Goal: Task Accomplishment & Management: Use online tool/utility

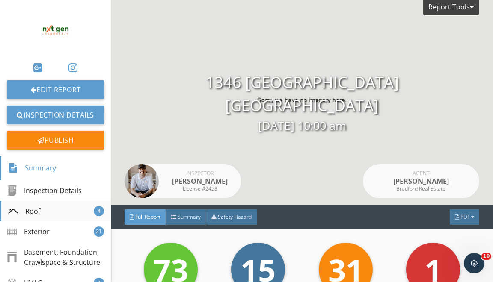
click at [62, 204] on div "Roof 4" at bounding box center [55, 211] width 111 height 21
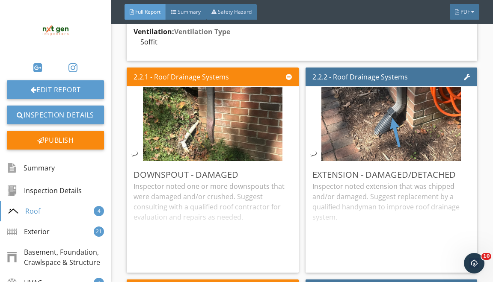
scroll to position [736, 0]
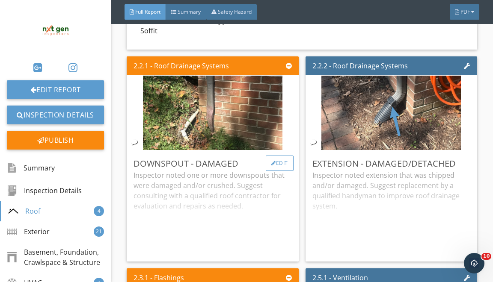
click at [285, 168] on div "Edit" at bounding box center [280, 163] width 28 height 15
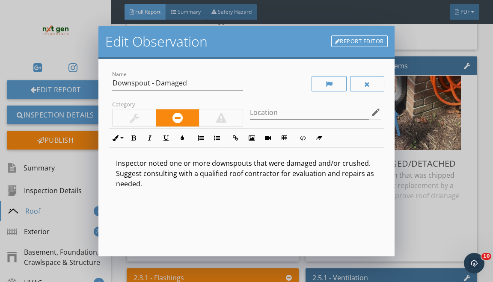
click at [202, 162] on p "Inspector noted one or more downspouts that were damaged and/or crushed. Sugges…" at bounding box center [246, 173] width 261 height 31
click at [208, 162] on p "Inspector noted downspouts that were damaged and/or crushed. Suggest consulting…" at bounding box center [246, 168] width 261 height 21
click at [307, 164] on p "Inspector noted downspout at the rear exterior wall that were damaged and/or cr…" at bounding box center [246, 173] width 261 height 31
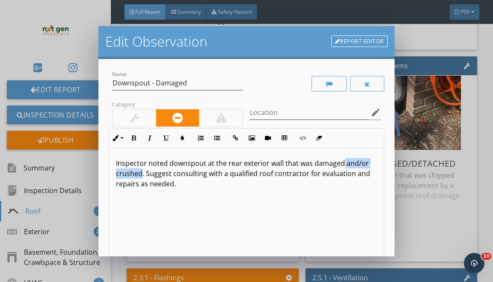
drag, startPoint x: 142, startPoint y: 174, endPoint x: 342, endPoint y: 166, distance: 200.5
click at [342, 166] on p "Inspector noted downspout at the rear exterior wall that was damaged and/or cru…" at bounding box center [246, 173] width 261 height 31
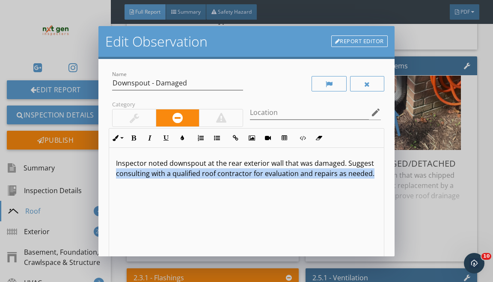
drag, startPoint x: 120, startPoint y: 182, endPoint x: 133, endPoint y: 230, distance: 49.7
click at [131, 218] on div "Inspector noted downspout at the rear exterior wall that was damaged. Suggest c…" at bounding box center [246, 216] width 274 height 136
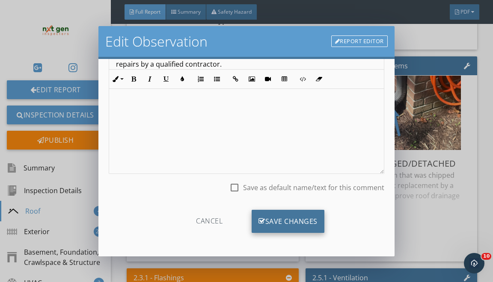
click at [277, 213] on div "Save Changes" at bounding box center [288, 221] width 73 height 23
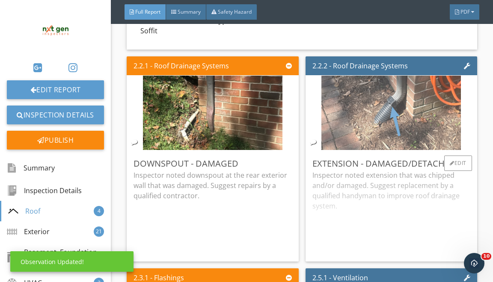
scroll to position [8, 0]
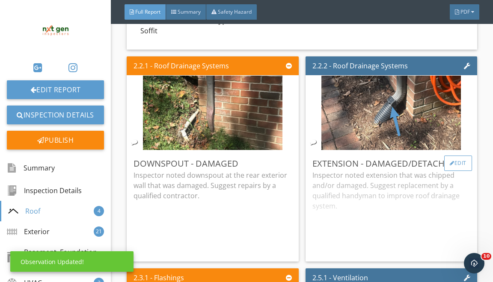
click at [452, 165] on div "Edit" at bounding box center [458, 163] width 28 height 15
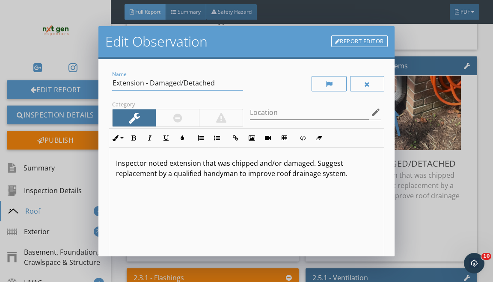
click at [190, 82] on input "Extension - Damaged/Detached" at bounding box center [177, 83] width 131 height 14
type input "Extension - Damaged"
drag, startPoint x: 279, startPoint y: 164, endPoint x: 204, endPoint y: 161, distance: 75.4
click at [204, 161] on p "Inspector noted extension that was chipped and/or damaged. Suggest replacement …" at bounding box center [246, 168] width 261 height 21
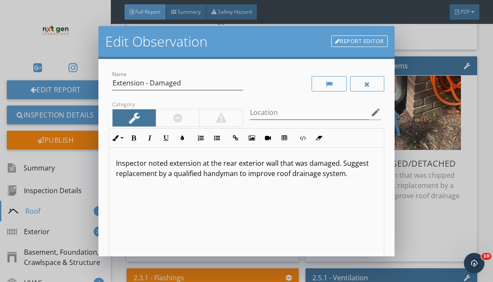
drag, startPoint x: 237, startPoint y: 172, endPoint x: 237, endPoint y: 233, distance: 60.3
click at [237, 199] on div "Inspector noted extension at the rear exterior wall that was damaged. Suggest r…" at bounding box center [246, 216] width 274 height 136
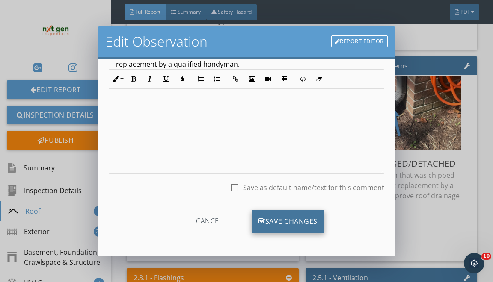
click at [275, 216] on div "Save Changes" at bounding box center [288, 221] width 73 height 23
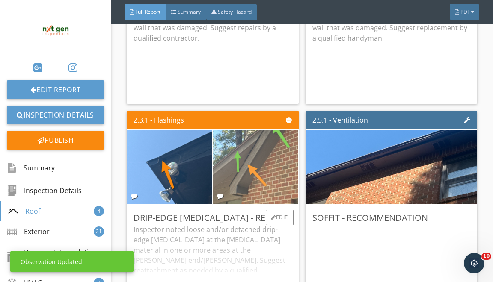
scroll to position [894, 0]
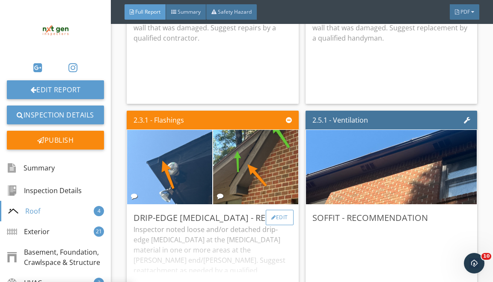
click at [276, 224] on div "Edit" at bounding box center [280, 217] width 28 height 15
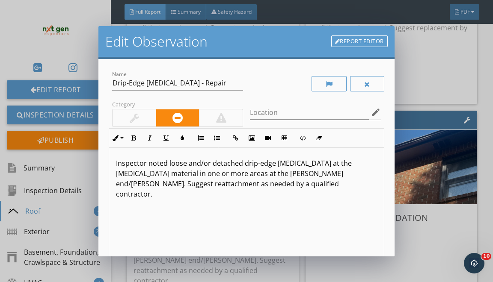
drag, startPoint x: 167, startPoint y: 162, endPoint x: 172, endPoint y: 282, distance: 119.9
click at [171, 205] on div "Inspector noted loose and/or detached drip-edge flashing at the fascia material…" at bounding box center [246, 216] width 274 height 136
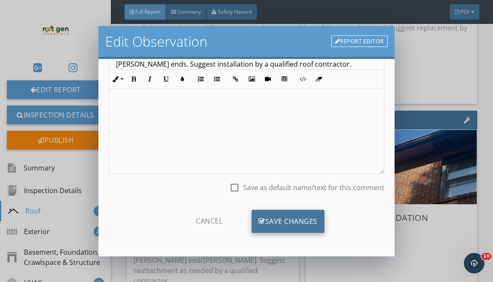
click at [290, 227] on div "Save Changes" at bounding box center [288, 221] width 73 height 23
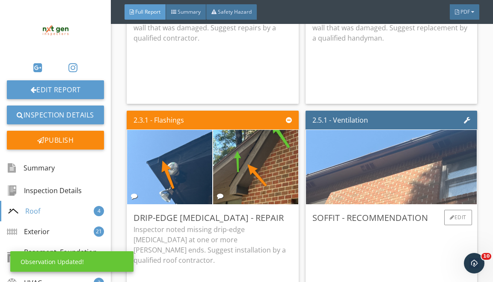
scroll to position [8, 0]
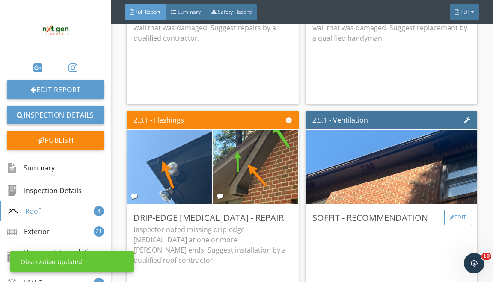
click at [464, 223] on div "Edit" at bounding box center [458, 217] width 28 height 15
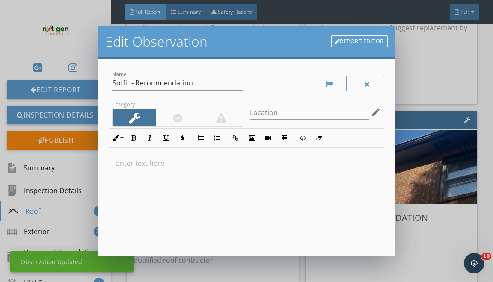
click at [262, 193] on div at bounding box center [246, 216] width 274 height 136
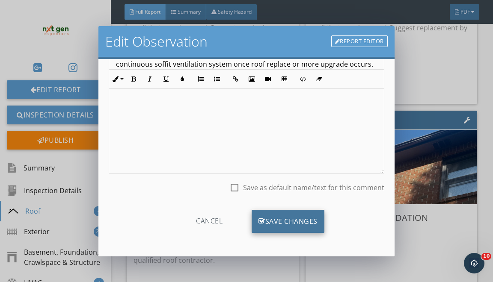
click at [282, 225] on div "Save Changes" at bounding box center [288, 221] width 73 height 23
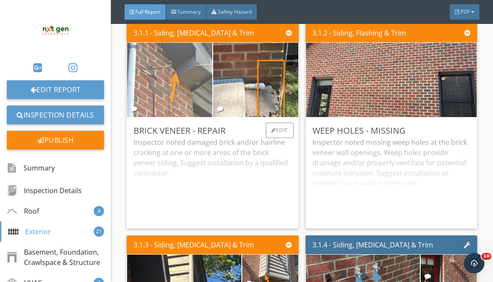
scroll to position [2031, 0]
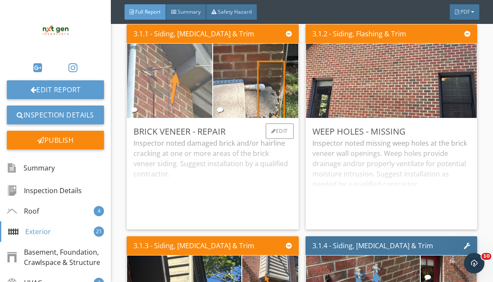
click at [210, 101] on img at bounding box center [170, 81] width 140 height 186
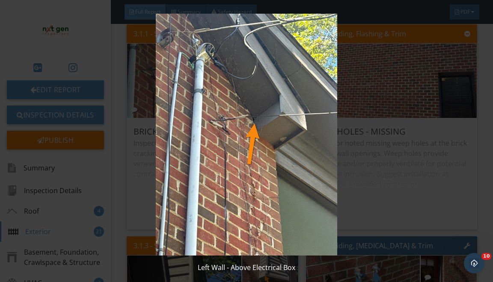
click at [358, 132] on img at bounding box center [246, 135] width 443 height 242
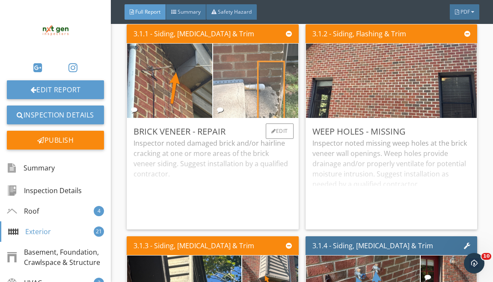
click at [262, 120] on img at bounding box center [256, 81] width 140 height 186
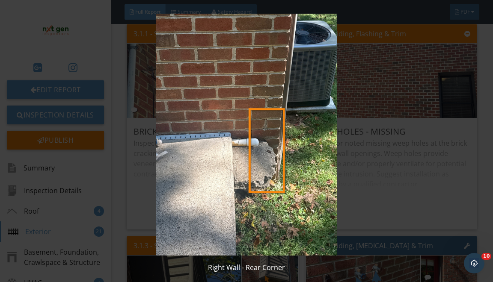
click at [305, 137] on img at bounding box center [246, 135] width 443 height 242
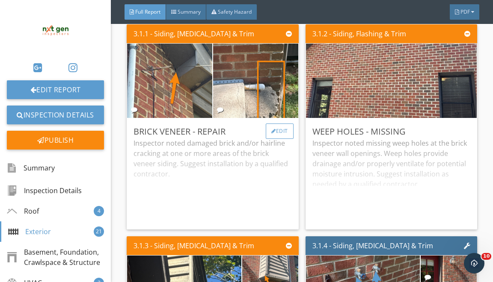
click at [279, 138] on div "Edit" at bounding box center [280, 131] width 28 height 15
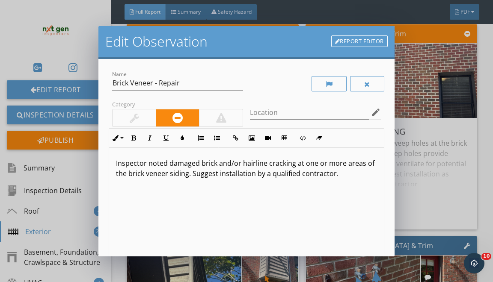
click at [339, 47] on div "Report Editor" at bounding box center [359, 41] width 56 height 17
click at [339, 46] on link "Report Editor" at bounding box center [359, 42] width 56 height 12
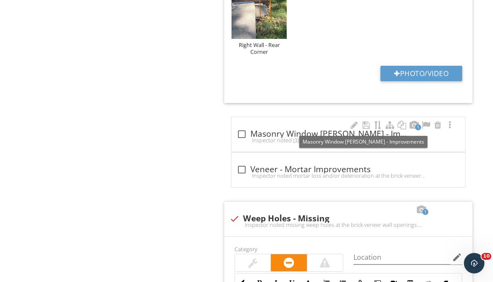
click at [241, 135] on div at bounding box center [242, 134] width 15 height 15
checkbox input "true"
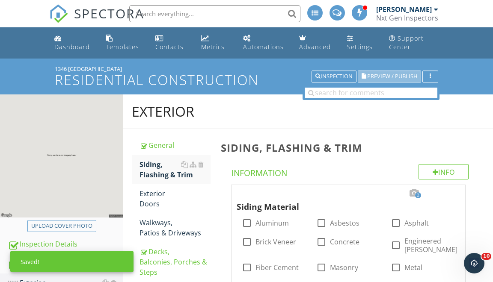
click at [407, 78] on span "Preview / Publish" at bounding box center [392, 77] width 50 height 6
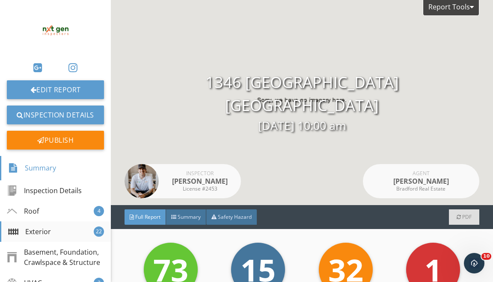
click at [65, 234] on div "Exterior 22" at bounding box center [55, 232] width 111 height 21
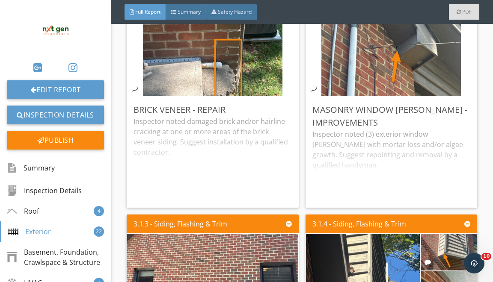
scroll to position [2012, 0]
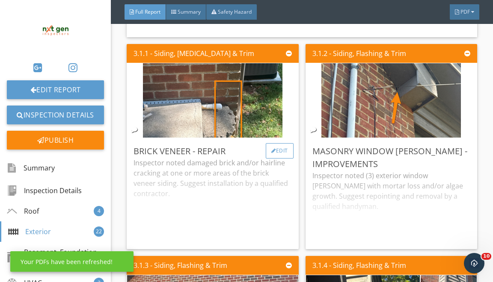
click at [273, 154] on div at bounding box center [273, 151] width 5 height 5
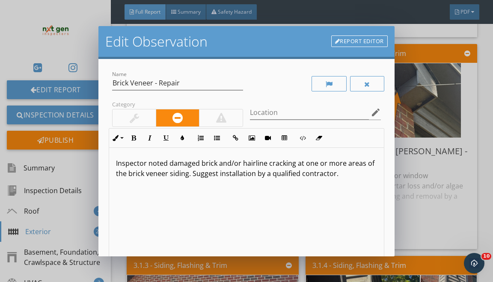
click at [257, 164] on p "Inspector noted damaged brick and/or hairline cracking at one or more areas of …" at bounding box center [246, 168] width 261 height 21
drag, startPoint x: 277, startPoint y: 163, endPoint x: 346, endPoint y: 160, distance: 68.5
click at [346, 160] on p "Inspector noted damaged brick and/or cracking at one or more areas of the brick…" at bounding box center [246, 168] width 261 height 21
click at [291, 162] on p "Inspector noted damaged brick and/or cracking at the brick veneer siding. Sugge…" at bounding box center [246, 168] width 261 height 21
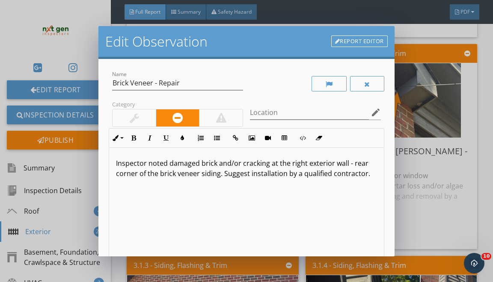
click at [205, 175] on p "Inspector noted damaged brick and/or cracking at the right exterior wall - rear…" at bounding box center [246, 168] width 261 height 21
click at [206, 175] on p "Inspector noted damaged brick and/or cracking at the right exterior wall - rear…" at bounding box center [246, 168] width 261 height 21
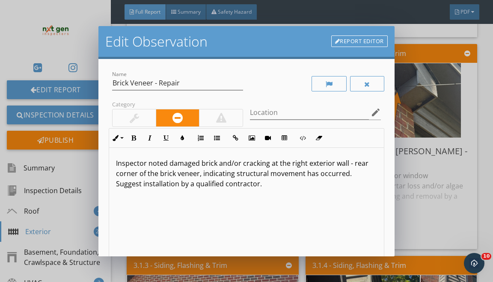
click at [303, 175] on p "Inspector noted damaged brick and/or cracking at the right exterior wall - rear…" at bounding box center [246, 173] width 261 height 31
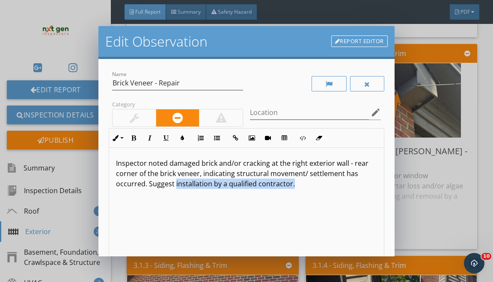
drag, startPoint x: 175, startPoint y: 184, endPoint x: 179, endPoint y: 276, distance: 92.1
click at [178, 273] on div "Edit Observation Report Editor Name Brick Veneer - Repair Category Location edi…" at bounding box center [246, 141] width 493 height 282
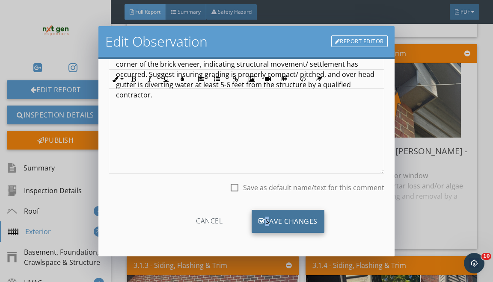
click at [267, 216] on div "Save Changes" at bounding box center [288, 221] width 73 height 23
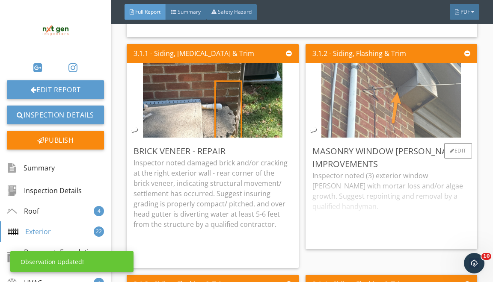
scroll to position [8, 0]
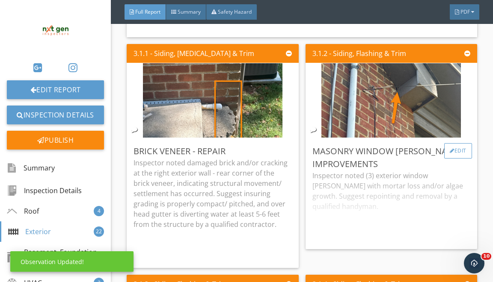
click at [444, 153] on div "Edit" at bounding box center [458, 150] width 28 height 15
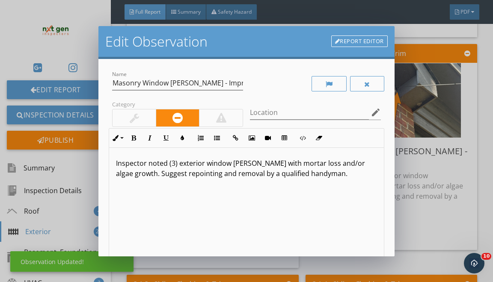
click at [147, 115] on div at bounding box center [134, 118] width 43 height 17
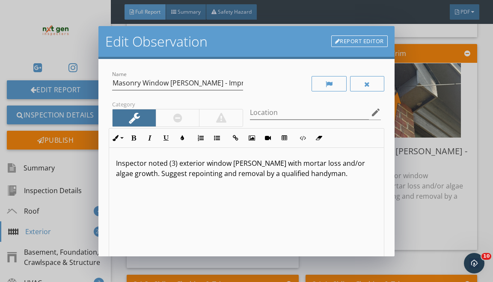
click at [349, 46] on link "Report Editor" at bounding box center [359, 42] width 56 height 12
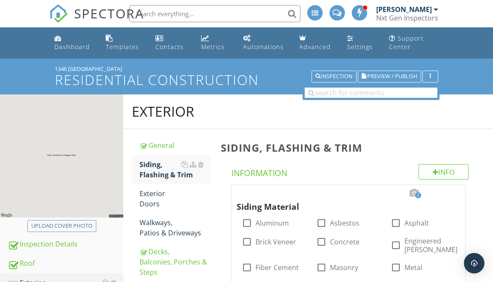
scroll to position [907, 0]
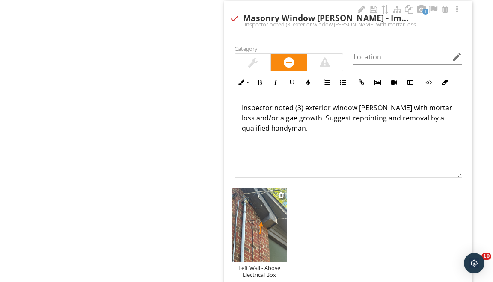
click at [259, 205] on img at bounding box center [259, 226] width 55 height 74
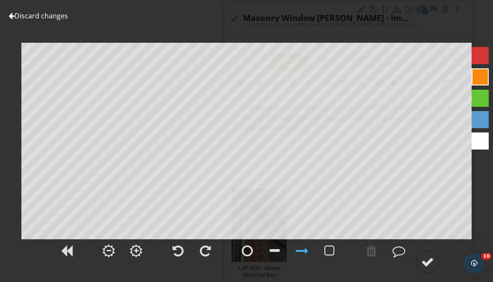
scroll to position [0, 0]
click at [298, 250] on div at bounding box center [302, 251] width 13 height 13
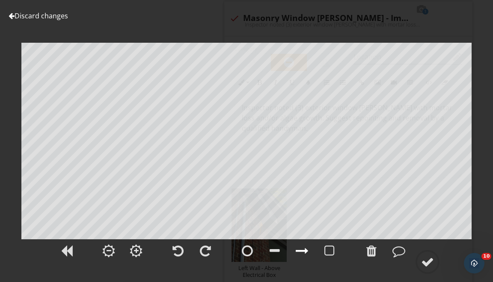
click at [301, 251] on div at bounding box center [302, 251] width 13 height 13
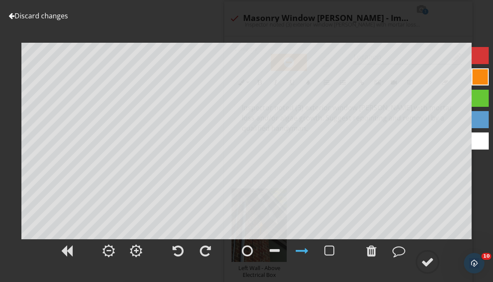
click at [482, 119] on div at bounding box center [480, 119] width 17 height 17
click at [365, 250] on div at bounding box center [371, 251] width 21 height 21
click at [421, 265] on circle at bounding box center [427, 262] width 22 height 22
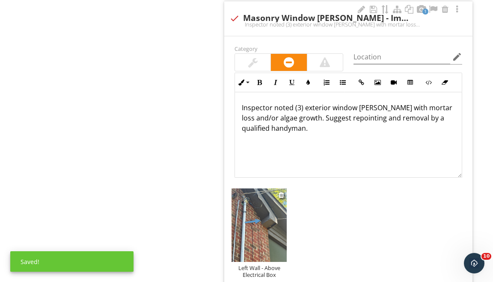
click at [247, 216] on img at bounding box center [259, 226] width 55 height 74
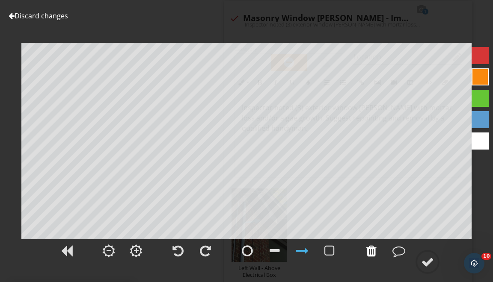
click at [363, 251] on div at bounding box center [371, 251] width 21 height 21
click at [364, 252] on div at bounding box center [371, 251] width 21 height 21
click at [473, 117] on div at bounding box center [480, 119] width 17 height 17
click at [431, 270] on circle at bounding box center [427, 262] width 22 height 22
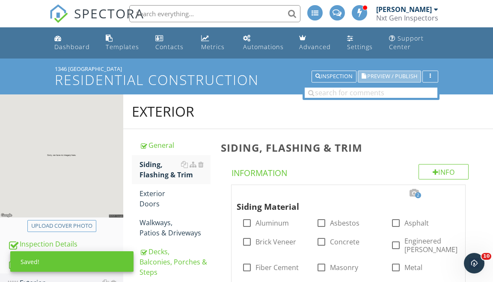
click at [378, 72] on button "Preview / Publish" at bounding box center [389, 77] width 63 height 12
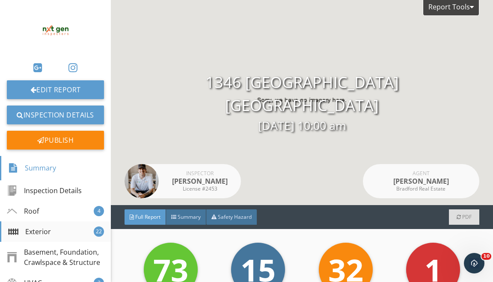
click at [52, 225] on div "Exterior 22" at bounding box center [55, 232] width 111 height 21
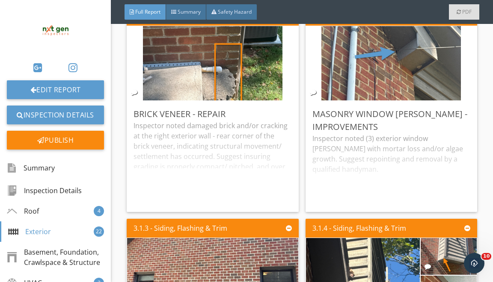
scroll to position [2051, 0]
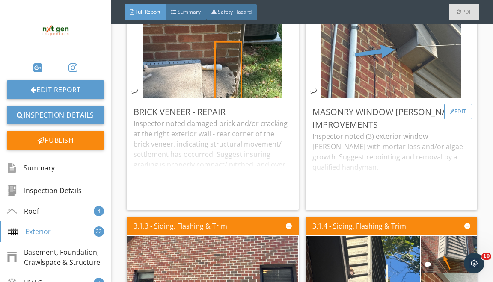
click at [453, 116] on div "Edit" at bounding box center [458, 111] width 28 height 15
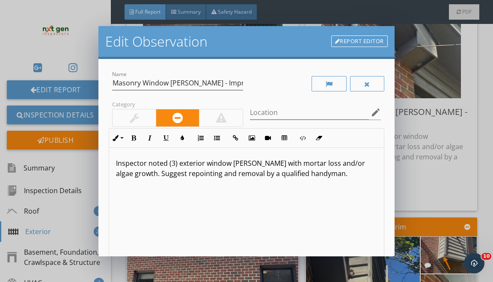
click at [147, 117] on div at bounding box center [134, 118] width 43 height 17
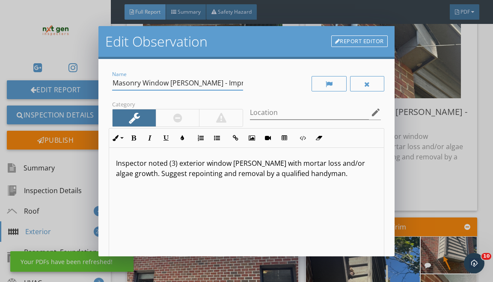
drag, startPoint x: 116, startPoint y: 85, endPoint x: 161, endPoint y: 118, distance: 56.4
click at [140, 107] on div "Name Masonry Window [PERSON_NAME] - Improvements Category Location edit Inline …" at bounding box center [246, 191] width 275 height 244
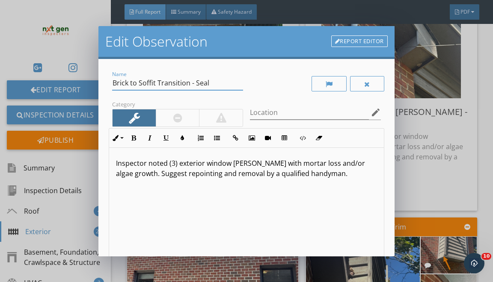
type input "Brick to Soffit Transition - Seal"
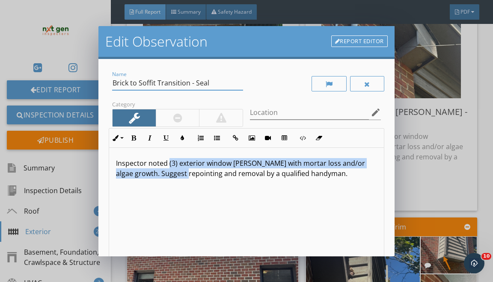
drag, startPoint x: 168, startPoint y: 163, endPoint x: 179, endPoint y: 229, distance: 66.5
click at [175, 214] on div "Inspector noted (3) exterior window sills with mortar loss and/or algae growth.…" at bounding box center [246, 216] width 274 height 136
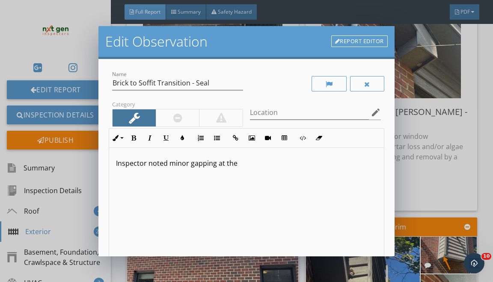
type textarea "<p>Inspector noted minor gapping at the&nbsp;</p>"
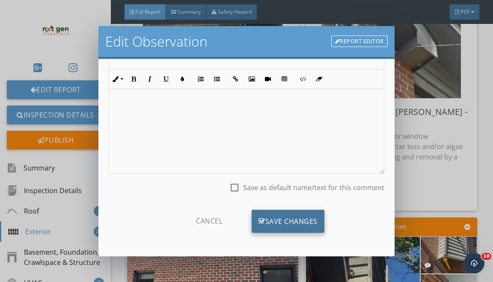
click at [288, 212] on div "Save Changes" at bounding box center [288, 221] width 73 height 23
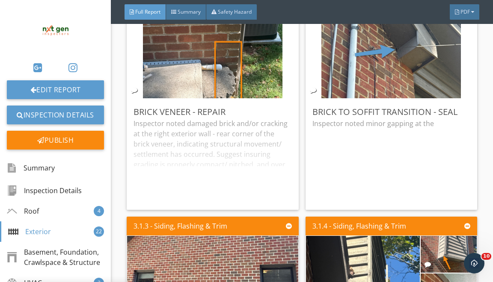
scroll to position [8, 0]
click at [455, 119] on div "Edit" at bounding box center [458, 111] width 28 height 15
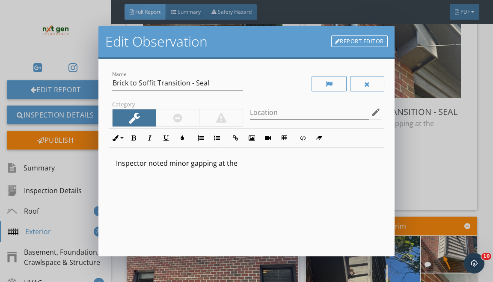
click at [300, 173] on div "Inspector noted minor gapping at the" at bounding box center [246, 216] width 274 height 136
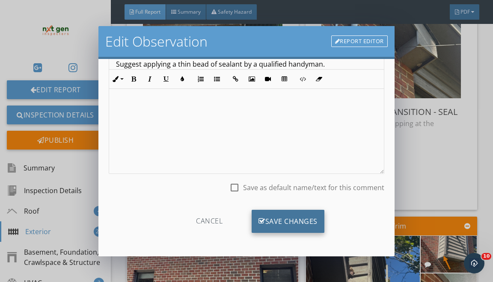
click at [279, 214] on div "Save Changes" at bounding box center [288, 221] width 73 height 23
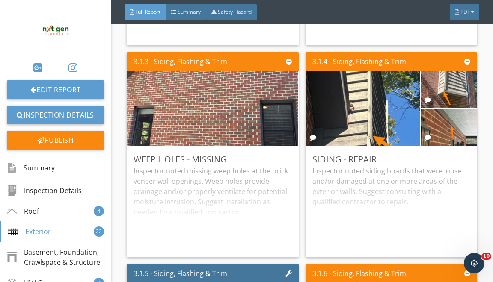
scroll to position [2217, 0]
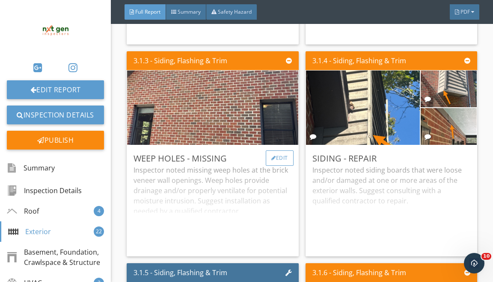
click at [279, 166] on div "Edit" at bounding box center [280, 158] width 28 height 15
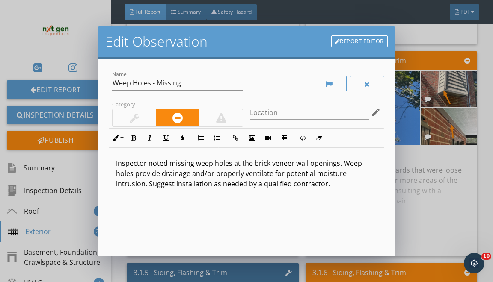
click at [338, 164] on p "Inspector noted missing weep holes at the brick veneer wall openings. Weep hole…" at bounding box center [246, 173] width 261 height 31
click at [343, 165] on p "Inspector noted missing weep holes at the brick veneer wall openings ( doors/ w…" at bounding box center [246, 173] width 261 height 31
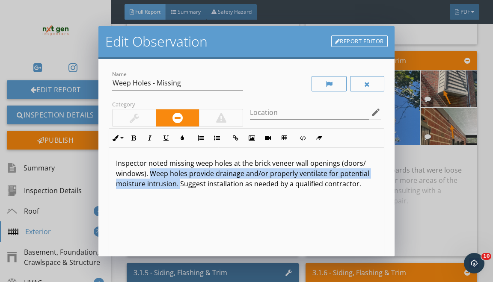
drag, startPoint x: 178, startPoint y: 185, endPoint x: 151, endPoint y: 172, distance: 30.4
click at [151, 172] on p "Inspector noted missing weep holes at the brick veneer wall openings (doors/ wi…" at bounding box center [246, 173] width 261 height 31
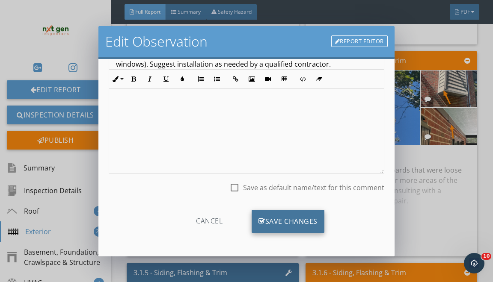
click at [296, 218] on div "Save Changes" at bounding box center [288, 221] width 73 height 23
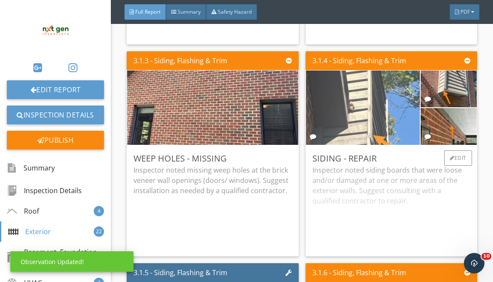
scroll to position [8, 0]
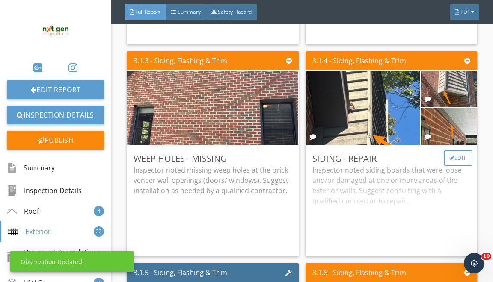
click at [459, 164] on div "Edit" at bounding box center [458, 158] width 28 height 15
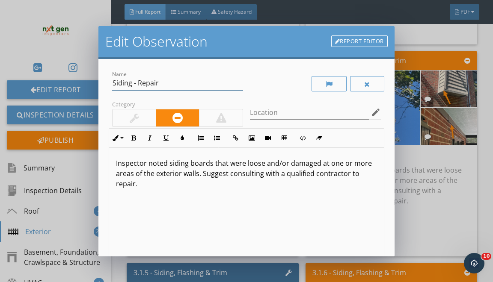
click at [131, 86] on input "Siding - Repair" at bounding box center [177, 83] width 131 height 14
type input "Siding/ Trim - Repair"
click at [194, 161] on p "Inspector noted siding boards that were loose and/or damaged at one or more are…" at bounding box center [246, 173] width 261 height 31
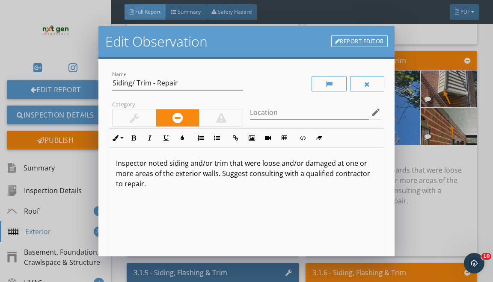
click at [262, 175] on p "Inspector noted siding and/or trim that were loose and/or damaged at one or mor…" at bounding box center [246, 173] width 261 height 31
click at [350, 172] on p "Inspector noted siding and/or trim that were loose and/or damaged at one or mor…" at bounding box center [246, 173] width 261 height 31
click at [200, 186] on p "Inspector noted siding and/or trim that were loose and/or damaged at one or mor…" at bounding box center [246, 173] width 261 height 31
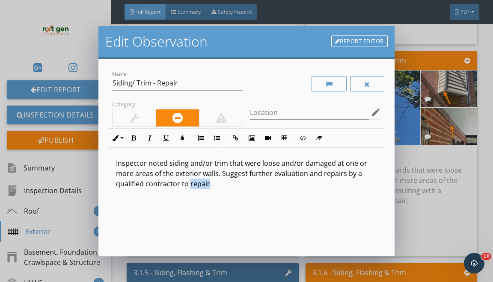
click at [200, 186] on p "Inspector noted siding and/or trim that were loose and/or damaged at one or mor…" at bounding box center [246, 173] width 261 height 31
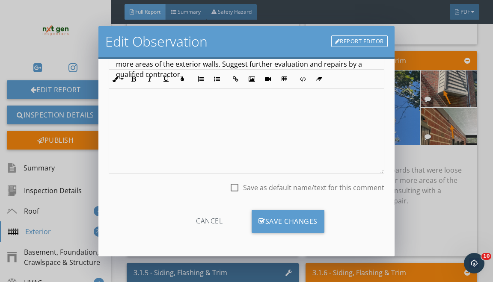
click at [268, 235] on div "Cancel Save Changes" at bounding box center [246, 225] width 275 height 30
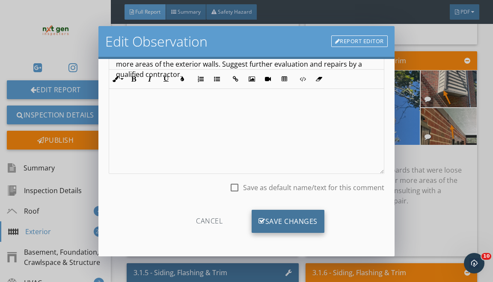
click at [269, 223] on div "Save Changes" at bounding box center [288, 221] width 73 height 23
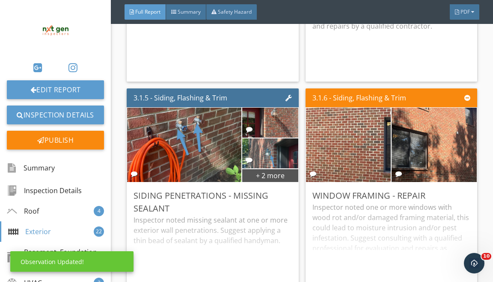
scroll to position [2415, 0]
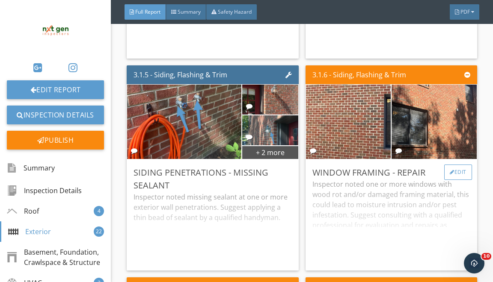
click at [461, 177] on div "Edit" at bounding box center [458, 172] width 28 height 15
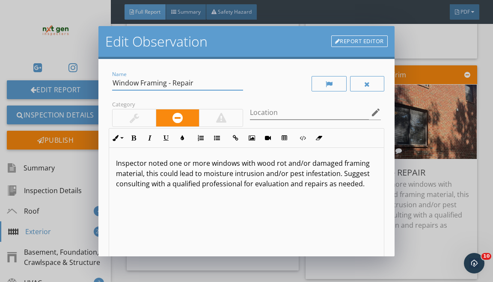
click at [182, 80] on input "Window Framing - Repair" at bounding box center [177, 83] width 131 height 14
type input "Window Framing - Evaluate"
click at [254, 161] on p "Inspector noted one or more windows with wood rot and/or damaged framing materi…" at bounding box center [246, 173] width 261 height 31
click at [264, 163] on p "Inspector noted one or more windows with wood rot and/or damaged framing materi…" at bounding box center [246, 173] width 261 height 31
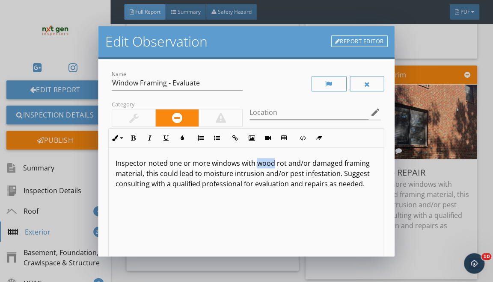
click at [264, 163] on p "Inspector noted one or more windows with wood rot and/or damaged framing materi…" at bounding box center [246, 173] width 261 height 31
click at [277, 166] on p "Inspector noted one or more windows with worn rot and/or damaged framing materi…" at bounding box center [246, 173] width 261 height 31
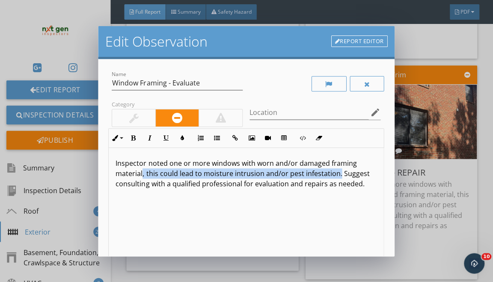
drag, startPoint x: 338, startPoint y: 174, endPoint x: 143, endPoint y: 173, distance: 195.2
click at [143, 174] on p "Inspector noted one or more windows with worn and/or damaged framing material, …" at bounding box center [246, 173] width 261 height 31
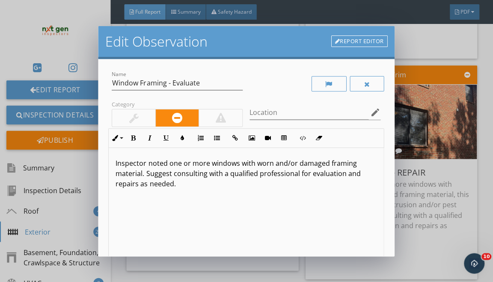
drag, startPoint x: 172, startPoint y: 174, endPoint x: 181, endPoint y: 257, distance: 83.9
click at [181, 248] on div "Inspector noted one or more windows with worn and/or damaged framing material. …" at bounding box center [246, 216] width 274 height 136
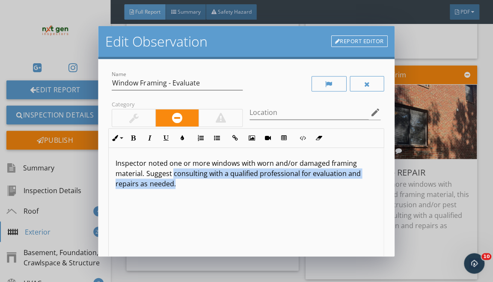
click at [249, 236] on div "Inspector noted one or more windows with worn and/or damaged framing material. …" at bounding box center [246, 216] width 274 height 136
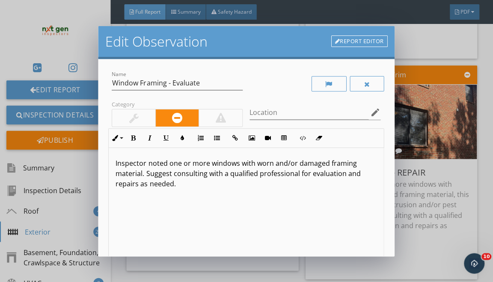
click at [271, 175] on p "Inspector noted one or more windows with worn and/or damaged framing material. …" at bounding box center [246, 173] width 261 height 31
click at [375, 175] on p "Inspector noted one or more windows with worn and/or damaged framing material. …" at bounding box center [246, 173] width 261 height 31
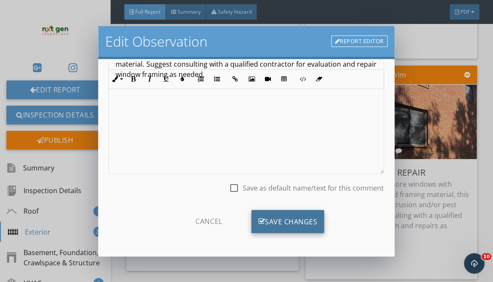
click at [271, 220] on div "Save Changes" at bounding box center [288, 221] width 73 height 23
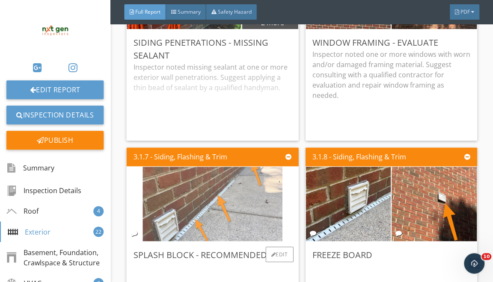
scroll to position [2582, 0]
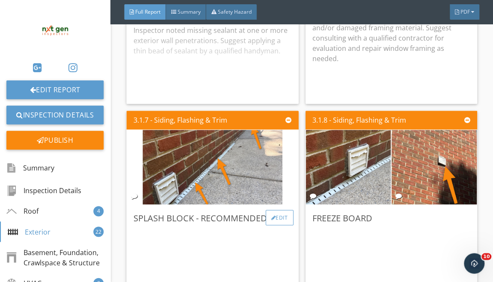
click at [271, 220] on div at bounding box center [273, 217] width 5 height 5
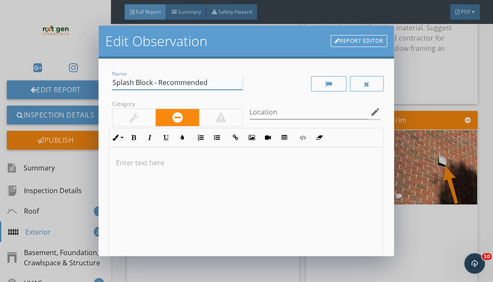
drag, startPoint x: 114, startPoint y: 84, endPoint x: 139, endPoint y: 121, distance: 43.8
click at [133, 110] on div "Name Splash Block - Recommended Category Location edit Inline Style XLarge Larg…" at bounding box center [246, 191] width 275 height 244
type input "S"
type input "Drain To Brick Transition - Seal"
click at [152, 165] on p at bounding box center [246, 163] width 260 height 10
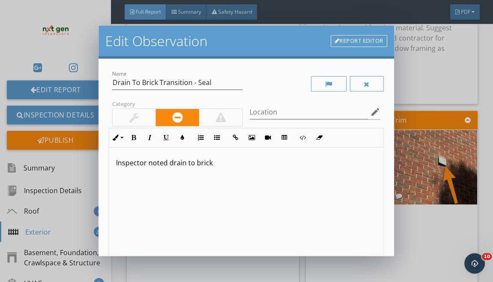
click at [169, 164] on p "Inspector noted drain to brick" at bounding box center [246, 163] width 260 height 10
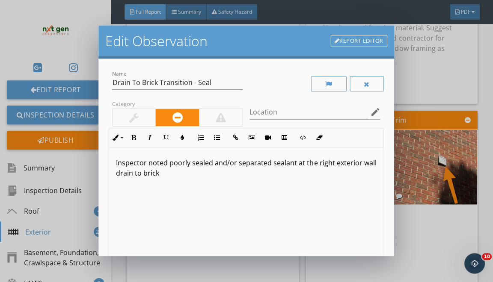
click at [206, 184] on div "Inspector noted poorly sealed and/or separated sealant at the right exterior wa…" at bounding box center [246, 216] width 274 height 136
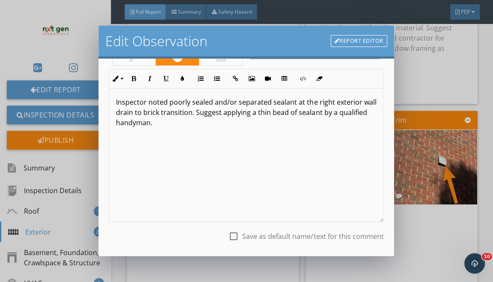
scroll to position [106, 0]
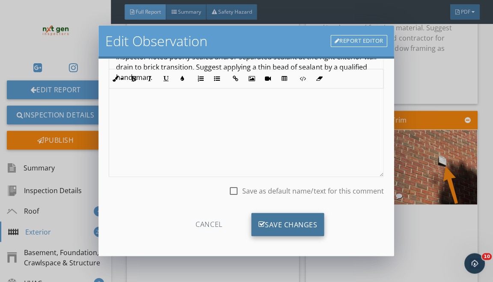
click at [273, 218] on div "Save Changes" at bounding box center [287, 224] width 73 height 23
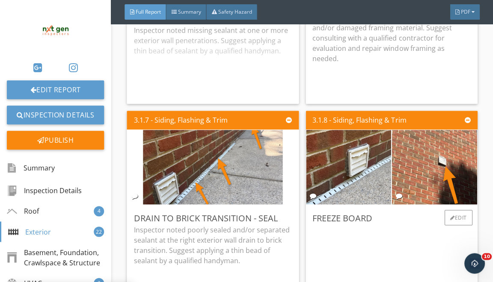
scroll to position [8, 0]
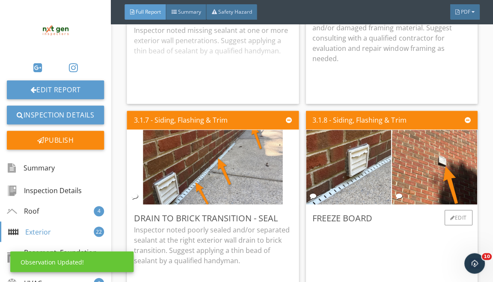
click at [464, 216] on div "Freeze Board Edit" at bounding box center [392, 260] width 172 height 111
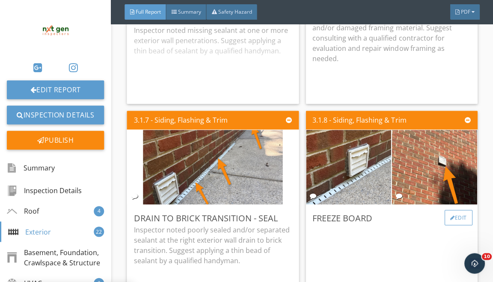
click at [461, 225] on div "Edit" at bounding box center [458, 217] width 28 height 15
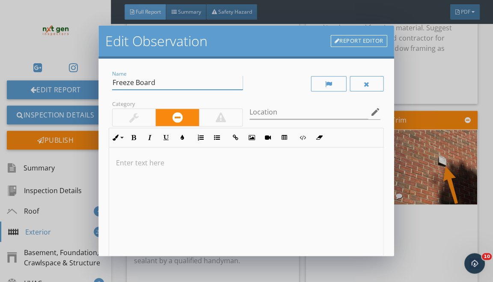
drag, startPoint x: 116, startPoint y: 83, endPoint x: 125, endPoint y: 124, distance: 42.2
click at [117, 93] on div "Name Freeze Board" at bounding box center [177, 87] width 131 height 23
type input "F"
click at [181, 85] on input "Dryer Exhaust Covers- Repair" at bounding box center [177, 83] width 131 height 14
type input "Dryer Exhaust Covers - Repair"
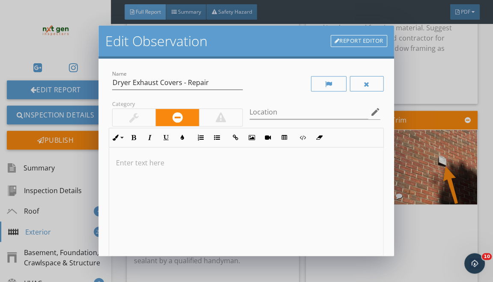
click at [145, 162] on p at bounding box center [246, 163] width 260 height 10
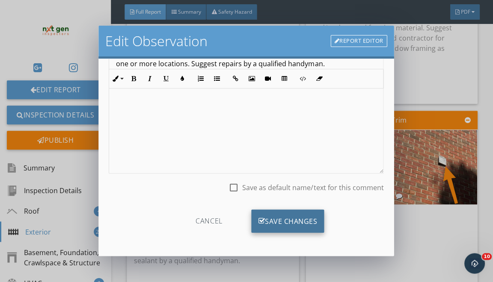
click at [260, 214] on div "Save Changes" at bounding box center [287, 221] width 73 height 23
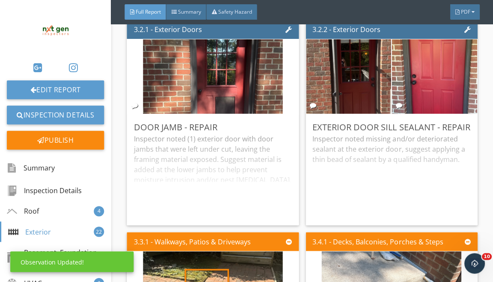
scroll to position [2895, 0]
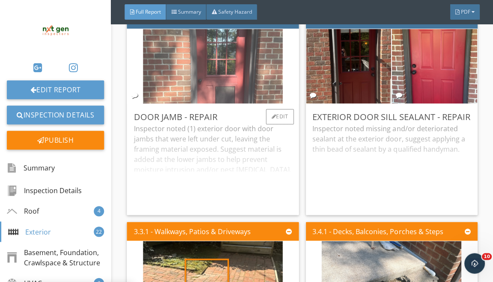
click at [254, 106] on img at bounding box center [213, 66] width 140 height 186
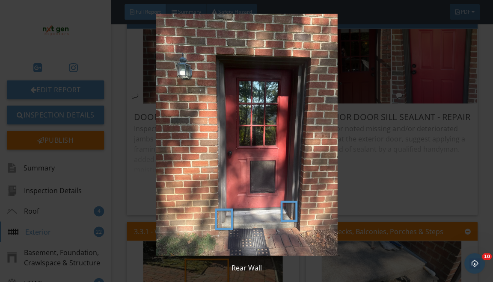
click at [292, 206] on img at bounding box center [246, 135] width 443 height 242
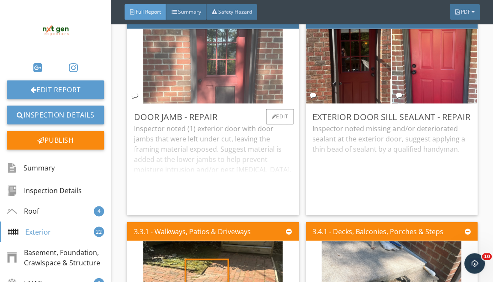
click at [258, 96] on img at bounding box center [213, 66] width 140 height 186
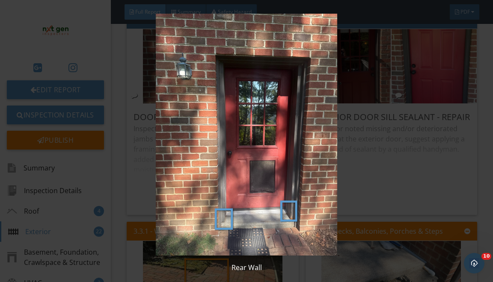
click at [383, 199] on img at bounding box center [246, 135] width 443 height 242
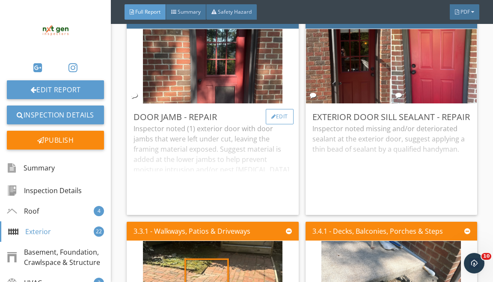
click at [275, 125] on div "Edit" at bounding box center [280, 116] width 28 height 15
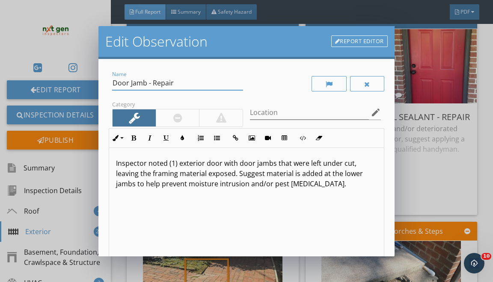
click at [147, 83] on input "Door Jamb - Repair" at bounding box center [177, 83] width 131 height 14
click at [159, 83] on input "Door Jambs - Repair" at bounding box center [177, 83] width 131 height 14
type input "Door Jambs - Repair"
click at [312, 164] on p "Inspector noted (1) exterior door with door jambs that were left under cut, lea…" at bounding box center [246, 173] width 261 height 31
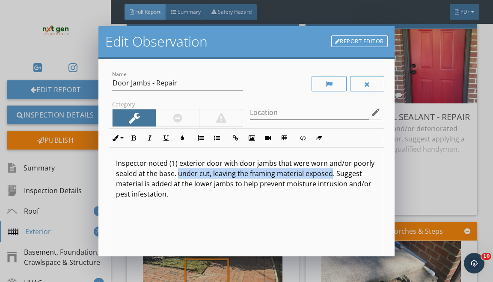
drag, startPoint x: 177, startPoint y: 173, endPoint x: 331, endPoint y: 169, distance: 153.7
click at [331, 169] on p "Inspector noted (1) exterior door with door jambs that were worn and/or poorly …" at bounding box center [246, 178] width 261 height 41
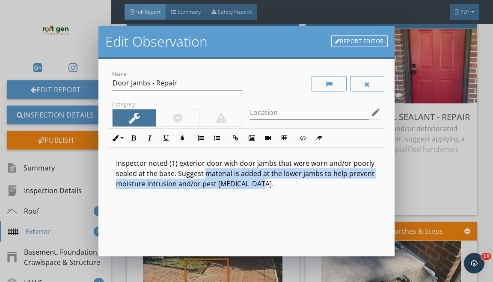
drag, startPoint x: 204, startPoint y: 174, endPoint x: 204, endPoint y: 282, distance: 107.9
click at [204, 282] on div "Edit Observation Report Editor Name Door Jambs - Repair Category Location edit …" at bounding box center [246, 141] width 493 height 282
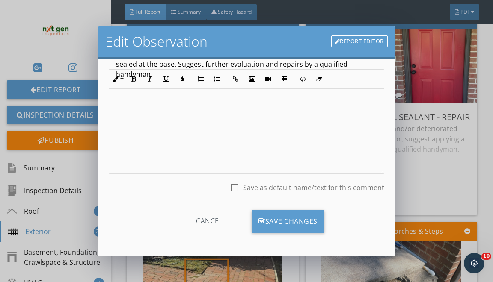
click at [273, 236] on div "Cancel Save Changes" at bounding box center [246, 225] width 275 height 30
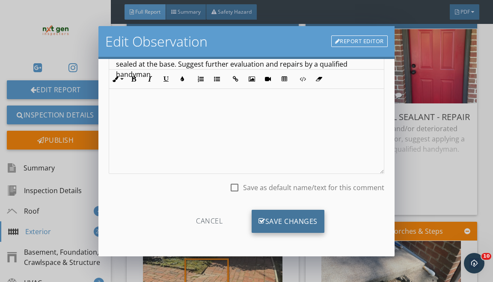
click at [277, 226] on div "Save Changes" at bounding box center [288, 221] width 73 height 23
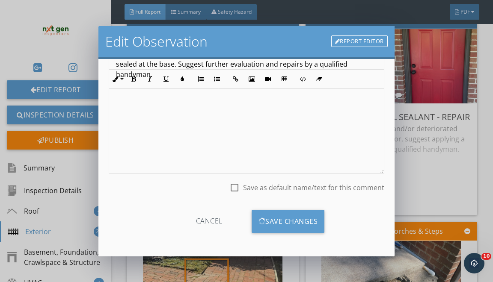
scroll to position [8, 0]
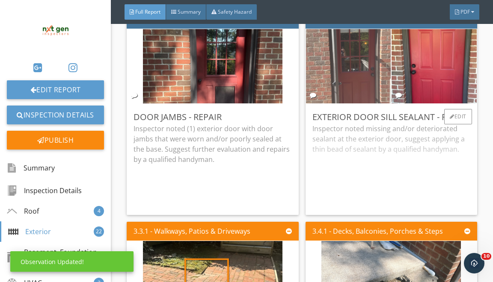
click at [379, 88] on img at bounding box center [349, 66] width 140 height 186
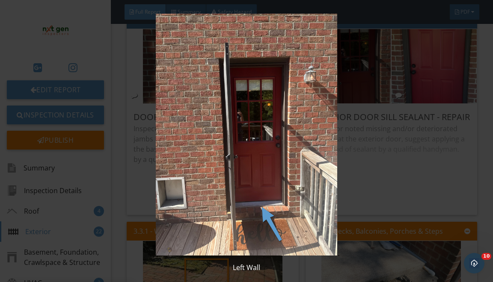
click at [446, 101] on img at bounding box center [246, 135] width 443 height 242
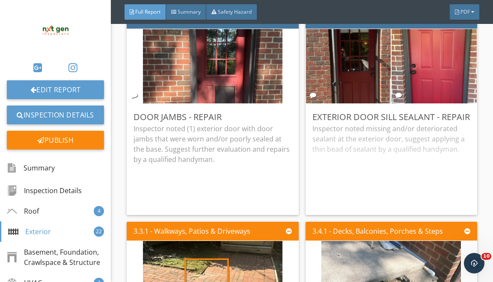
click at [446, 101] on img at bounding box center [434, 66] width 140 height 186
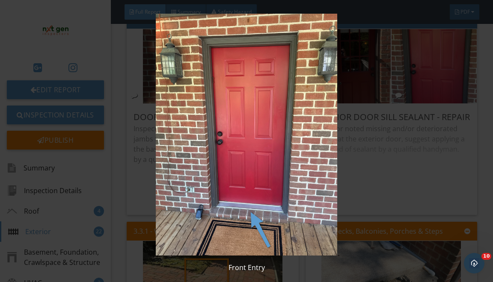
click at [446, 101] on img at bounding box center [246, 135] width 443 height 242
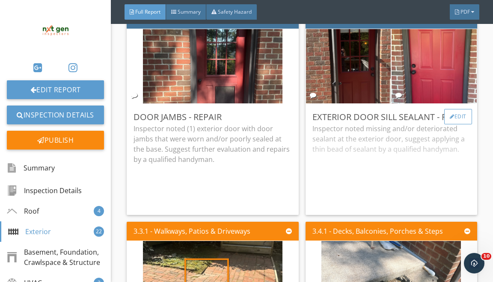
click at [455, 122] on div "Edit" at bounding box center [458, 116] width 28 height 15
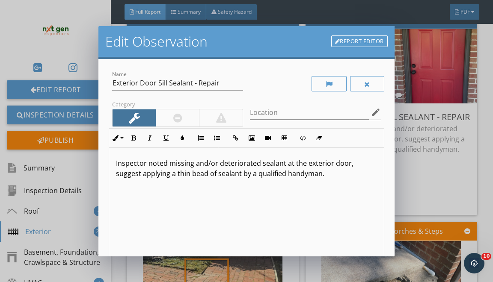
click at [290, 164] on p "Inspector noted missing and/or deteriorated sealant at the exterior door, sugge…" at bounding box center [246, 168] width 261 height 21
click at [351, 161] on p "Inspector noted missing and/or deteriorated sealant below one or more the exter…" at bounding box center [246, 168] width 261 height 21
click at [137, 170] on p "Inspector noted missing and/or deteriorated sealant below one or more exterior …" at bounding box center [246, 168] width 261 height 21
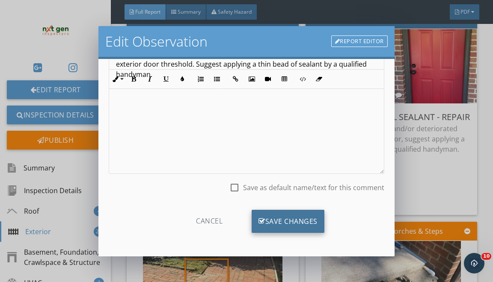
click at [285, 214] on div "Save Changes" at bounding box center [288, 221] width 73 height 23
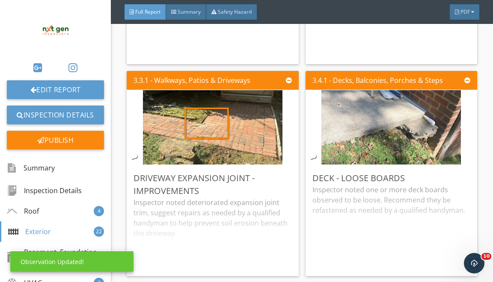
scroll to position [3047, 0]
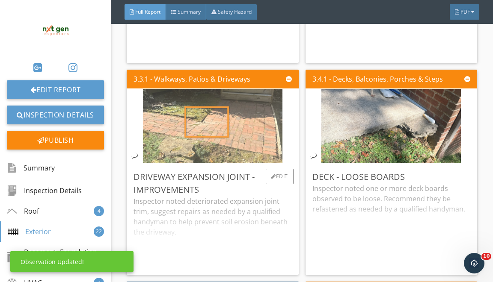
click at [261, 140] on img at bounding box center [213, 126] width 140 height 186
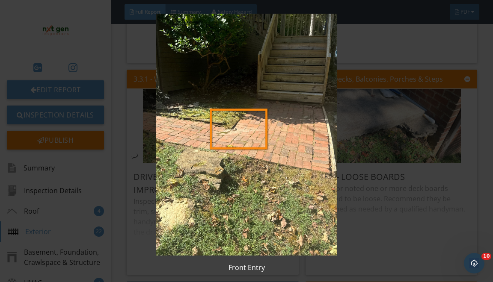
click at [359, 125] on img at bounding box center [246, 135] width 443 height 242
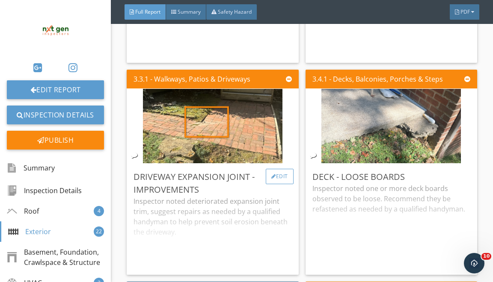
click at [276, 184] on div "Edit" at bounding box center [280, 176] width 28 height 15
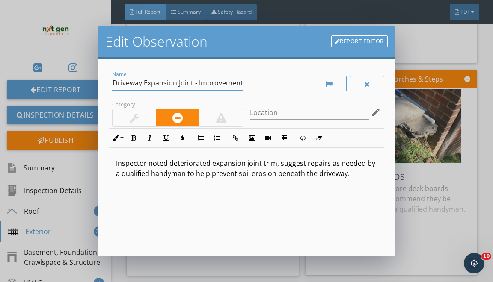
drag, startPoint x: 114, startPoint y: 86, endPoint x: 122, endPoint y: 119, distance: 33.9
click at [122, 119] on div "Name Driveway Expansion Joint - Improvements Category Location edit Inline Styl…" at bounding box center [246, 191] width 275 height 244
type input "Walkway - Repair"
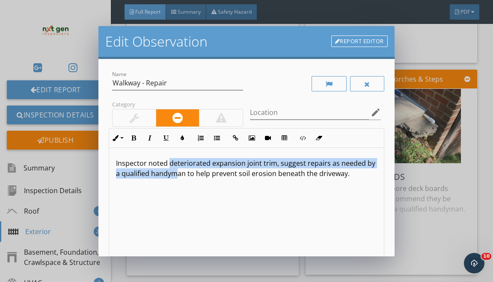
drag, startPoint x: 169, startPoint y: 161, endPoint x: 169, endPoint y: 280, distance: 119.8
click at [169, 271] on div "Edit Observation Report Editor Name Walkway - Repair Category Location edit Inl…" at bounding box center [246, 141] width 493 height 282
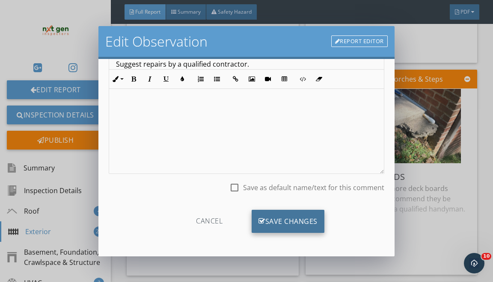
click at [274, 216] on div "Save Changes" at bounding box center [288, 221] width 73 height 23
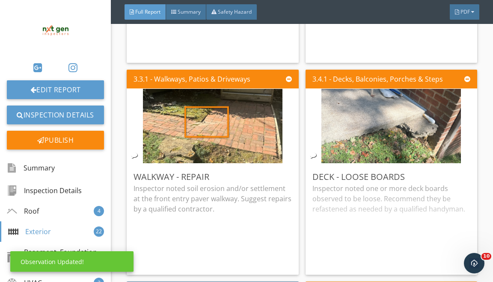
scroll to position [8, 0]
click at [452, 179] on div at bounding box center [452, 176] width 5 height 5
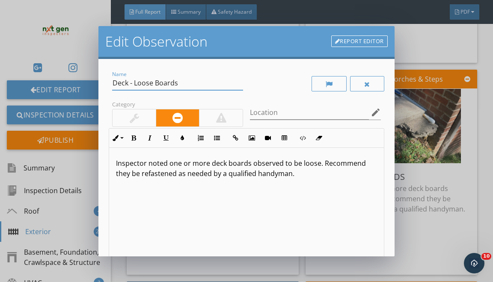
drag, startPoint x: 115, startPoint y: 83, endPoint x: 134, endPoint y: 211, distance: 129.0
click at [130, 202] on div "Name Deck - Loose Boards Category Location edit Inline Style XLarge Large Norma…" at bounding box center [246, 191] width 275 height 244
type input "Slab - Back Fill"
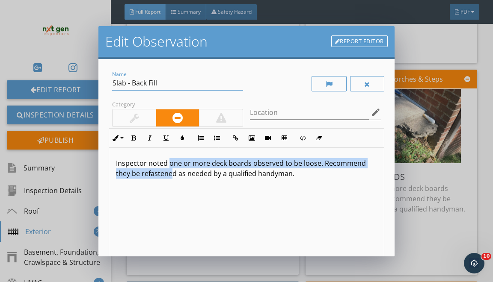
drag, startPoint x: 170, startPoint y: 165, endPoint x: 175, endPoint y: 242, distance: 76.8
click at [174, 224] on div "Inspector noted one or more deck boards observed to be loose. Recommend they be…" at bounding box center [246, 216] width 274 height 136
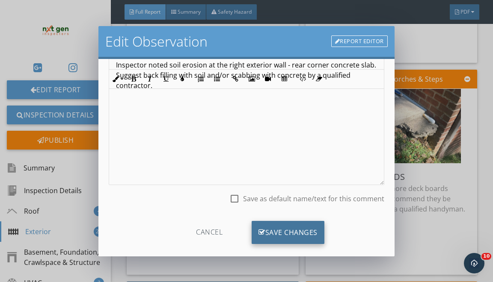
click at [277, 232] on div "Save Changes" at bounding box center [288, 232] width 73 height 23
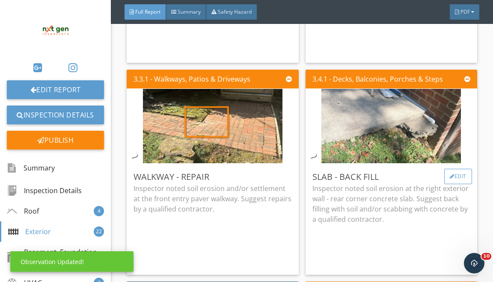
click at [450, 179] on div at bounding box center [452, 176] width 5 height 5
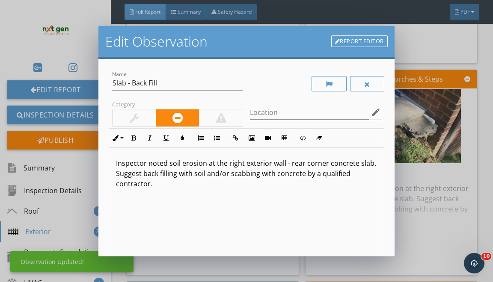
click at [372, 37] on link "Report Editor" at bounding box center [359, 42] width 56 height 12
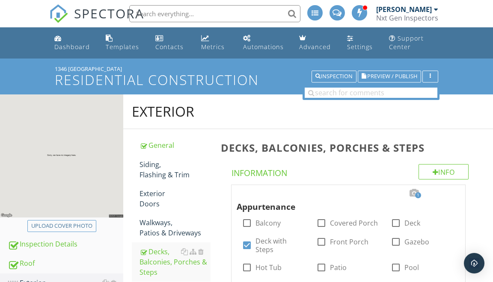
scroll to position [570, 0]
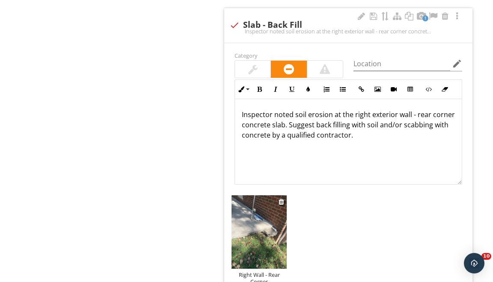
click at [259, 207] on img at bounding box center [259, 233] width 55 height 74
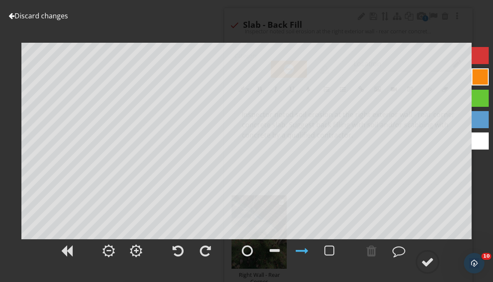
scroll to position [0, 0]
click at [270, 256] on div at bounding box center [274, 251] width 21 height 21
click at [361, 247] on div at bounding box center [371, 251] width 21 height 21
click at [425, 263] on div at bounding box center [427, 262] width 13 height 13
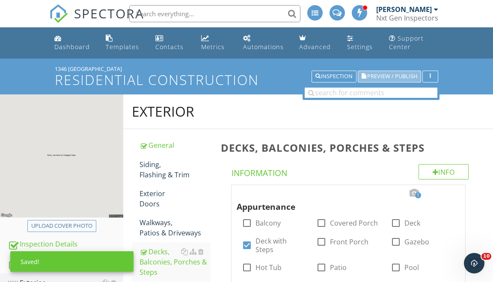
click at [397, 78] on span "Preview / Publish" at bounding box center [392, 77] width 50 height 6
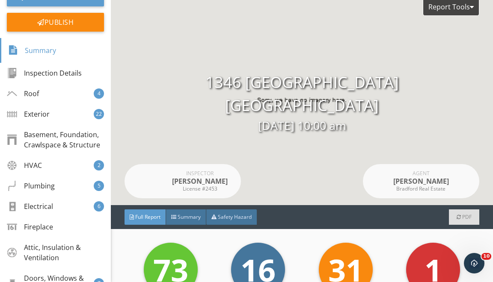
scroll to position [44, 0]
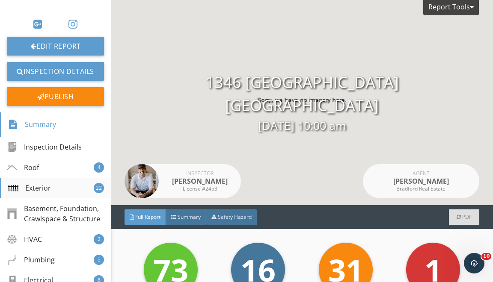
click at [65, 190] on div "Exterior 22" at bounding box center [55, 188] width 111 height 21
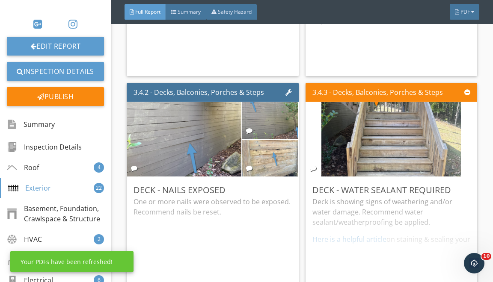
scroll to position [3247, 0]
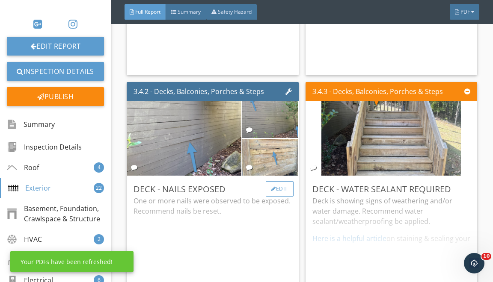
click at [280, 197] on div "Edit" at bounding box center [280, 188] width 28 height 15
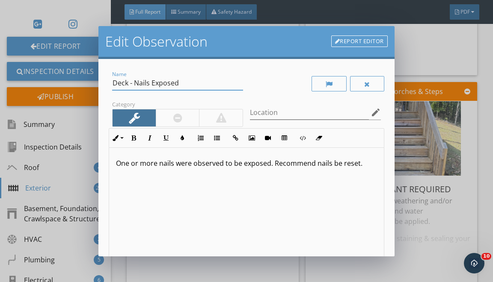
click at [122, 82] on input "Deck - Nails Exposed" at bounding box center [177, 83] width 131 height 14
drag, startPoint x: 164, startPoint y: 84, endPoint x: 184, endPoint y: 107, distance: 29.8
click at [168, 92] on div "Name Front Decking - Nails Exposed" at bounding box center [177, 87] width 131 height 23
type input "Front Decking - Repair"
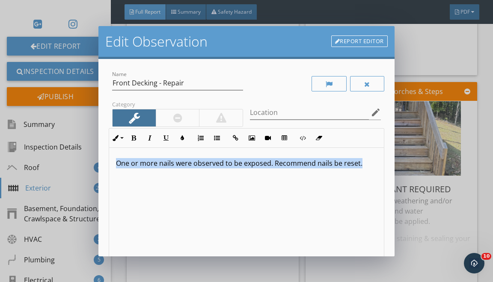
drag, startPoint x: 117, startPoint y: 158, endPoint x: 142, endPoint y: 247, distance: 92.0
click at [139, 242] on div "One or more nails were observed to be exposed. Recommend nails be reset." at bounding box center [246, 216] width 274 height 136
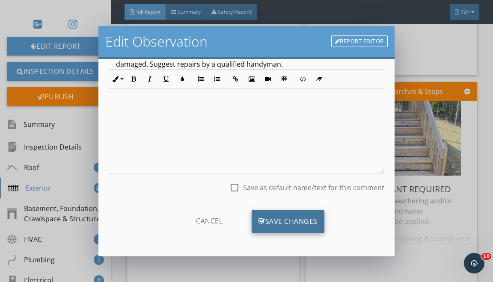
click at [292, 216] on div "Save Changes" at bounding box center [288, 221] width 73 height 23
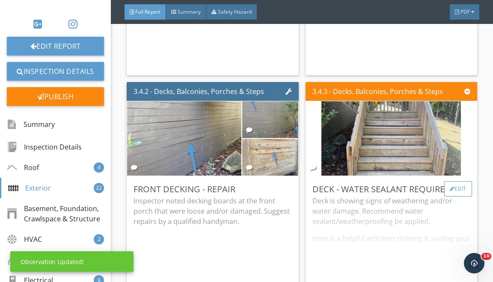
scroll to position [8, 0]
click at [457, 197] on div "Edit" at bounding box center [458, 188] width 28 height 15
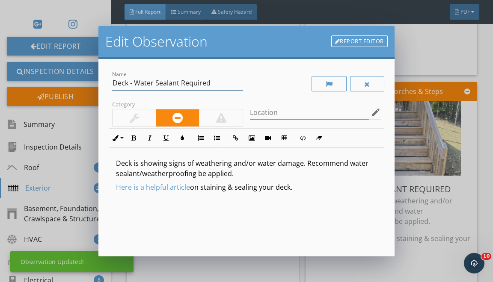
drag, startPoint x: 117, startPoint y: 82, endPoint x: 158, endPoint y: 125, distance: 59.3
click at [140, 108] on div "Name Deck - Water Sealant Required Category Location edit Inline Style XLarge L…" at bounding box center [246, 191] width 275 height 244
type input "D"
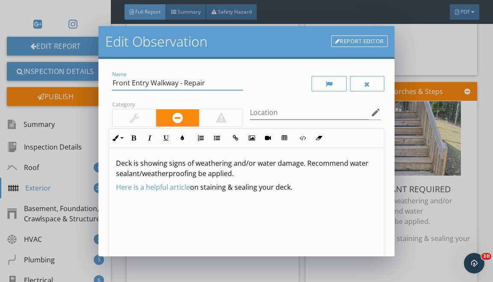
type input "Front Entry Walkway - Repair"
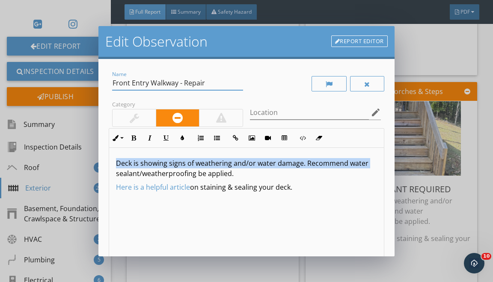
drag, startPoint x: 113, startPoint y: 166, endPoint x: 119, endPoint y: 277, distance: 111.1
click at [119, 271] on div "Edit Observation Report Editor Name Front Entry Walkway - Repair Category Locat…" at bounding box center [246, 141] width 493 height 282
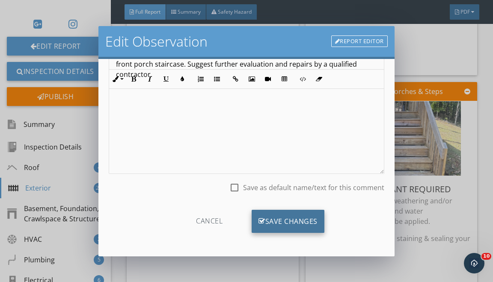
click at [274, 228] on div "Save Changes" at bounding box center [288, 221] width 73 height 23
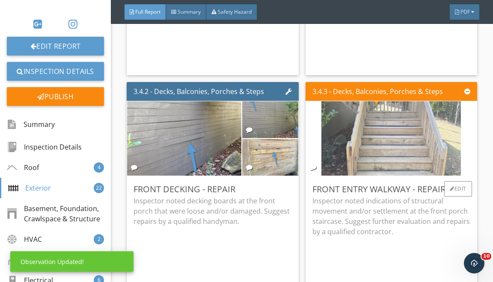
scroll to position [8, 0]
click at [363, 140] on img at bounding box center [391, 139] width 140 height 186
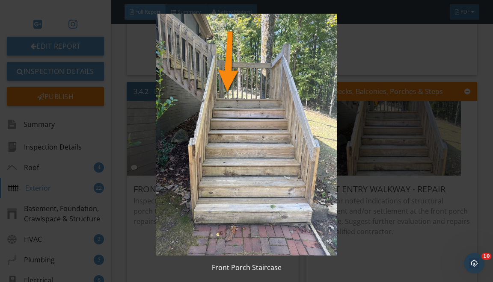
click at [340, 160] on img at bounding box center [246, 135] width 443 height 242
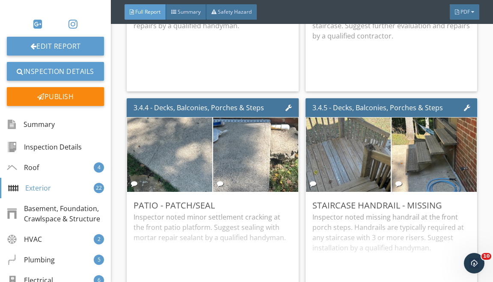
scroll to position [3453, 0]
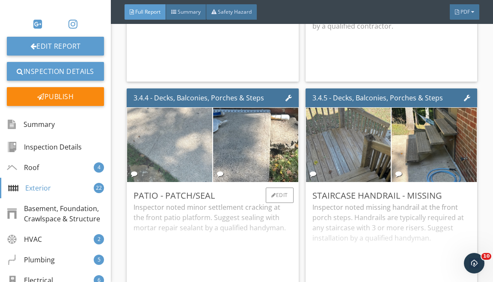
click at [162, 147] on img at bounding box center [170, 145] width 140 height 186
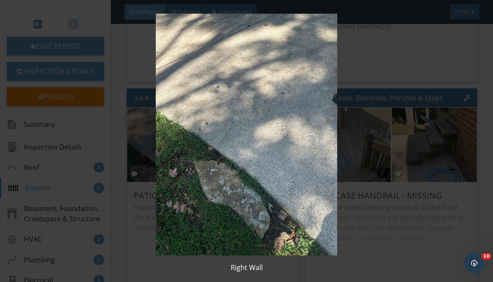
click at [331, 129] on img at bounding box center [246, 135] width 443 height 242
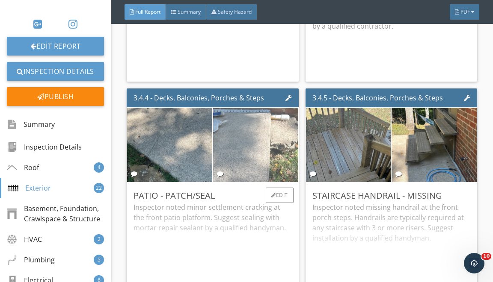
click at [248, 132] on img at bounding box center [256, 145] width 140 height 186
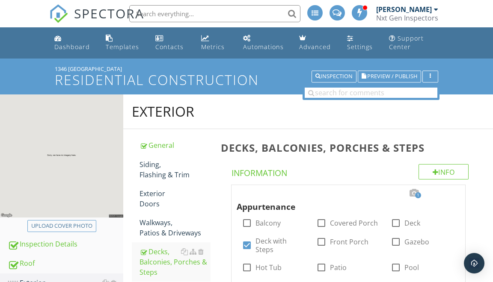
scroll to position [2021, 0]
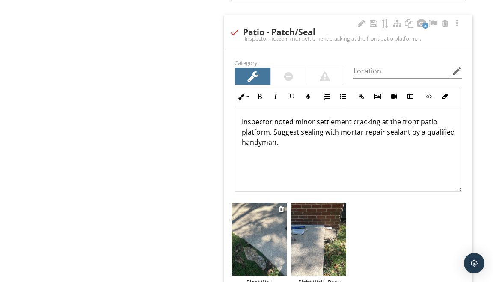
click at [256, 231] on img at bounding box center [259, 240] width 55 height 74
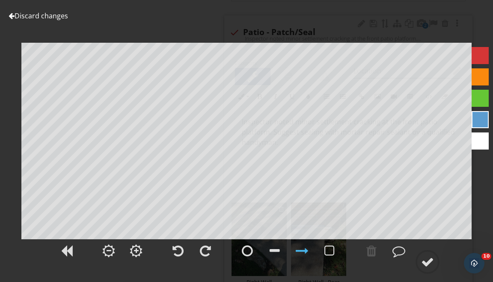
scroll to position [0, 0]
click at [422, 262] on div at bounding box center [427, 262] width 13 height 13
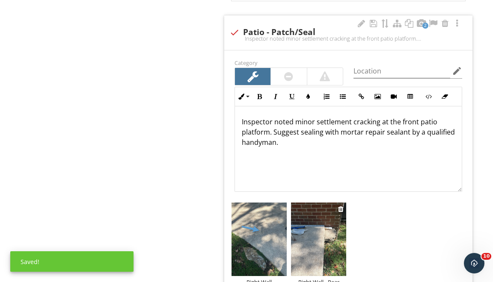
click at [306, 211] on img at bounding box center [318, 240] width 55 height 74
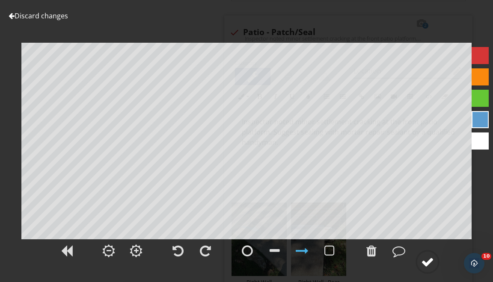
click at [430, 265] on div at bounding box center [427, 262] width 13 height 13
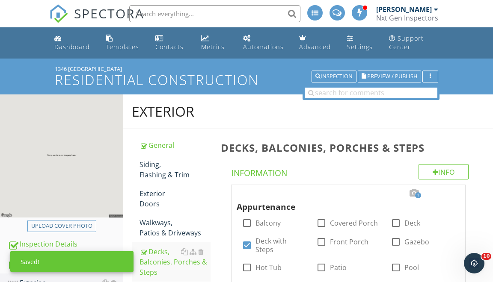
click at [395, 74] on span "Preview / Publish" at bounding box center [392, 77] width 50 height 6
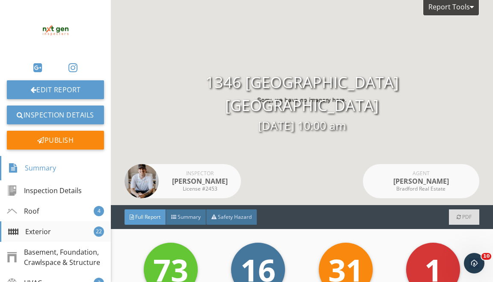
click at [90, 228] on div "Exterior 22" at bounding box center [55, 232] width 111 height 21
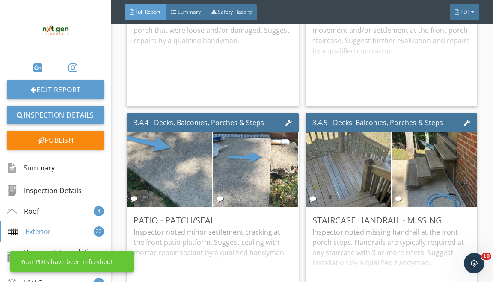
scroll to position [3441, 0]
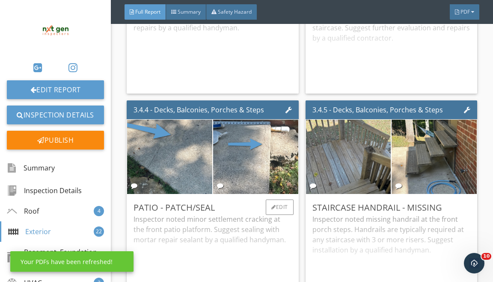
click at [277, 207] on div "Patio - Patch/Seal Inspector noted minor settlement cracking at the front patio…" at bounding box center [213, 250] width 172 height 111
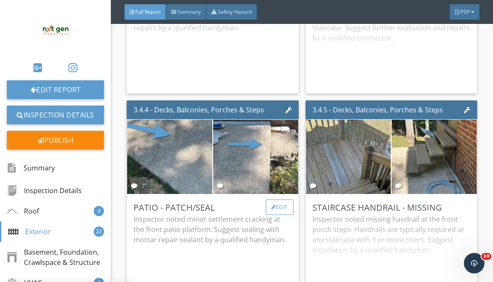
click at [277, 209] on div "Edit" at bounding box center [280, 207] width 28 height 15
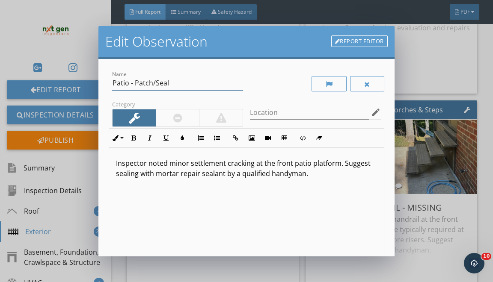
click at [121, 83] on input "Patio - Patch/Seal" at bounding box center [177, 83] width 131 height 14
click at [113, 84] on input "Slab - Patch/Seal" at bounding box center [177, 83] width 131 height 14
type input "Pool Slab - Patch/Seal"
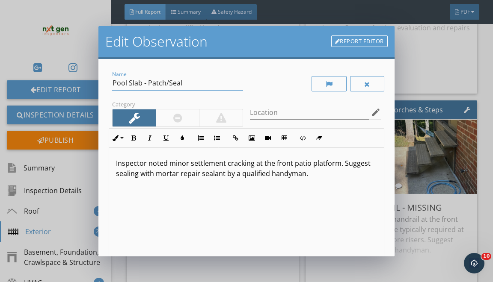
click at [185, 161] on p "Inspector noted minor settlement cracking at the front patio platform. Suggest …" at bounding box center [246, 168] width 261 height 21
click at [203, 164] on p "Inspector noted settlement cracking at the front patio platform. Suggest sealin…" at bounding box center [246, 168] width 261 height 21
click at [303, 165] on p "Inspector noted settlement and/or expansion cracking at the front patio platfor…" at bounding box center [246, 168] width 261 height 21
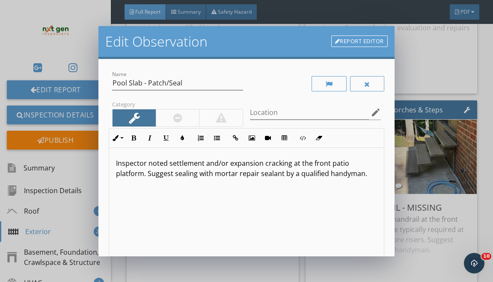
click at [318, 163] on p "Inspector noted settlement and/or expansion cracking at the front patio platfor…" at bounding box center [246, 168] width 261 height 21
click at [223, 173] on p "Inspector noted settlement and/or expansion cracking at the right exterior wall…" at bounding box center [246, 173] width 261 height 31
click at [209, 176] on p "Inspector noted settlement and/or expansion cracking at the right exterior wall…" at bounding box center [246, 173] width 261 height 31
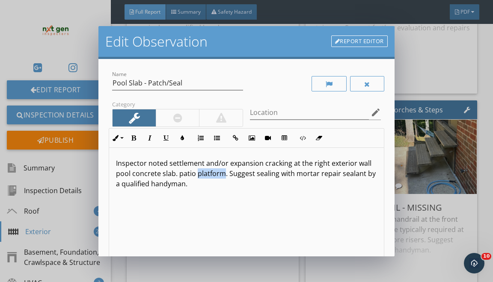
click at [209, 176] on p "Inspector noted settlement and/or expansion cracking at the right exterior wall…" at bounding box center [246, 173] width 261 height 31
drag, startPoint x: 205, startPoint y: 174, endPoint x: 207, endPoint y: 204, distance: 30.5
click at [207, 204] on div "Inspector noted settlement and/or expansion cracking at the right exterior wall…" at bounding box center [246, 216] width 274 height 136
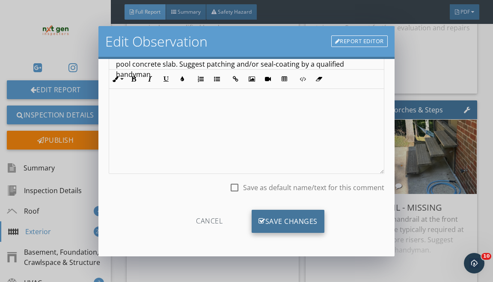
click at [287, 227] on div "Save Changes" at bounding box center [288, 221] width 73 height 23
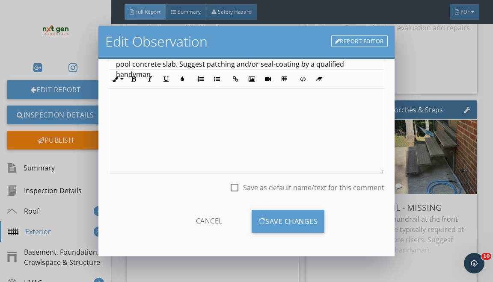
scroll to position [8, 0]
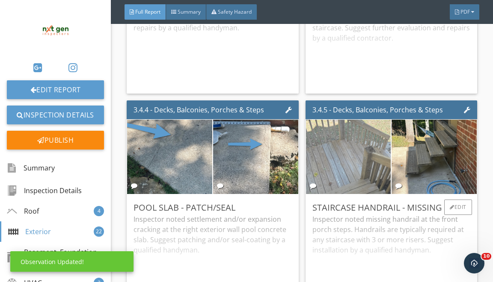
click at [369, 188] on img at bounding box center [349, 157] width 140 height 186
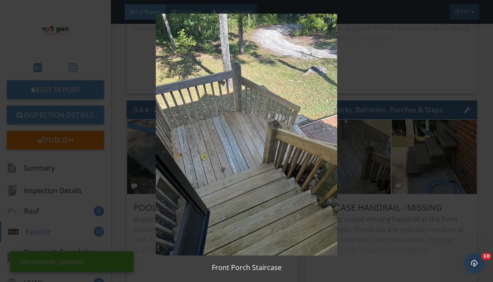
click at [442, 156] on img at bounding box center [246, 135] width 443 height 242
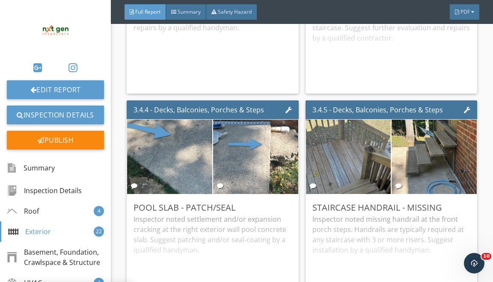
click at [442, 156] on img at bounding box center [434, 157] width 140 height 186
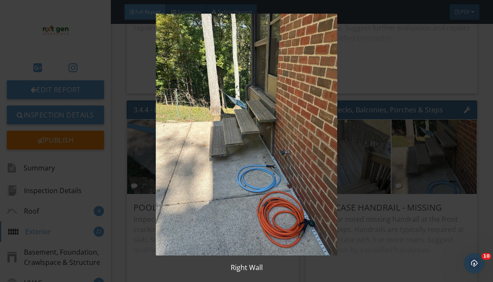
click at [444, 161] on img at bounding box center [246, 135] width 443 height 242
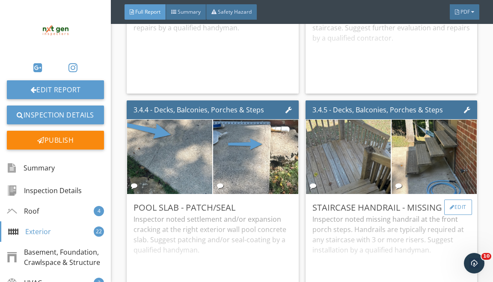
click at [458, 215] on div "Edit" at bounding box center [458, 207] width 28 height 15
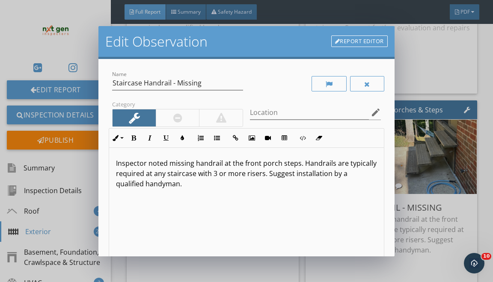
click at [221, 164] on p "Inspector noted missing handrail at the front porch steps. Handrails are typica…" at bounding box center [246, 173] width 261 height 31
click at [241, 164] on p "Inspector noted missing handrails at the front porch steps. Handrails are typic…" at bounding box center [246, 173] width 261 height 31
click at [282, 163] on p "Inspector noted missing handrails at one or more front porch steps. Handrails a…" at bounding box center [246, 173] width 261 height 31
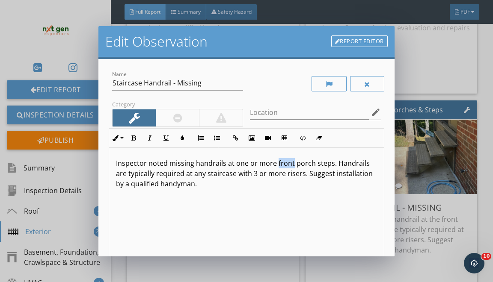
click at [282, 163] on p "Inspector noted missing handrails at one or more front porch steps. Handrails a…" at bounding box center [246, 173] width 261 height 31
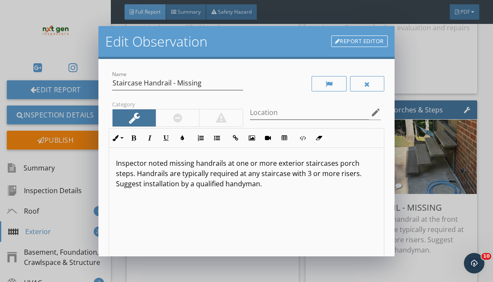
click at [366, 166] on p "Inspector noted missing handrails at one or more exterior staircases porch step…" at bounding box center [246, 173] width 261 height 31
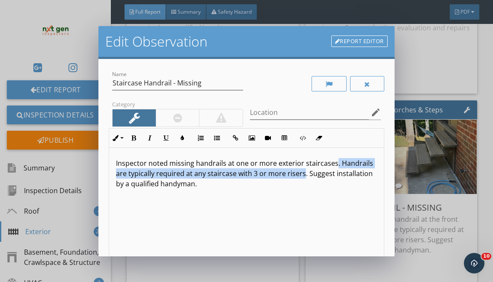
drag, startPoint x: 302, startPoint y: 177, endPoint x: 334, endPoint y: 165, distance: 33.9
click at [334, 165] on p "Inspector noted missing handrails at one or more exterior staircases. Handrails…" at bounding box center [246, 173] width 261 height 31
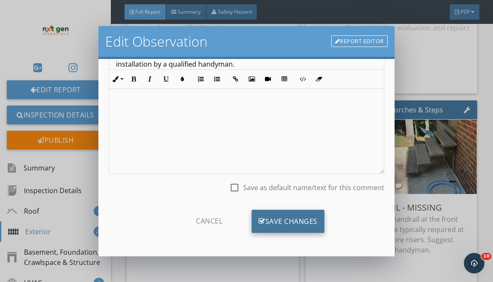
click at [293, 228] on div "Save Changes" at bounding box center [288, 221] width 73 height 23
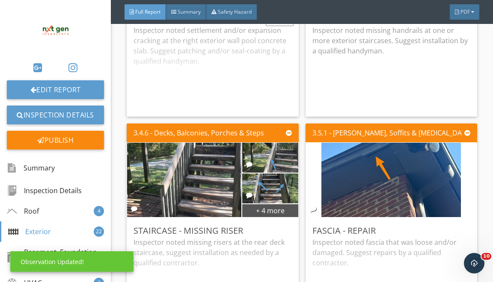
scroll to position [3651, 0]
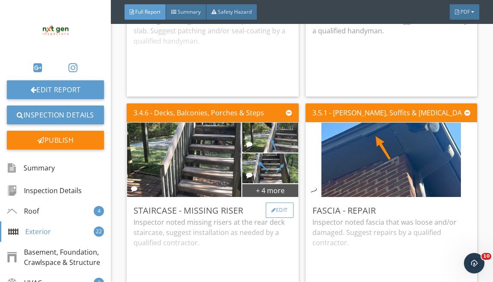
click at [286, 218] on div "Edit" at bounding box center [280, 210] width 28 height 15
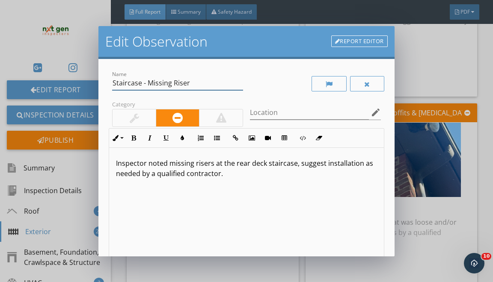
click at [120, 83] on input "Staircase - Missing Riser" at bounding box center [177, 83] width 131 height 14
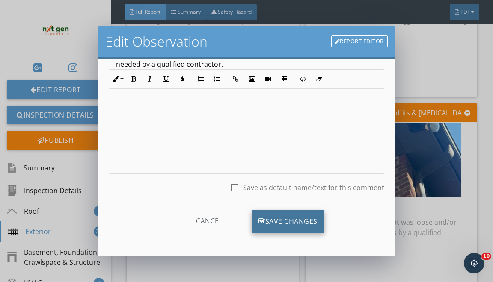
type input "Left Wall Deck - Evaluate"
click at [280, 223] on div "Save Changes" at bounding box center [288, 221] width 73 height 23
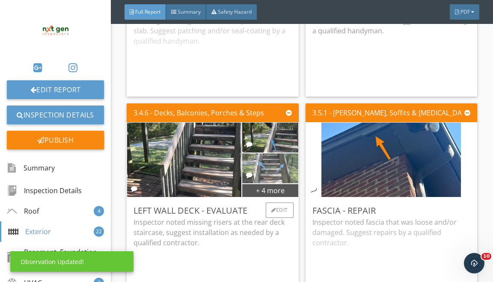
scroll to position [8, 0]
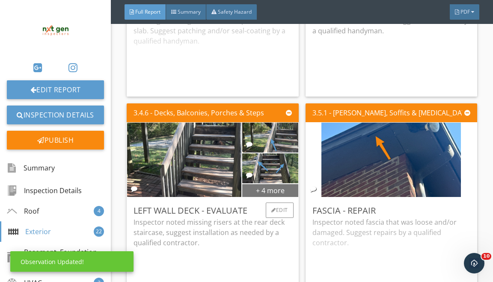
click at [256, 196] on div "+ 4 more" at bounding box center [270, 191] width 56 height 14
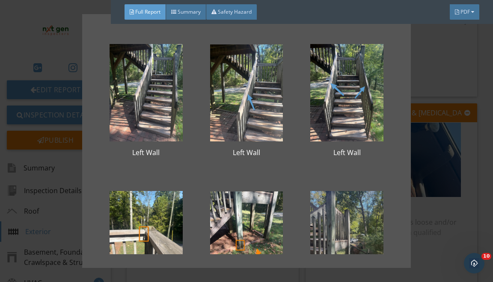
scroll to position [0, 0]
click at [452, 174] on div "Left Wall Left Wall Left Wall Left Wall" at bounding box center [246, 141] width 493 height 282
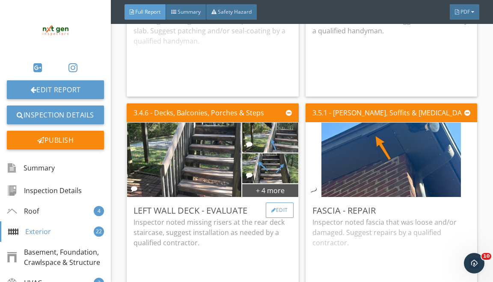
click at [275, 217] on div "Edit" at bounding box center [280, 210] width 28 height 15
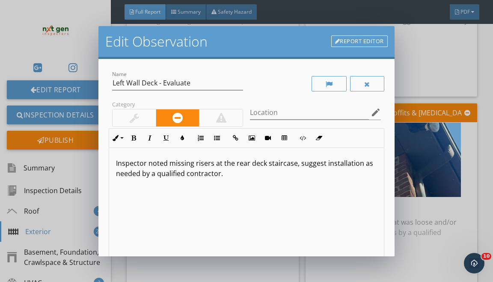
click at [211, 164] on p "Inspector noted missing risers at the rear deck staircase, suggest installation…" at bounding box center [246, 168] width 261 height 21
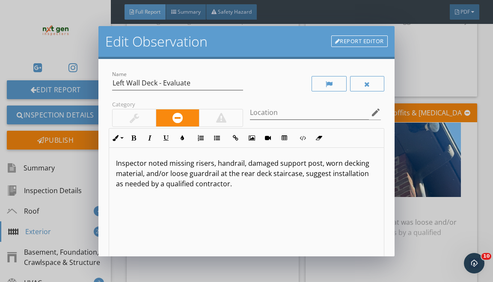
click at [242, 174] on p "Inspector noted missing risers, handrail, damaged support post, worn decking ma…" at bounding box center [246, 173] width 261 height 31
click at [324, 178] on p "Inspector noted missing risers, handrail, damaged support post, worn decking ma…" at bounding box center [246, 173] width 261 height 31
click at [324, 176] on p "Inspector noted missing risers, handrail, damaged support post, worn decking ma…" at bounding box center [246, 173] width 261 height 31
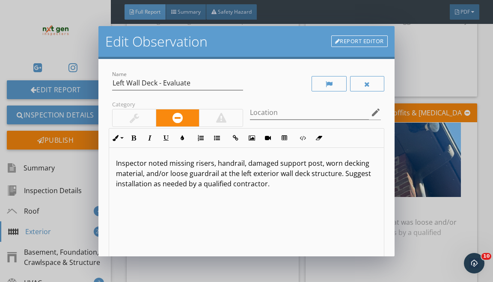
click at [130, 185] on p "Inspector noted missing risers, handrail, damaged support post, worn decking ma…" at bounding box center [246, 173] width 261 height 31
drag, startPoint x: 294, startPoint y: 182, endPoint x: 300, endPoint y: 248, distance: 66.1
click at [300, 246] on div "Inspector noted missing risers, handrail, damaged support post, worn decking ma…" at bounding box center [246, 216] width 274 height 136
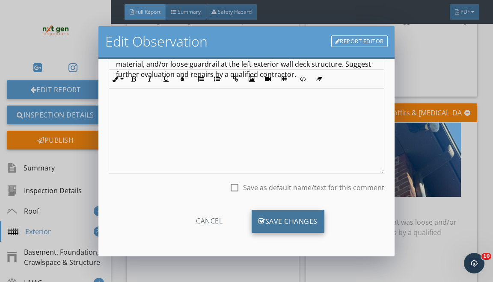
click at [277, 217] on div "Save Changes" at bounding box center [288, 221] width 73 height 23
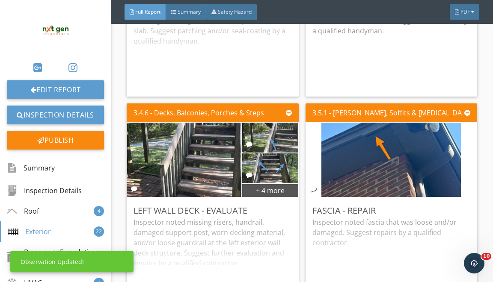
scroll to position [8, 0]
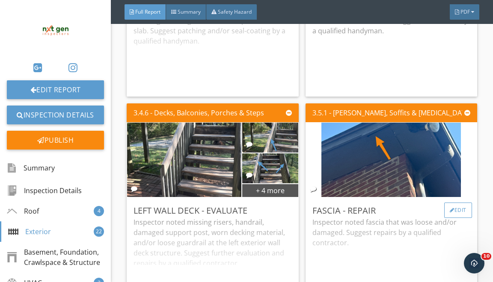
click at [460, 218] on div "Edit" at bounding box center [458, 210] width 28 height 15
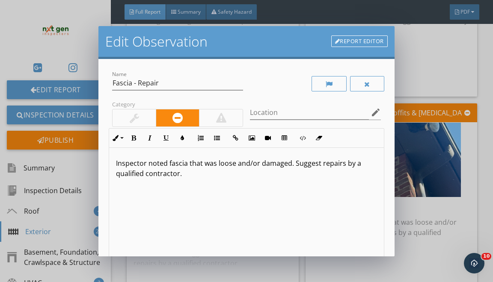
click at [275, 164] on p "Inspector noted fascia that was loose and/or damaged. Suggest repairs by a qual…" at bounding box center [246, 168] width 261 height 21
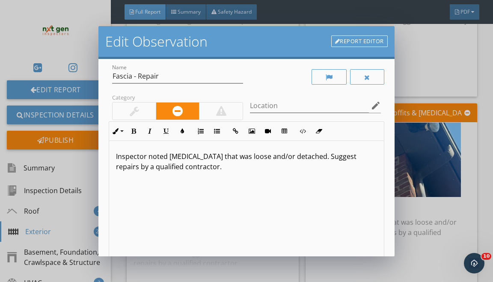
scroll to position [7, 0]
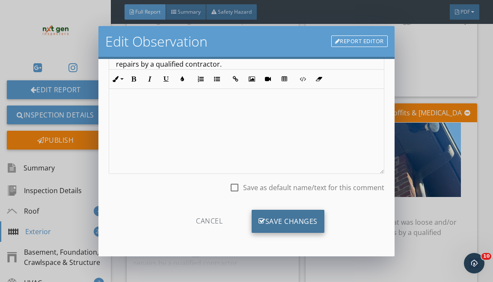
click at [282, 216] on div "Save Changes" at bounding box center [288, 221] width 73 height 23
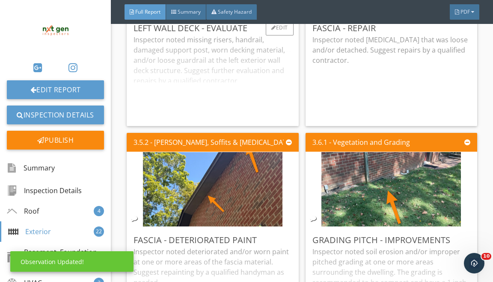
scroll to position [3862, 0]
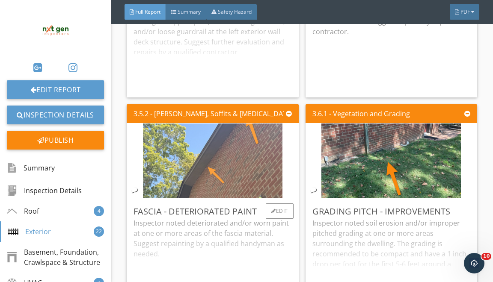
click at [233, 185] on img at bounding box center [213, 161] width 140 height 186
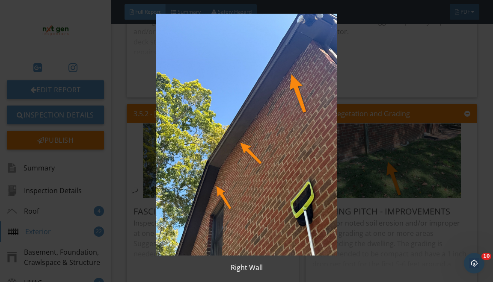
click at [330, 166] on img at bounding box center [246, 135] width 443 height 242
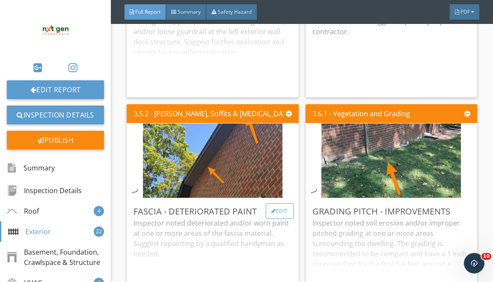
click at [266, 219] on div "Edit" at bounding box center [280, 211] width 28 height 15
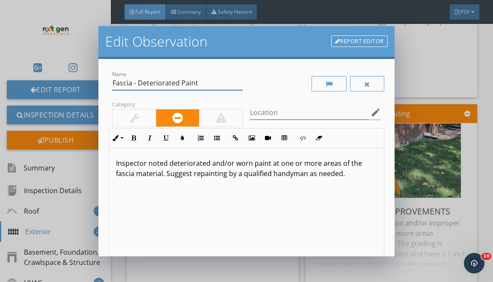
drag, startPoint x: 113, startPoint y: 85, endPoint x: 140, endPoint y: 110, distance: 37.3
click at [140, 110] on div "Name Fascia - Deteriorated Paint Category Location edit Inline Style XLarge Lar…" at bounding box center [246, 191] width 275 height 244
type input "S"
type input "Soffit Transition - Seal"
click at [141, 120] on div at bounding box center [134, 118] width 43 height 17
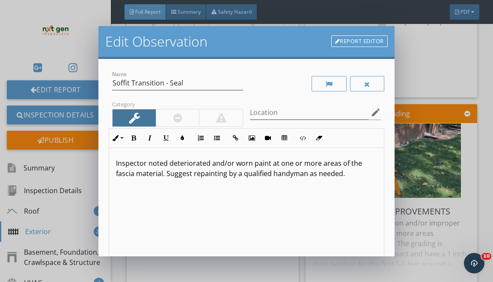
click at [170, 111] on div at bounding box center [178, 118] width 44 height 17
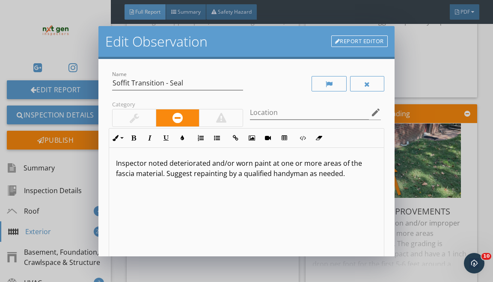
drag, startPoint x: 169, startPoint y: 164, endPoint x: 175, endPoint y: 261, distance: 97.4
click at [174, 254] on div "Inspector noted deteriorated and/or worn paint at one or more areas of the fasc…" at bounding box center [246, 216] width 274 height 136
click at [142, 119] on div at bounding box center [134, 118] width 43 height 17
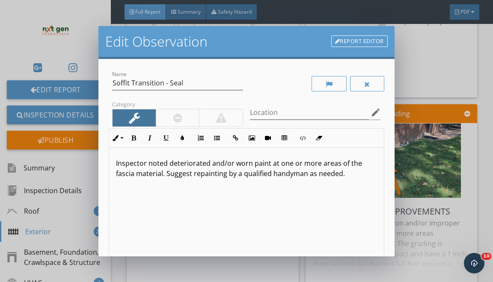
click at [359, 46] on link "Report Editor" at bounding box center [359, 42] width 56 height 12
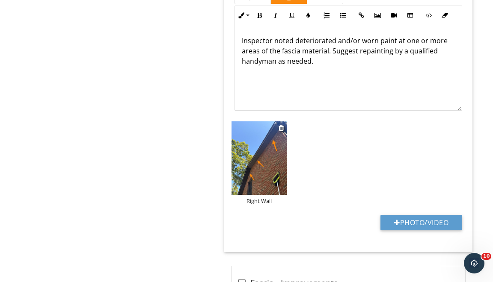
click at [265, 153] on img at bounding box center [259, 159] width 55 height 74
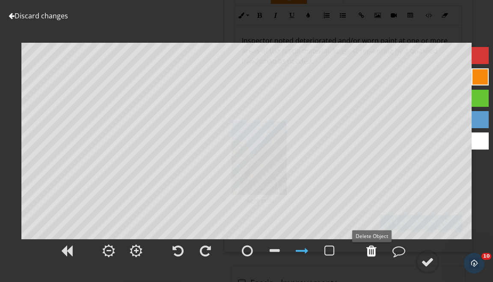
click at [371, 254] on div at bounding box center [371, 251] width 10 height 13
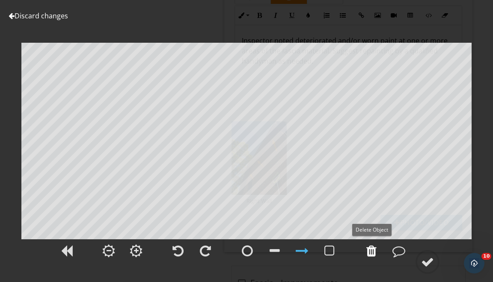
click at [371, 254] on div at bounding box center [371, 251] width 10 height 13
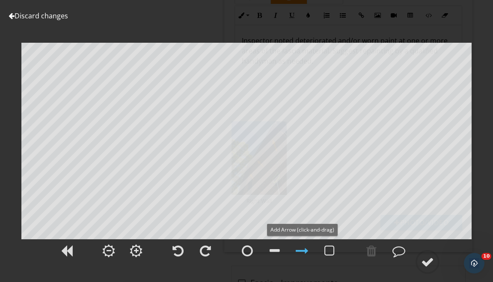
click at [303, 250] on div at bounding box center [302, 251] width 13 height 13
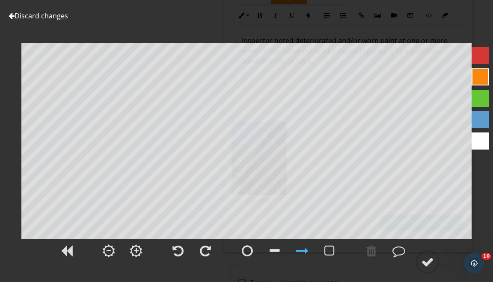
click at [474, 118] on div at bounding box center [480, 119] width 17 height 17
click at [428, 264] on div at bounding box center [427, 262] width 13 height 13
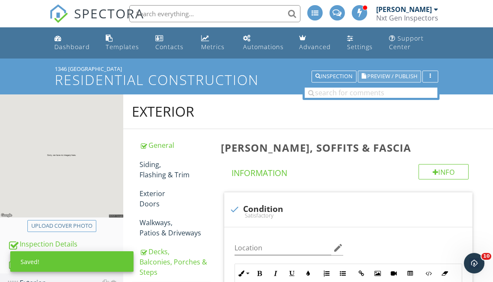
click at [393, 74] on span "Preview / Publish" at bounding box center [392, 77] width 50 height 6
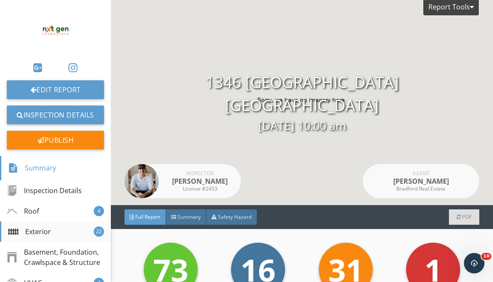
click at [71, 226] on div "Exterior 22" at bounding box center [55, 232] width 111 height 21
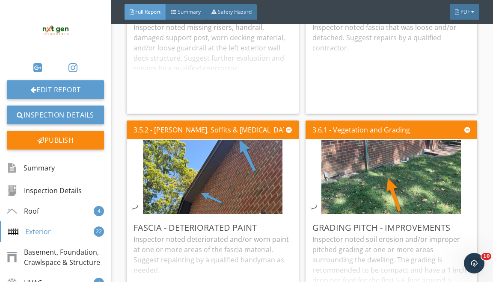
scroll to position [3872, 0]
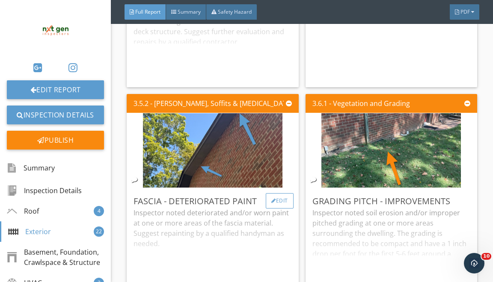
click at [275, 209] on div "Edit" at bounding box center [280, 200] width 28 height 15
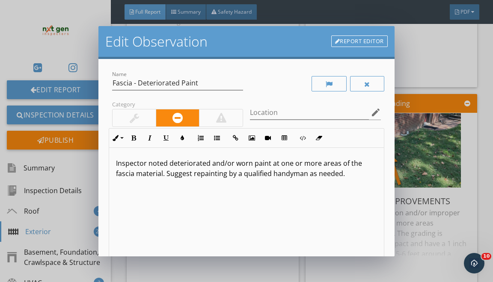
click at [143, 111] on div at bounding box center [134, 118] width 43 height 17
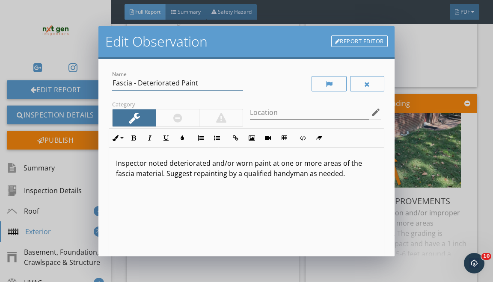
drag, startPoint x: 116, startPoint y: 85, endPoint x: 129, endPoint y: 95, distance: 16.4
click at [119, 89] on input "Fascia - Deteriorated Paint" at bounding box center [177, 83] width 131 height 14
type input "F"
type input "S"
type input "Soffit Transition - Seal"
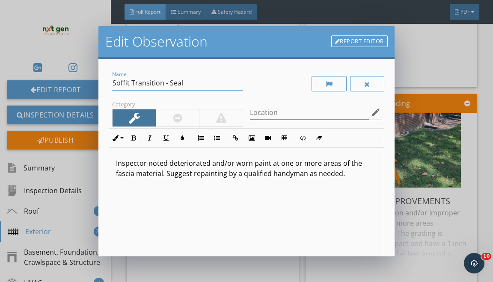
click at [169, 164] on p "Inspector noted deteriorated and/or worn paint at one or more areas of the fasc…" at bounding box center [246, 168] width 261 height 21
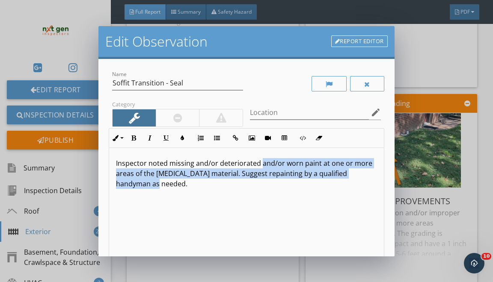
drag, startPoint x: 261, startPoint y: 166, endPoint x: 276, endPoint y: 247, distance: 81.4
click at [274, 238] on div "Inspector noted missing and/or deteriorated and/or worn paint at one or more ar…" at bounding box center [246, 216] width 274 height 136
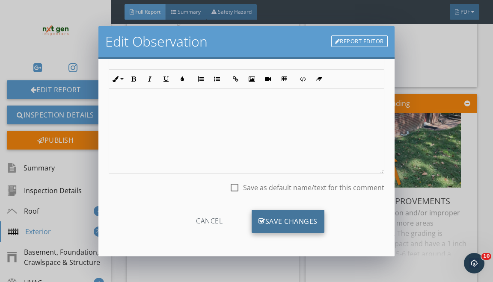
click at [284, 214] on div "Save Changes" at bounding box center [288, 221] width 73 height 23
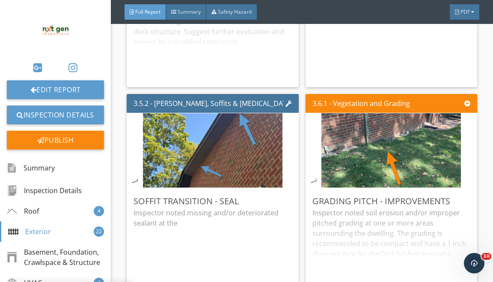
scroll to position [8, 0]
click at [279, 219] on p "Inspector noted missing and/or deteriorated sealant at the" at bounding box center [213, 218] width 158 height 21
click at [281, 209] on div "Edit" at bounding box center [280, 200] width 28 height 15
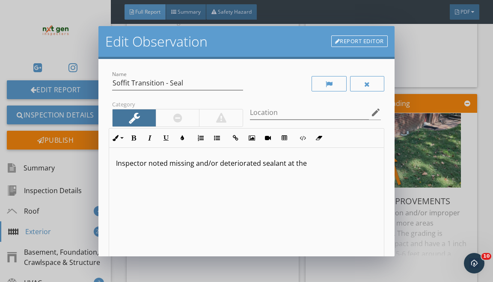
click at [312, 169] on div "Inspector noted missing and/or deteriorated sealant at the" at bounding box center [246, 216] width 274 height 136
drag, startPoint x: 321, startPoint y: 164, endPoint x: 335, endPoint y: 164, distance: 13.7
click at [335, 164] on p "Inspector noted missing and/or deteriorated sealant at the right AND" at bounding box center [246, 163] width 261 height 10
click at [335, 164] on strong "AND" at bounding box center [331, 163] width 15 height 9
click at [137, 138] on button "Bold" at bounding box center [133, 138] width 16 height 16
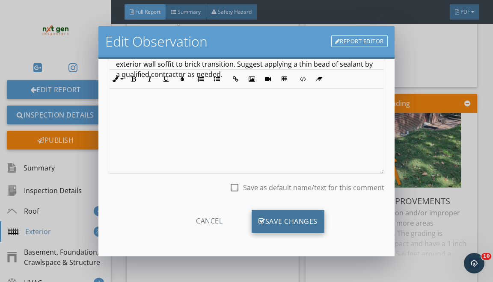
click at [277, 211] on div "Save Changes" at bounding box center [288, 221] width 73 height 23
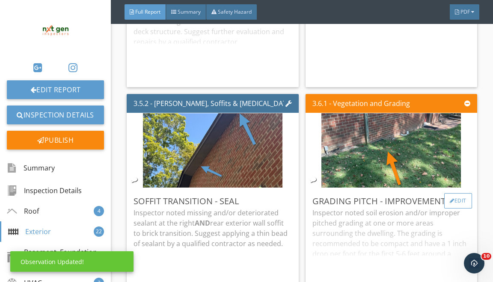
click at [456, 209] on div "Edit" at bounding box center [458, 200] width 28 height 15
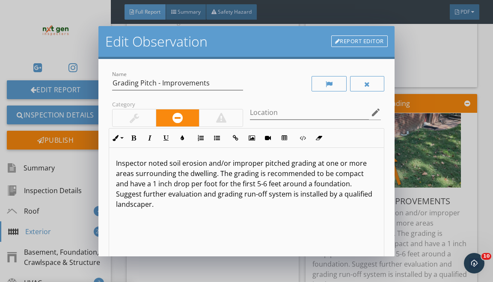
click at [352, 39] on link "Report Editor" at bounding box center [359, 42] width 56 height 12
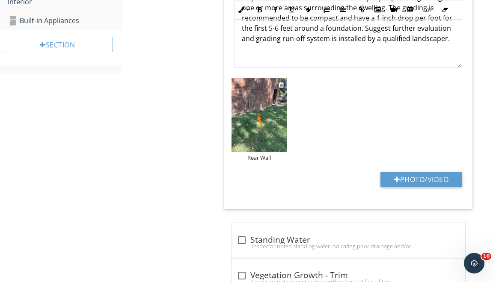
click at [266, 123] on img at bounding box center [259, 115] width 55 height 74
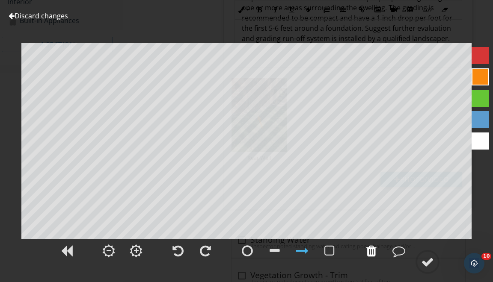
click at [378, 258] on div at bounding box center [371, 251] width 21 height 21
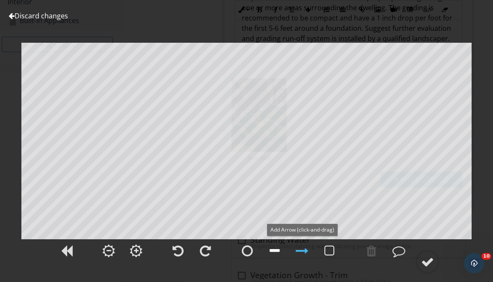
click at [274, 250] on div at bounding box center [275, 251] width 10 height 13
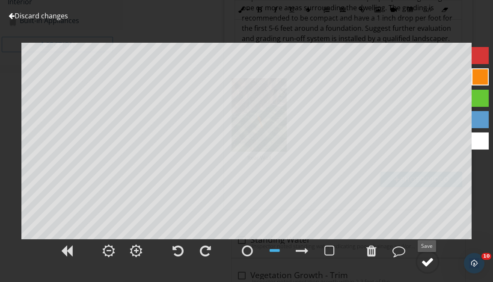
click at [432, 260] on div at bounding box center [427, 262] width 13 height 13
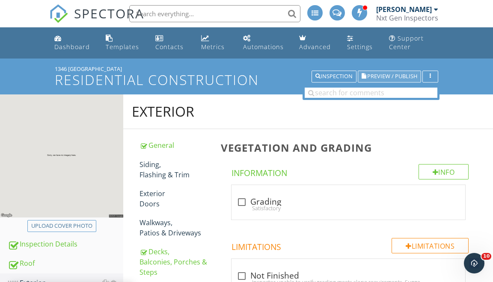
click at [371, 71] on button "Preview / Publish" at bounding box center [389, 77] width 63 height 12
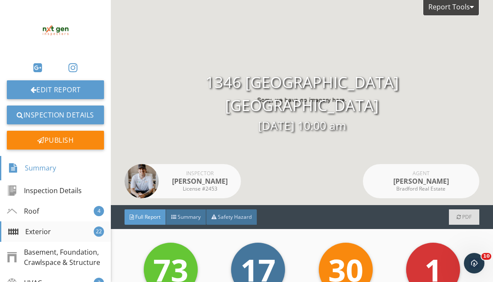
click at [94, 226] on div "Exterior 22" at bounding box center [55, 232] width 111 height 21
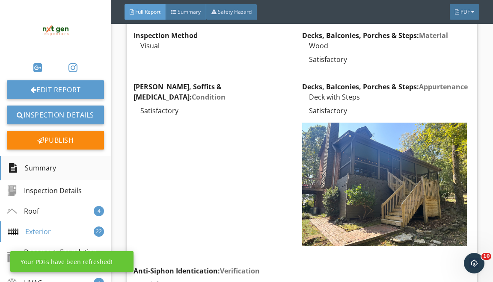
click at [80, 166] on div "Summary" at bounding box center [55, 168] width 111 height 25
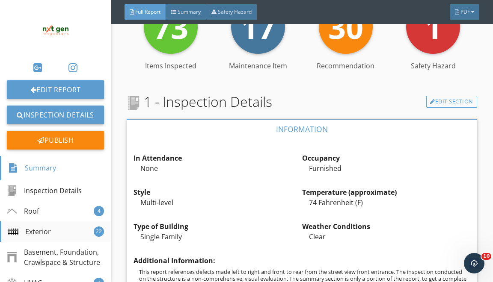
click at [79, 232] on div "Exterior 22" at bounding box center [55, 232] width 111 height 21
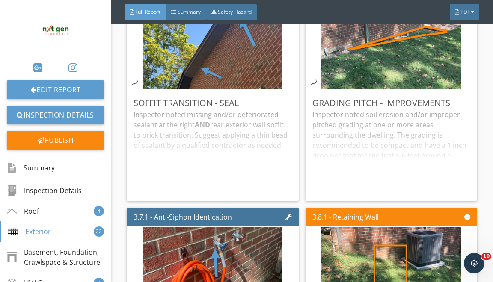
scroll to position [4133, 0]
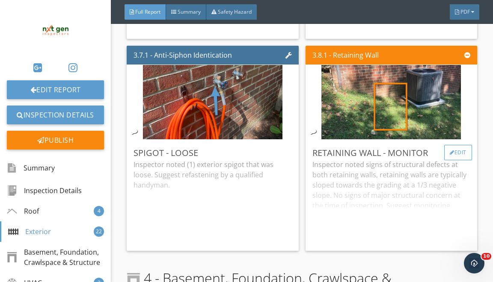
click at [458, 161] on div "Edit" at bounding box center [458, 152] width 28 height 15
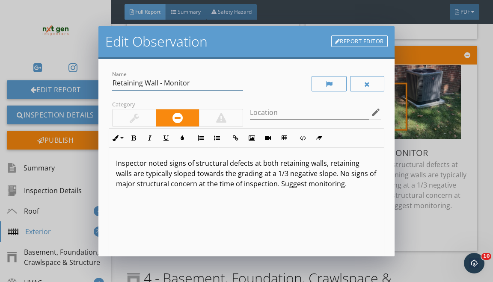
click at [173, 84] on input "Retaining Wall - Monitor" at bounding box center [177, 83] width 131 height 14
type input "Retaining Wall - Recommended"
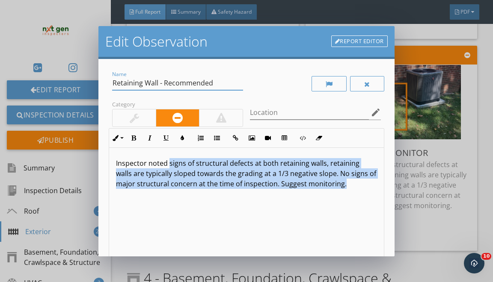
drag, startPoint x: 169, startPoint y: 163, endPoint x: 169, endPoint y: 223, distance: 60.3
click at [169, 220] on div "Inspector noted signs of structural defects at both retaining walls, retaining …" at bounding box center [246, 216] width 274 height 136
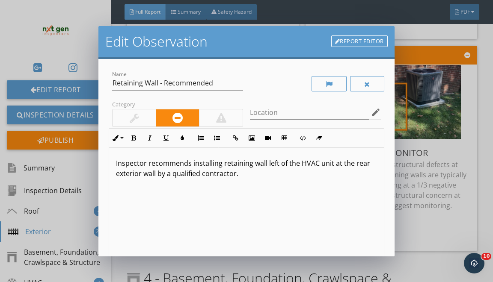
click at [149, 116] on div at bounding box center [134, 118] width 43 height 17
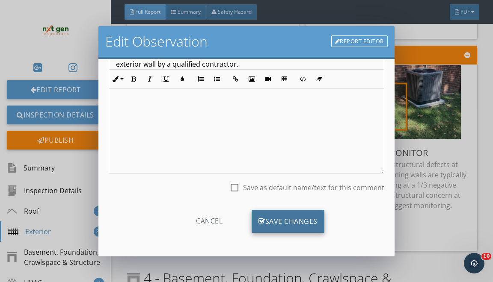
click at [293, 218] on div "Save Changes" at bounding box center [288, 221] width 73 height 23
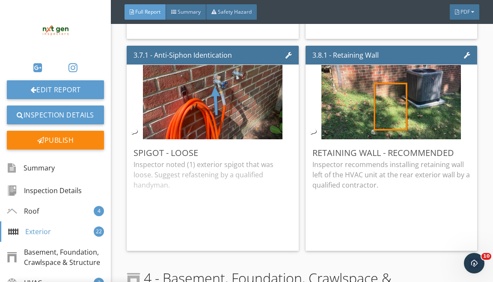
scroll to position [8, 0]
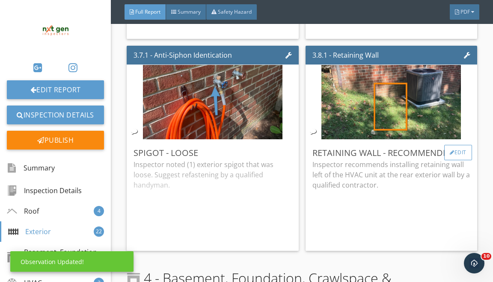
click at [455, 161] on div "Edit" at bounding box center [458, 152] width 28 height 15
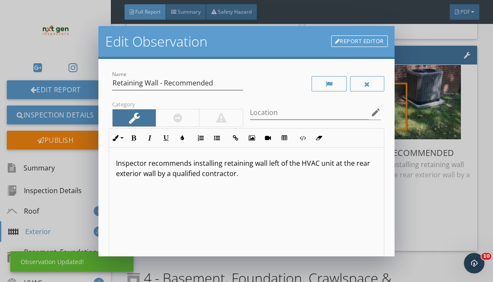
click at [379, 43] on link "Report Editor" at bounding box center [359, 42] width 56 height 12
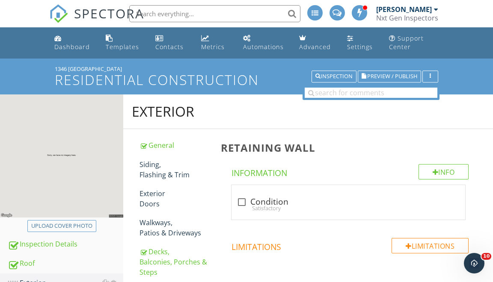
scroll to position [378, 0]
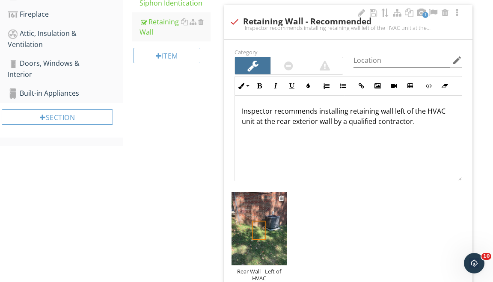
click at [244, 207] on img at bounding box center [259, 229] width 55 height 74
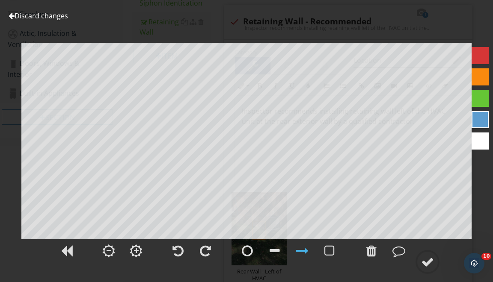
click at [480, 118] on div at bounding box center [480, 119] width 17 height 17
click at [430, 258] on div at bounding box center [427, 262] width 13 height 13
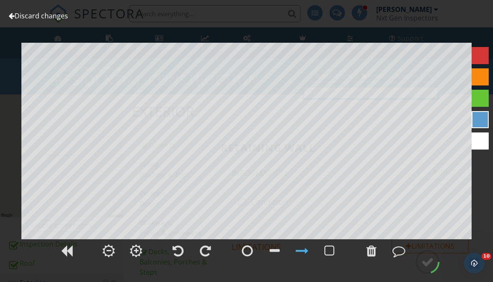
scroll to position [0, 0]
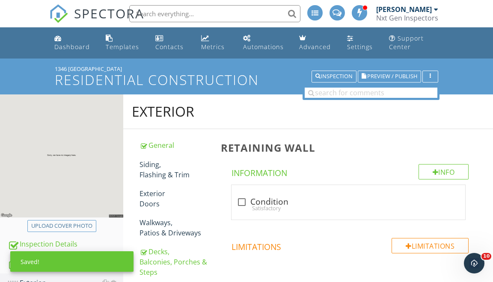
click at [381, 75] on span "Preview / Publish" at bounding box center [392, 77] width 50 height 6
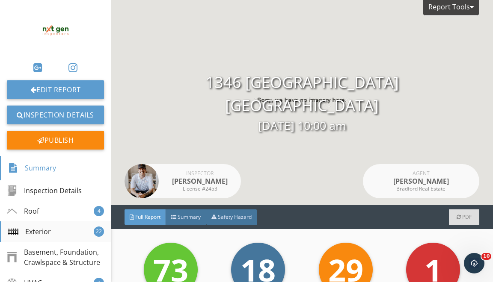
click at [39, 224] on div "Exterior 22" at bounding box center [55, 232] width 111 height 21
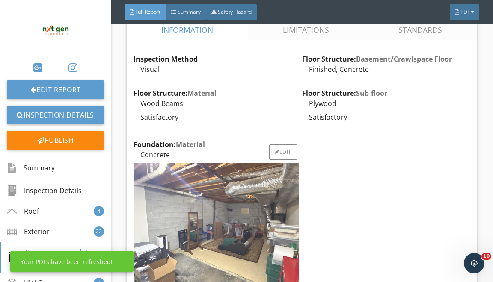
scroll to position [4379, 0]
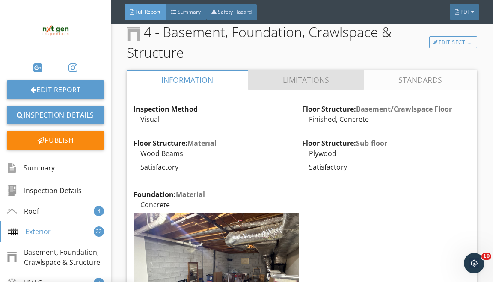
click at [304, 90] on link "Limitations" at bounding box center [306, 80] width 116 height 21
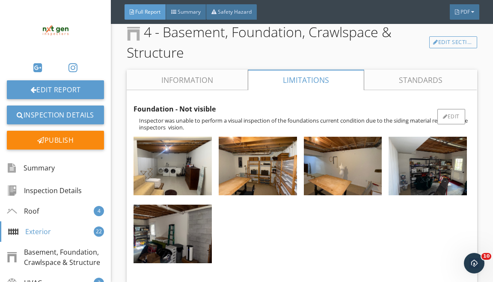
click at [393, 202] on div at bounding box center [427, 168] width 85 height 68
click at [442, 121] on div "Edit" at bounding box center [451, 116] width 28 height 15
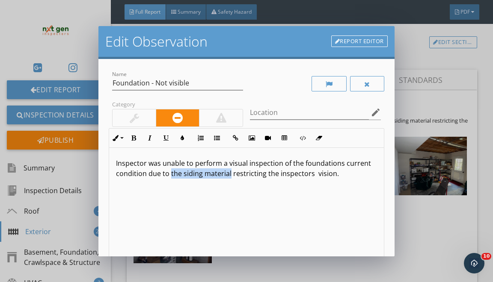
drag, startPoint x: 229, startPoint y: 173, endPoint x: 171, endPoint y: 172, distance: 58.6
click at [171, 172] on p "Inspector was unable to perform a visual inspection of the foundations current …" at bounding box center [246, 168] width 261 height 21
click at [193, 178] on p "Inspector was unable to perform a visual inspection of the foundations current …" at bounding box center [246, 168] width 261 height 21
click at [193, 175] on p "Inspector was unable to perform a visual inspection of the foundations current …" at bounding box center [246, 168] width 261 height 21
drag, startPoint x: 299, startPoint y: 174, endPoint x: 299, endPoint y: 219, distance: 44.9
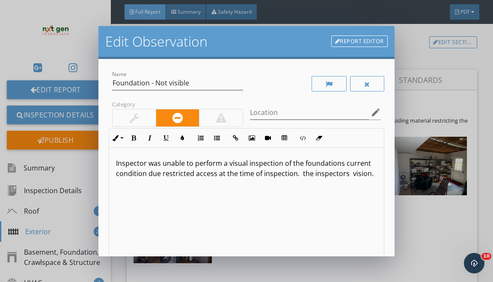
click at [299, 192] on div "Inspector was unable to perform a visual inspection of the foundations current …" at bounding box center [246, 216] width 274 height 136
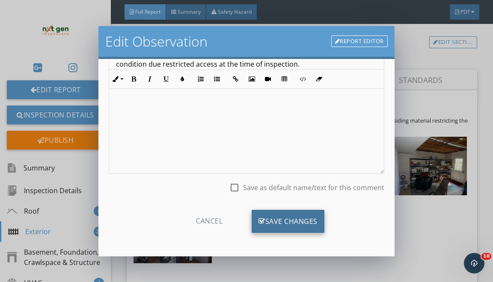
click at [279, 229] on div "Save Changes" at bounding box center [288, 221] width 73 height 23
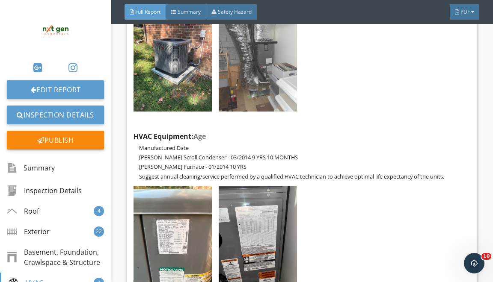
scroll to position [4854, 0]
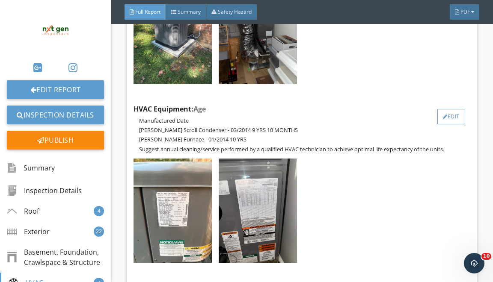
click at [449, 125] on div "Edit" at bounding box center [451, 116] width 28 height 15
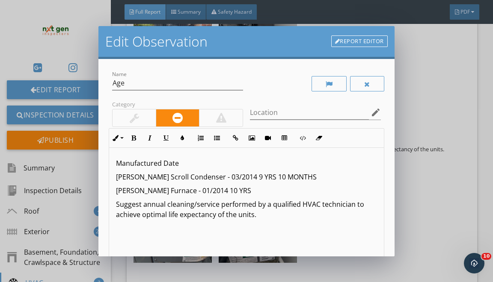
click at [128, 178] on p "[PERSON_NAME] Scroll Condenser - 03/2014 9 YRS 10 MONTHS" at bounding box center [246, 177] width 261 height 10
click at [152, 175] on p "Rheem Scroll Condenser - 03/2014 9 YRS 10 MONTHS" at bounding box center [246, 177] width 261 height 10
click at [131, 192] on p "[PERSON_NAME] Furnace - 01/2014 10 YRS" at bounding box center [246, 191] width 261 height 10
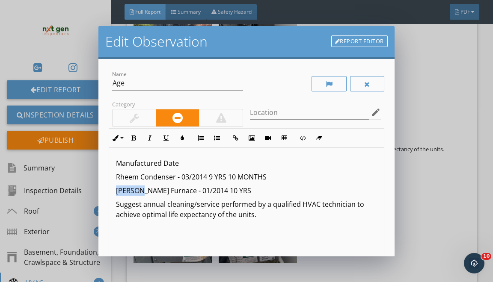
click at [131, 192] on p "[PERSON_NAME] Furnace - 01/2014 10 YRS" at bounding box center [246, 191] width 261 height 10
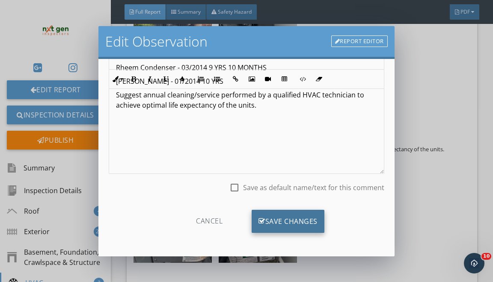
click at [273, 228] on div "Save Changes" at bounding box center [288, 221] width 73 height 23
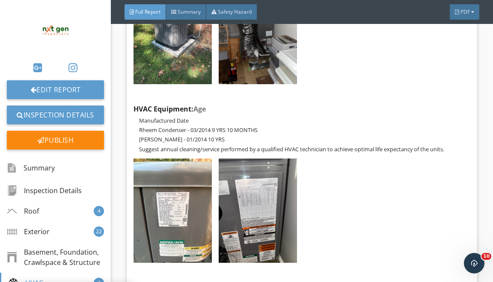
scroll to position [8, 0]
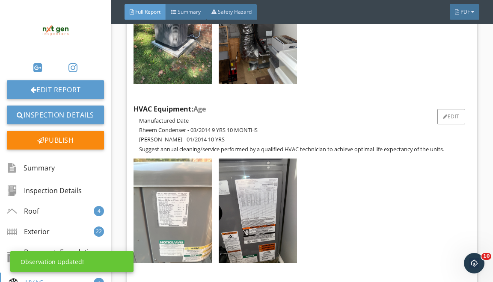
click at [187, 214] on img at bounding box center [173, 211] width 78 height 104
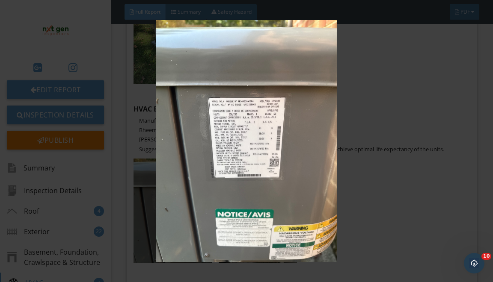
click at [381, 105] on img at bounding box center [246, 141] width 443 height 242
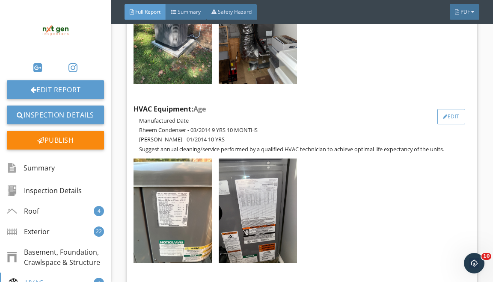
click at [455, 123] on div "Edit" at bounding box center [451, 116] width 28 height 15
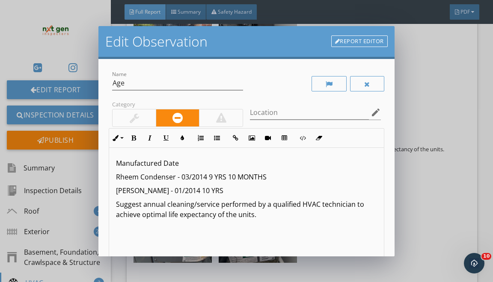
click at [188, 176] on p "Rheem Condenser - 03/2014 9 YRS 10 MONTHS" at bounding box center [246, 177] width 261 height 10
click at [205, 178] on p "Rheem Condenser - 12/2014 9 YRS 10 MONTHS" at bounding box center [246, 177] width 261 height 10
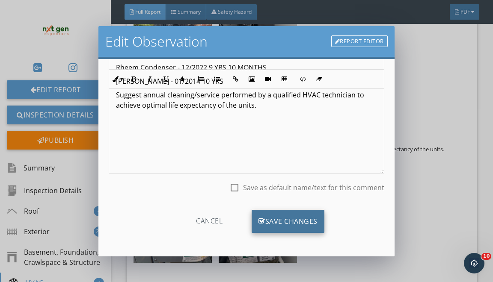
click at [265, 214] on div "Save Changes" at bounding box center [288, 221] width 73 height 23
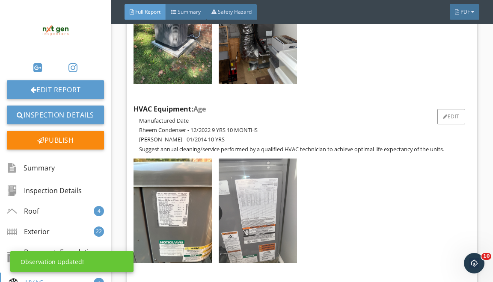
click at [265, 214] on img at bounding box center [258, 211] width 78 height 104
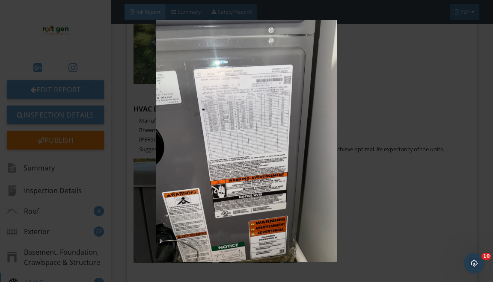
click at [342, 112] on img at bounding box center [246, 141] width 443 height 242
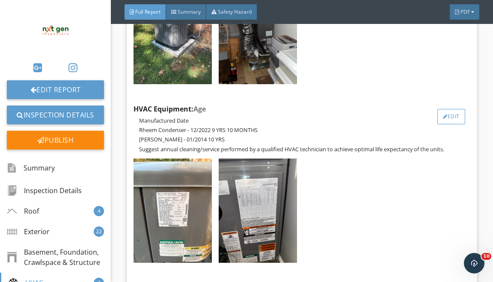
click at [455, 124] on div "Edit" at bounding box center [451, 116] width 28 height 15
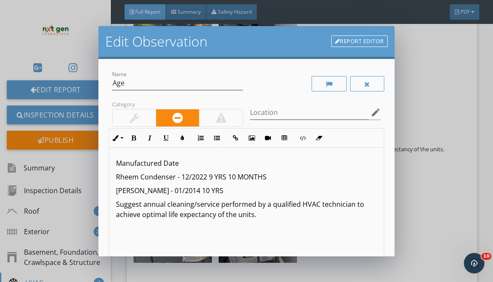
click at [179, 188] on p "[PERSON_NAME] - 01/2014 10 YRS" at bounding box center [246, 191] width 261 height 10
click at [198, 192] on p "Rheem Furnace - 03/2014 10 YRS" at bounding box center [246, 191] width 261 height 10
click at [212, 176] on p "Rheem Condenser - 12/2022 9 YRS 10 MONTHS" at bounding box center [246, 177] width 261 height 10
click at [235, 177] on p "Rheem Condenser - 12/2022 2 YRS 10 MONTHS" at bounding box center [246, 177] width 261 height 10
click at [205, 189] on p "Rheem Furnace - 03/2023 10 YRS" at bounding box center [246, 191] width 261 height 10
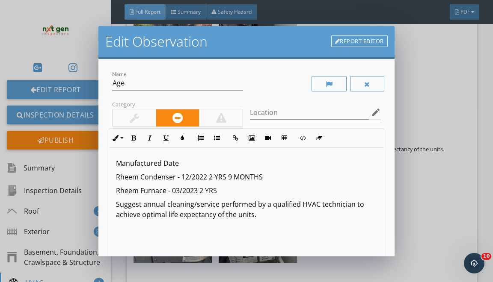
click at [220, 187] on p "Rheem Furnace - 03/2023 2 YRS" at bounding box center [246, 191] width 261 height 10
drag, startPoint x: 209, startPoint y: 176, endPoint x: 263, endPoint y: 175, distance: 53.5
click at [263, 175] on p "Rheem Condenser - 12/2022 2 YRS 9 MONTHS" at bounding box center [246, 177] width 261 height 10
drag, startPoint x: 199, startPoint y: 188, endPoint x: 255, endPoint y: 187, distance: 55.7
click at [255, 188] on p "Rheem Furnace - 03/2023 2 YRS 6 MONTHS" at bounding box center [246, 191] width 261 height 10
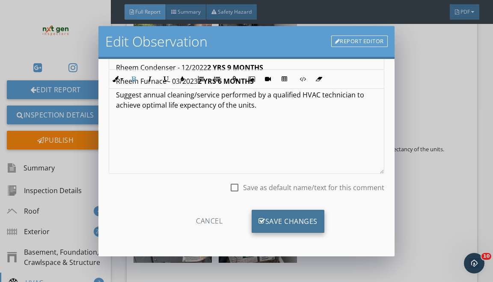
click at [267, 213] on div "Save Changes" at bounding box center [288, 221] width 73 height 23
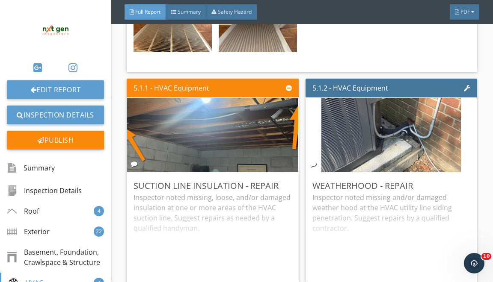
scroll to position [5532, 0]
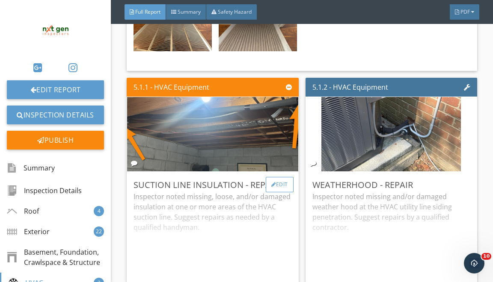
click at [274, 187] on div at bounding box center [273, 184] width 5 height 5
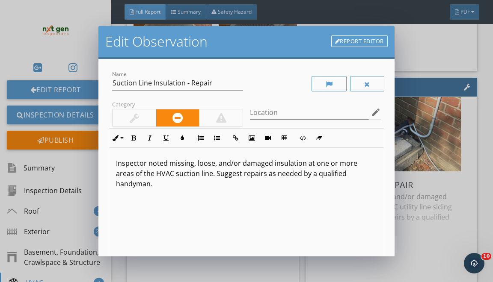
click at [265, 173] on p "Inspector noted missing, loose, and/or damaged insulation at one or more areas …" at bounding box center [246, 173] width 261 height 31
click at [265, 175] on p "Inspector noted missing, loose, and/or damaged insulation at one or more areas …" at bounding box center [246, 173] width 261 height 31
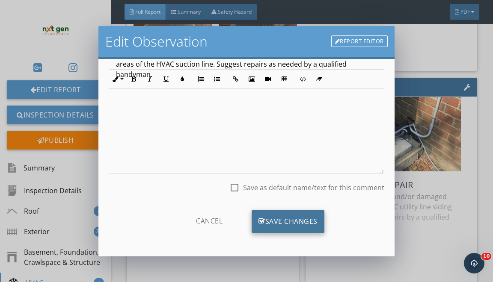
click at [282, 229] on div "Save Changes" at bounding box center [288, 221] width 73 height 23
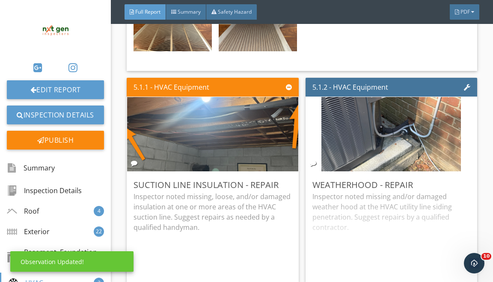
scroll to position [8, 0]
click at [460, 193] on div "Edit" at bounding box center [458, 184] width 28 height 15
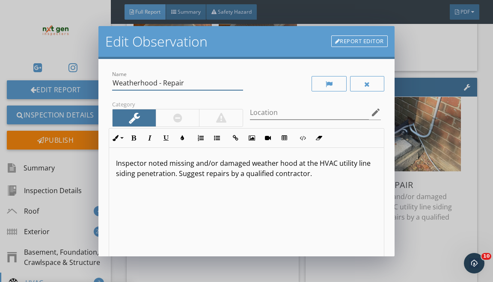
click at [167, 80] on input "Weatherhood - Repair" at bounding box center [177, 83] width 131 height 14
click at [167, 81] on input "Weatherhood - Repair" at bounding box center [177, 83] width 131 height 14
type input "Weatherhood - Recommended"
click at [179, 165] on p "Inspector noted missing and/or damaged weather hood at the HVAC utility line si…" at bounding box center [246, 168] width 261 height 21
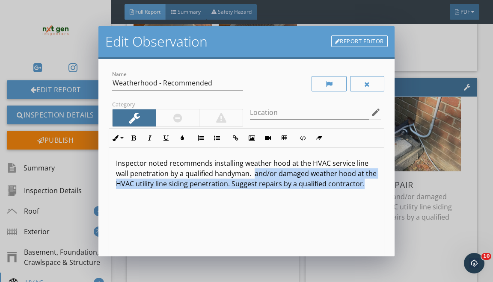
drag, startPoint x: 253, startPoint y: 173, endPoint x: 255, endPoint y: 271, distance: 97.6
click at [255, 266] on div "Edit Observation Report Editor Name Weatherhood - Recommended Category Location…" at bounding box center [246, 141] width 493 height 282
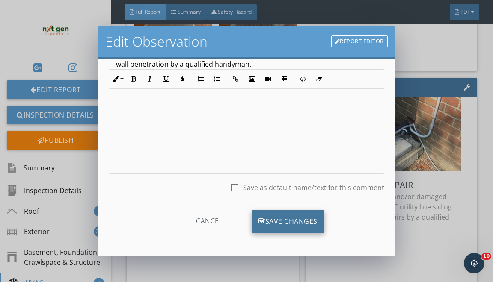
click at [299, 220] on div "Save Changes" at bounding box center [288, 221] width 73 height 23
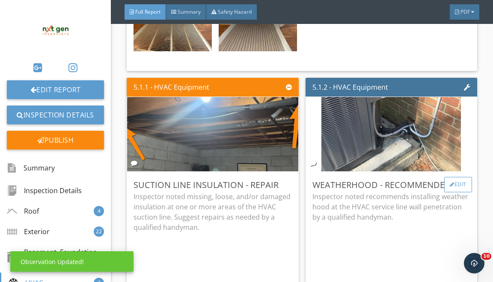
click at [460, 188] on div "Edit" at bounding box center [458, 184] width 28 height 15
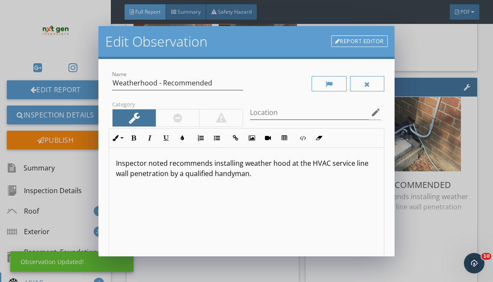
click at [345, 44] on link "Report Editor" at bounding box center [359, 42] width 56 height 12
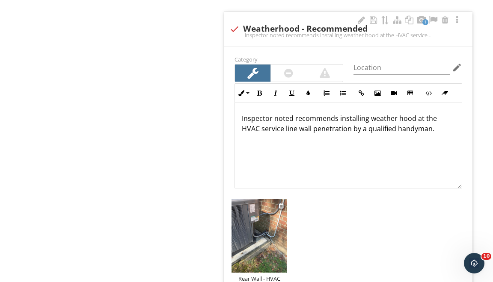
click at [256, 245] on img at bounding box center [259, 236] width 55 height 74
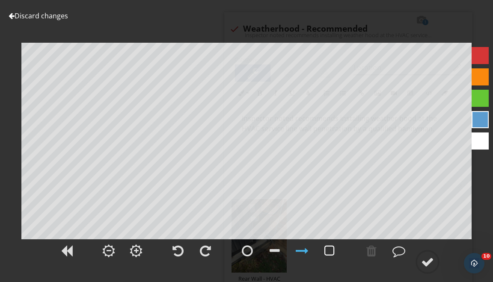
click at [330, 256] on div at bounding box center [329, 251] width 10 height 13
click at [422, 262] on div at bounding box center [427, 262] width 13 height 13
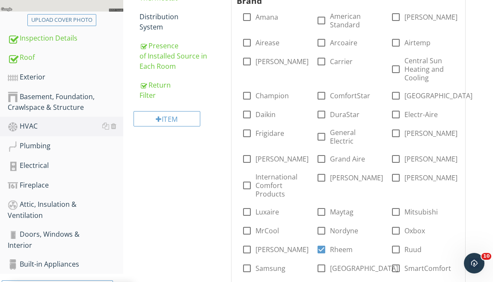
scroll to position [59, 0]
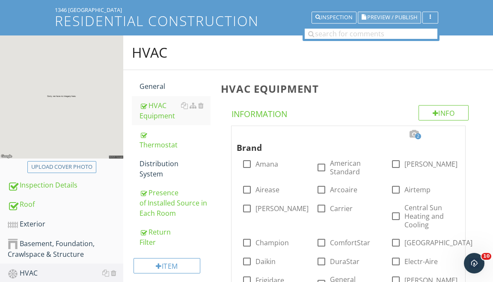
click at [397, 15] on span "Preview / Publish" at bounding box center [392, 18] width 50 height 6
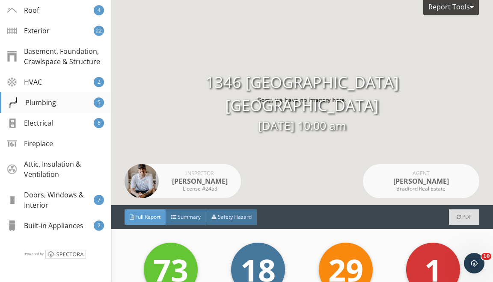
scroll to position [202, 0]
click at [79, 86] on div "HVAC 2" at bounding box center [55, 82] width 111 height 21
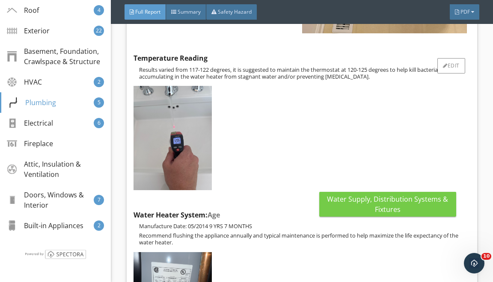
scroll to position [6987, 0]
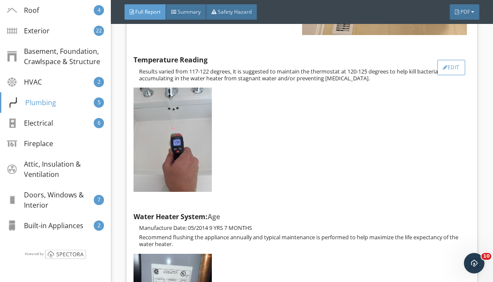
click at [453, 70] on div "Edit" at bounding box center [451, 67] width 28 height 15
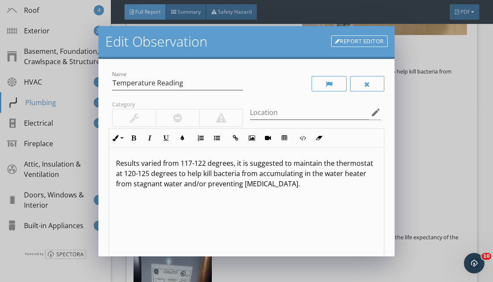
click at [189, 161] on p "Results varied from 117-122 degrees, it is suggested to maintain the thermostat…" at bounding box center [246, 173] width 261 height 31
click at [189, 162] on p "Results varied from 117-122 degrees, it is suggested to maintain the thermostat…" at bounding box center [246, 173] width 261 height 31
click at [190, 162] on p "Results varied from 117-122 degrees, it is suggested to maintain the thermostat…" at bounding box center [246, 173] width 261 height 31
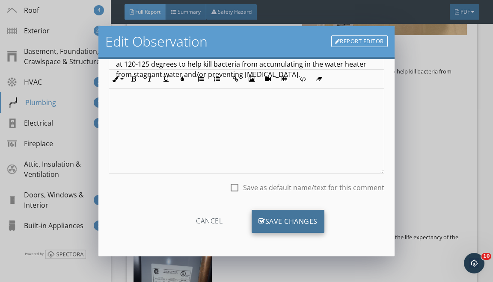
click at [276, 215] on div "Save Changes" at bounding box center [288, 221] width 73 height 23
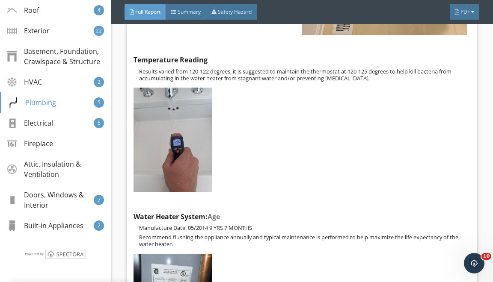
scroll to position [8, 0]
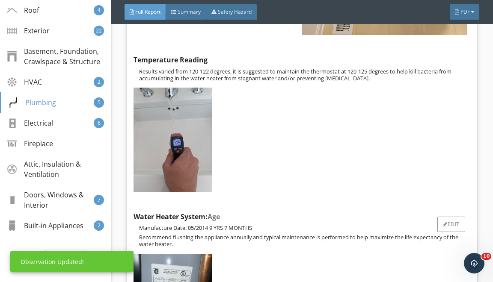
click at [203, 247] on p "Recommend flushing the appliance annually and typical maintenance is performed …" at bounding box center [304, 241] width 331 height 14
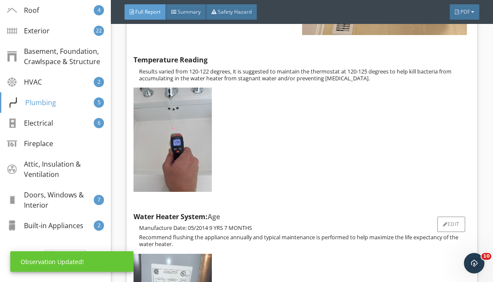
click at [189, 264] on img at bounding box center [173, 283] width 78 height 59
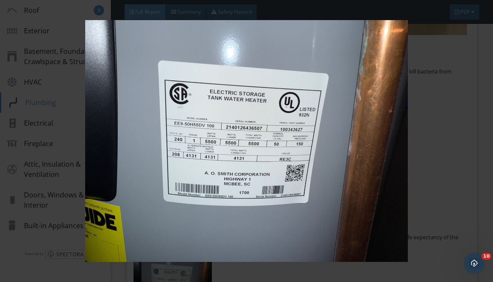
click at [473, 89] on div at bounding box center [246, 141] width 493 height 282
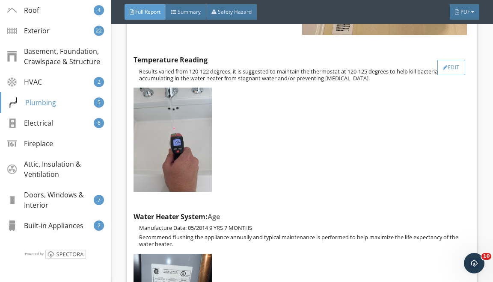
click at [452, 75] on div "Edit" at bounding box center [451, 67] width 28 height 15
click at [462, 151] on div "Edit Observation Report Editor Name Temperature Reading Category Location edit …" at bounding box center [246, 141] width 493 height 282
click at [452, 231] on div "Edit" at bounding box center [451, 224] width 28 height 15
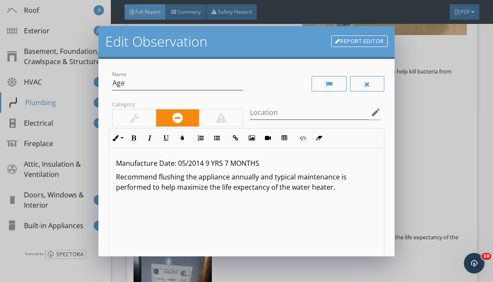
click at [185, 163] on p "Manufacture Date: 05/2014 9 YRS 7 MONTHS" at bounding box center [246, 163] width 261 height 10
click at [202, 166] on p "Manufacture Date: 10/2014 9 YRS 7 MONTHS" at bounding box center [246, 163] width 261 height 10
click at [208, 166] on p "Manufacture Date: 10/2021 9 YRS 7 MONTHS" at bounding box center [246, 163] width 261 height 10
click at [229, 161] on p "Manufacture Date: 10/2021 3 YRS 7 MONTHS" at bounding box center [246, 163] width 261 height 10
drag, startPoint x: 206, startPoint y: 164, endPoint x: 263, endPoint y: 164, distance: 56.5
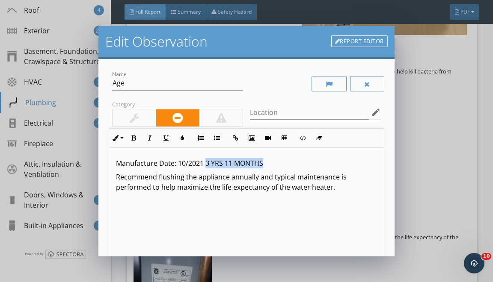
click at [263, 164] on p "Manufacture Date: 10/2021 3 YRS 11 MONTHS" at bounding box center [246, 163] width 261 height 10
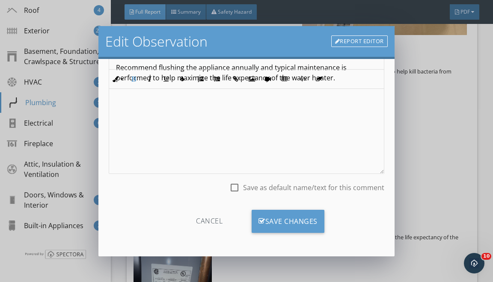
click at [287, 241] on div "Cancel Save Changes" at bounding box center [246, 224] width 275 height 43
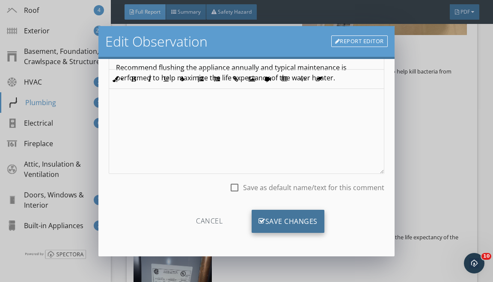
click at [290, 228] on div "Save Changes" at bounding box center [288, 221] width 73 height 23
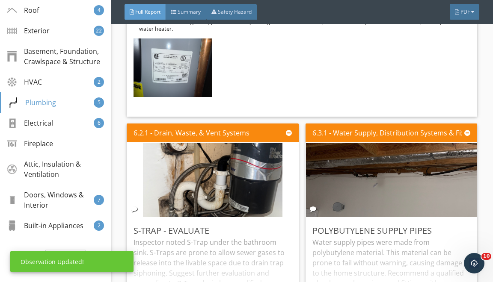
scroll to position [7251, 0]
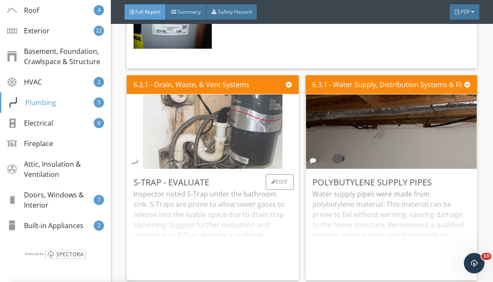
click at [233, 164] on img at bounding box center [213, 132] width 140 height 186
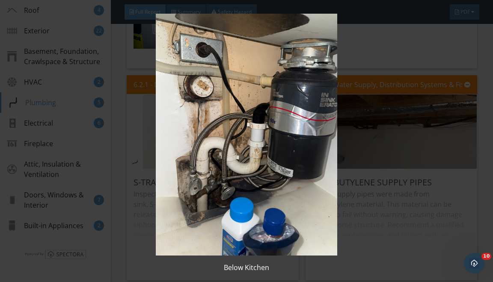
click at [338, 164] on img at bounding box center [246, 135] width 443 height 242
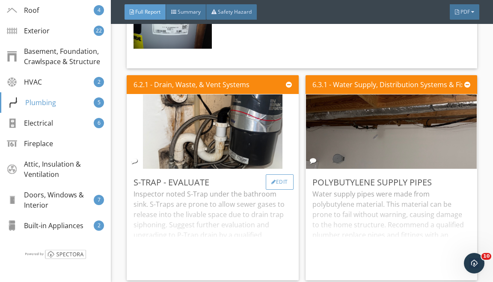
click at [277, 190] on div "Edit" at bounding box center [280, 182] width 28 height 15
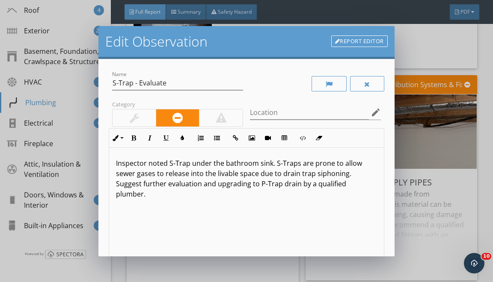
click at [193, 164] on p "Inspector noted S-Trap under the bathroom sink. S-Traps are prone to allow sewe…" at bounding box center [246, 178] width 261 height 41
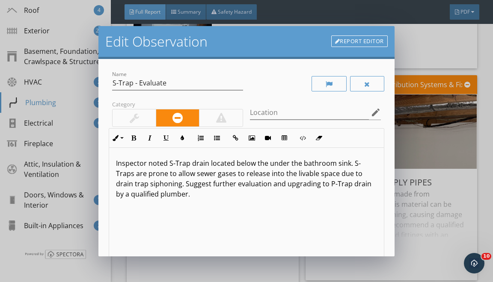
click at [278, 164] on p "Inspector noted S-Trap drain located below the under the bathroom sink. S-Traps…" at bounding box center [246, 178] width 261 height 41
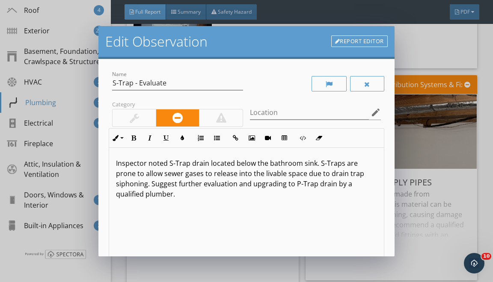
click at [285, 163] on p "Inspector noted S-Trap drain located below the bathroom sink. S-Traps are prone…" at bounding box center [246, 178] width 261 height 41
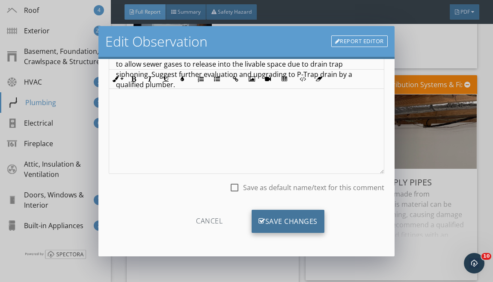
click at [287, 221] on div "Save Changes" at bounding box center [288, 221] width 73 height 23
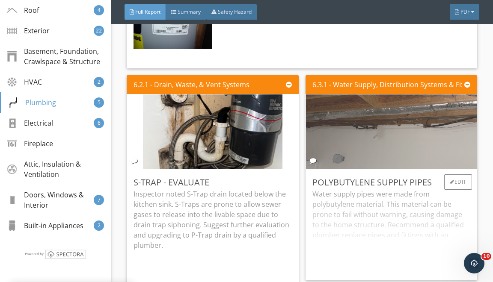
click at [395, 158] on img at bounding box center [391, 132] width 248 height 186
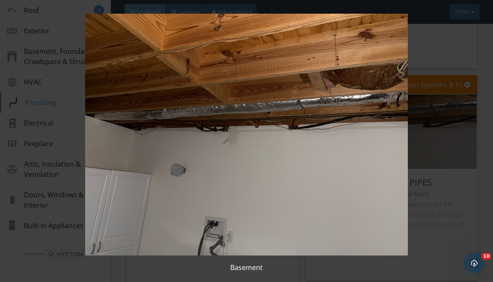
click at [436, 127] on img at bounding box center [246, 135] width 443 height 242
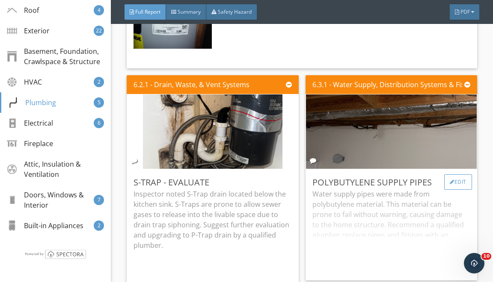
click at [457, 190] on div "Edit" at bounding box center [458, 182] width 28 height 15
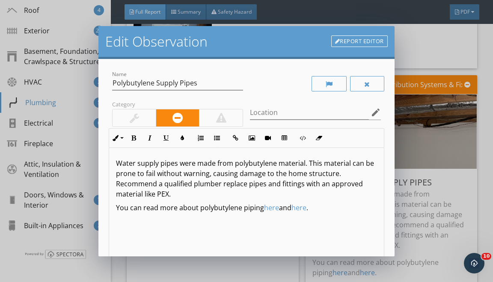
click at [363, 41] on link "Report Editor" at bounding box center [359, 42] width 56 height 12
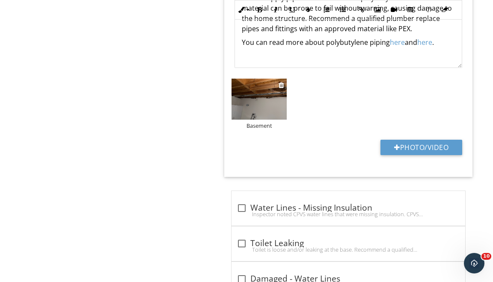
click at [264, 122] on div "Basement" at bounding box center [259, 125] width 55 height 7
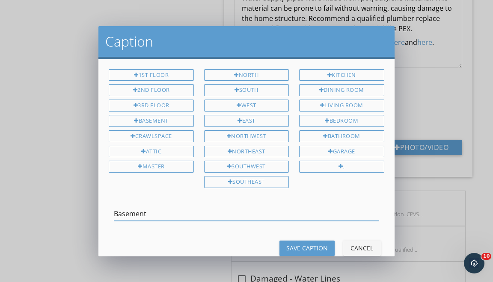
click at [400, 212] on div "Caption 1st Floor 2nd Floor 3rd Floor Basement Crawlspace Attic Master North So…" at bounding box center [246, 141] width 493 height 282
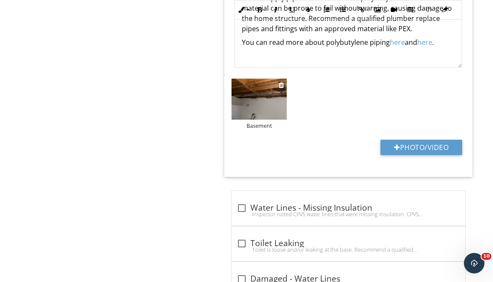
click at [257, 101] on img at bounding box center [259, 100] width 55 height 42
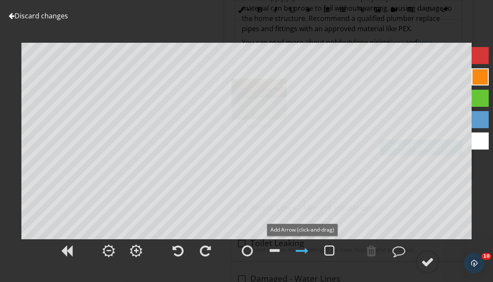
click at [332, 251] on div at bounding box center [329, 251] width 10 height 13
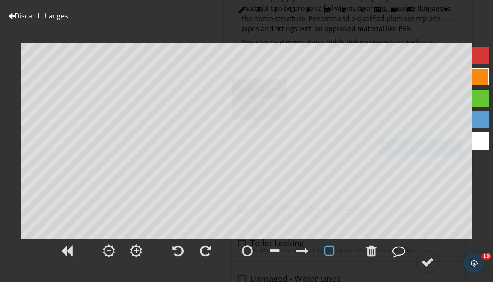
click at [396, 254] on div at bounding box center [398, 251] width 13 height 13
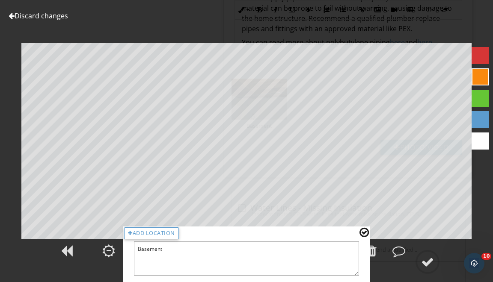
click at [231, 262] on textarea "Basement" at bounding box center [246, 259] width 225 height 34
type textarea "Basement - Laundry Room"
click at [365, 229] on div at bounding box center [364, 232] width 9 height 11
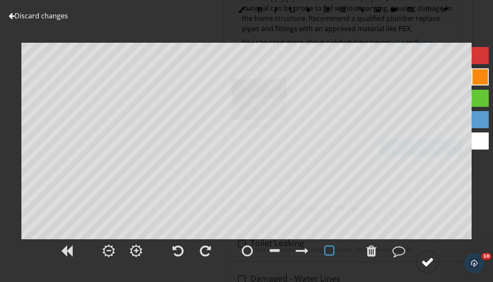
click at [430, 260] on div at bounding box center [427, 262] width 13 height 13
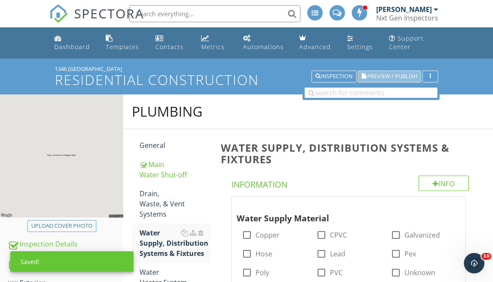
click at [410, 78] on span "Preview / Publish" at bounding box center [392, 77] width 50 height 6
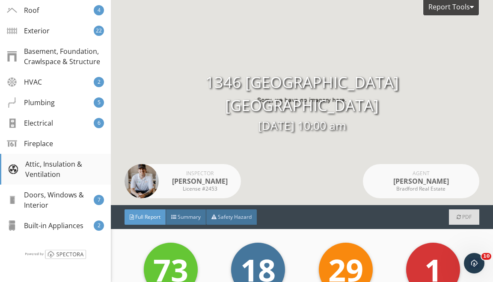
scroll to position [202, 0]
click at [71, 99] on div "Plumbing 5" at bounding box center [55, 102] width 111 height 21
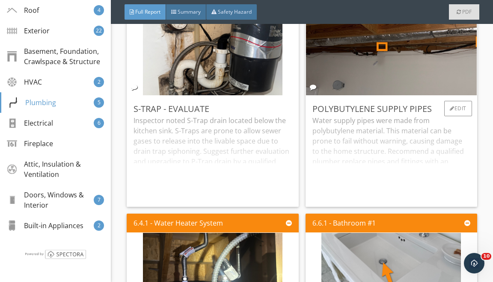
scroll to position [7289, 0]
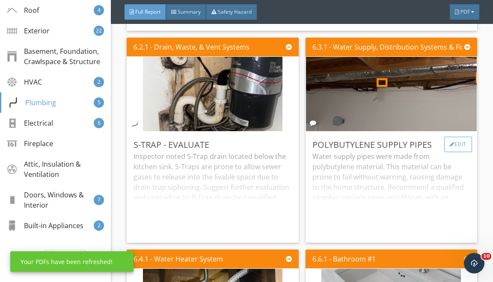
click at [465, 152] on div "Edit" at bounding box center [458, 144] width 28 height 15
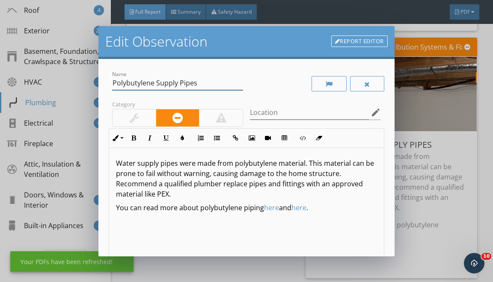
drag, startPoint x: 120, startPoint y: 85, endPoint x: 160, endPoint y: 120, distance: 53.1
click at [160, 120] on div "Name Polybutylene Supply Pipes Category Location edit Inline Style XLarge Large…" at bounding box center [246, 191] width 275 height 244
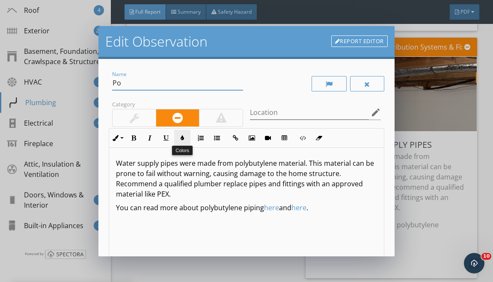
type input "P"
type input "Water Line - Missing Hanger"
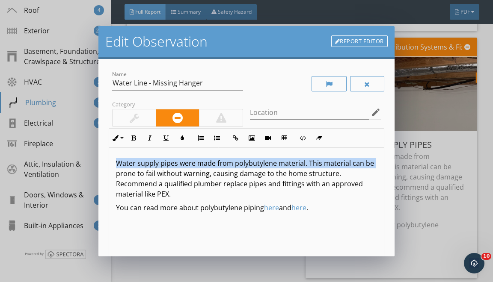
drag, startPoint x: 115, startPoint y: 164, endPoint x: 122, endPoint y: 251, distance: 88.1
click at [120, 243] on div "Water supply pipes were made from polybutylene material. This material can be p…" at bounding box center [246, 216] width 274 height 136
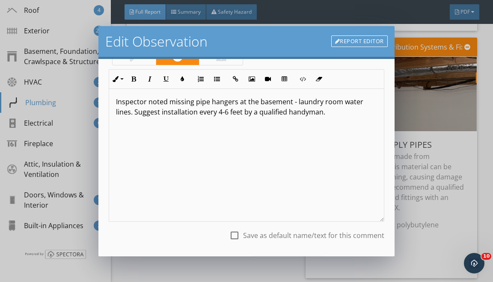
scroll to position [66, 0]
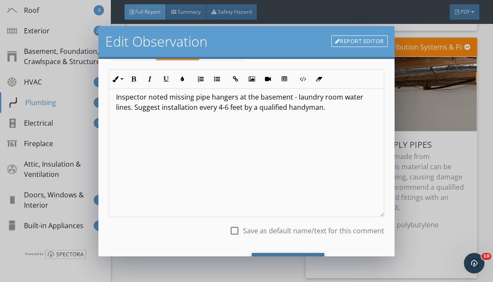
click at [265, 253] on div "Save Changes" at bounding box center [288, 264] width 73 height 23
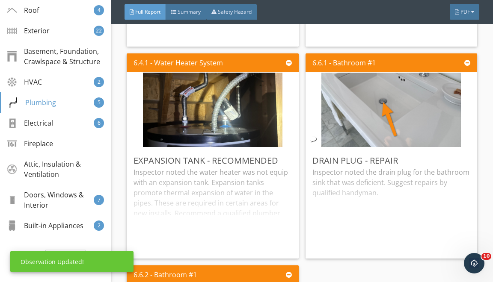
scroll to position [7530, 0]
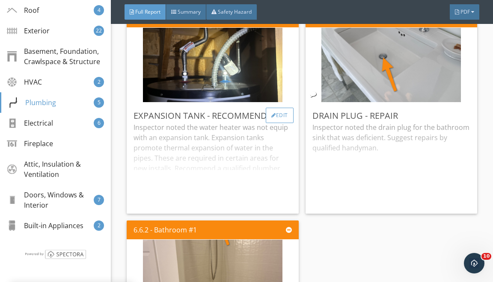
click at [269, 120] on div "Edit" at bounding box center [280, 115] width 28 height 15
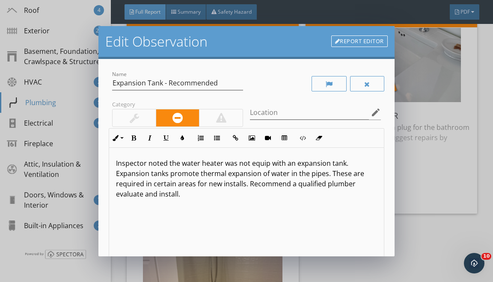
click at [220, 183] on p "Inspector noted the water heater was not equip with an expansion tank. Expansio…" at bounding box center [246, 178] width 261 height 41
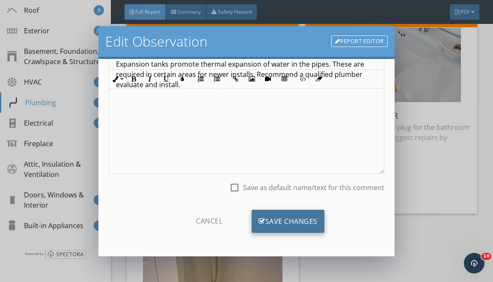
click at [274, 219] on div "Save Changes" at bounding box center [288, 221] width 73 height 23
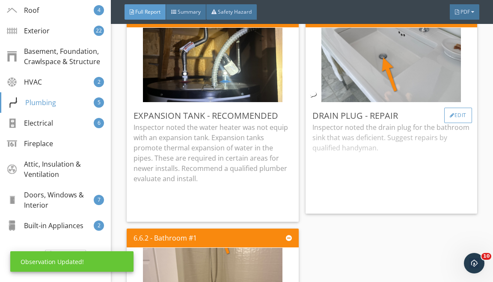
click at [453, 123] on div "Edit" at bounding box center [458, 115] width 28 height 15
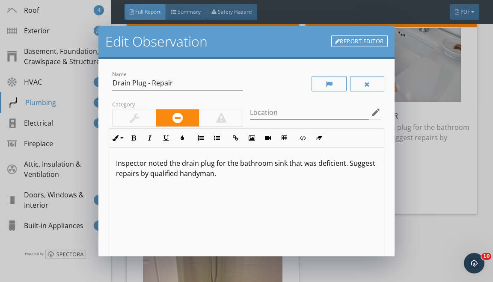
click at [238, 164] on p "Inspector noted the drain plug for the bathroom sink that was deficient. Sugges…" at bounding box center [246, 168] width 261 height 21
click at [331, 161] on p "Inspector noted the drain plug for the upper level bathroom sink that was defic…" at bounding box center [246, 168] width 261 height 21
click at [330, 162] on p "Inspector noted the drain plug for the upper level bathroom sink that was defic…" at bounding box center [246, 168] width 261 height 21
click at [330, 162] on p "Inspector noted the drain plug for the upper level bathroom sink tat was defici…" at bounding box center [246, 168] width 261 height 21
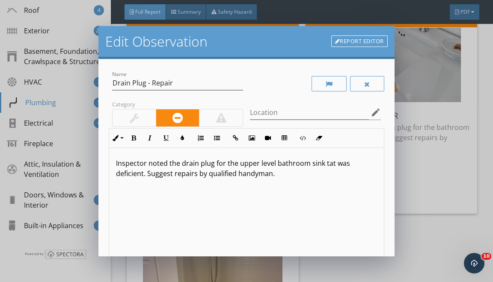
click at [128, 177] on p "Inspector noted the drain plug for the upper level bathroom sink tat was defici…" at bounding box center [246, 168] width 261 height 21
click at [149, 118] on div at bounding box center [134, 118] width 43 height 17
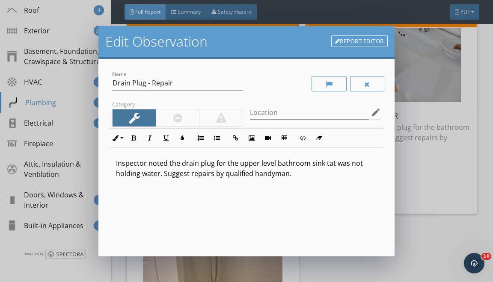
click at [327, 163] on p "Inspector noted the drain plug for the upper level bathroom sink tat was not ho…" at bounding box center [246, 168] width 261 height 21
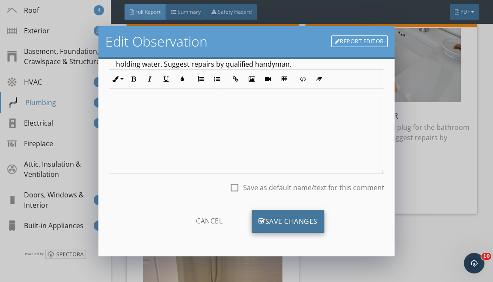
click at [304, 233] on div "Save Changes" at bounding box center [288, 221] width 73 height 23
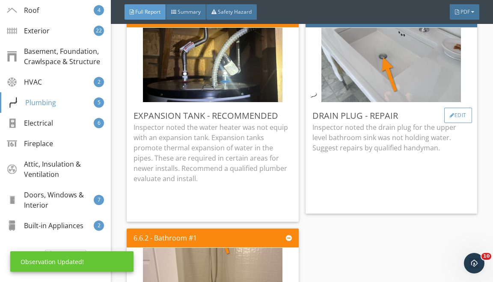
click at [457, 123] on div "Edit" at bounding box center [458, 115] width 28 height 15
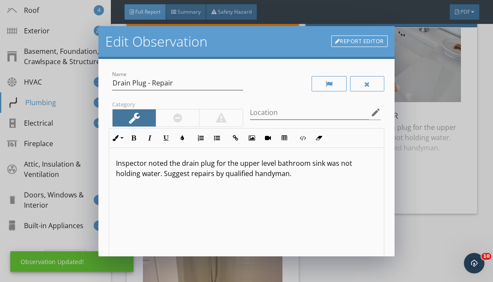
click at [375, 41] on link "Report Editor" at bounding box center [359, 42] width 56 height 12
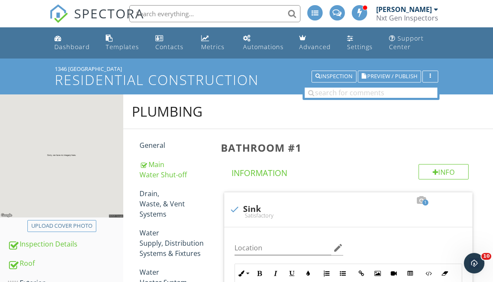
scroll to position [1822, 0]
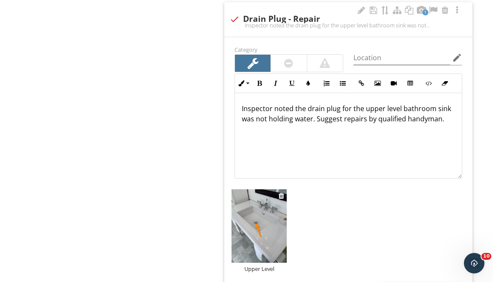
click at [264, 227] on img at bounding box center [259, 227] width 55 height 74
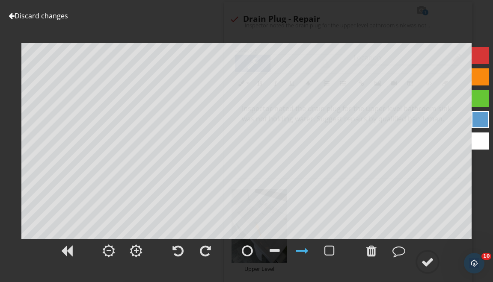
click at [481, 120] on div at bounding box center [480, 119] width 17 height 17
click at [479, 122] on div at bounding box center [480, 119] width 17 height 17
click at [361, 253] on div at bounding box center [371, 251] width 21 height 21
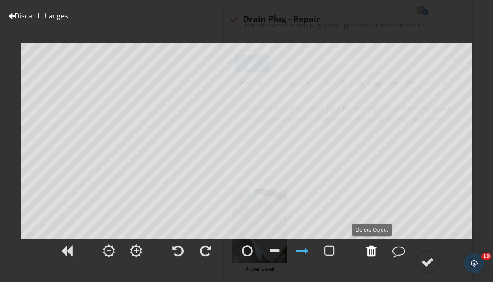
click at [374, 250] on div at bounding box center [371, 251] width 10 height 13
click at [368, 250] on div at bounding box center [371, 251] width 10 height 13
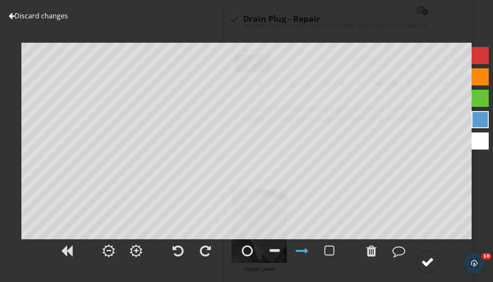
click at [428, 262] on div at bounding box center [427, 262] width 13 height 13
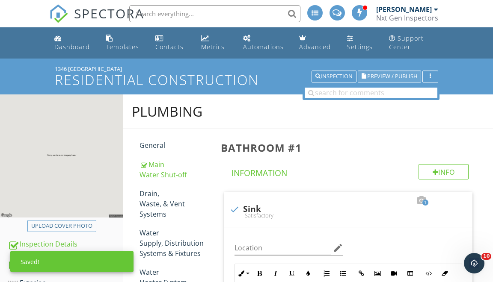
scroll to position [0, 0]
click at [401, 77] on span "Preview / Publish" at bounding box center [392, 77] width 50 height 6
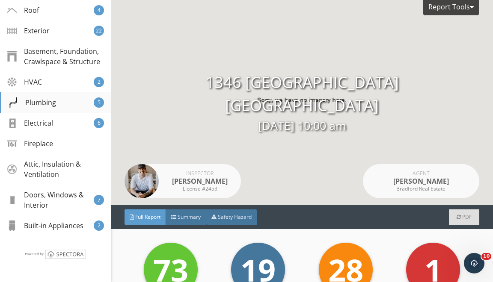
scroll to position [202, 0]
click at [72, 96] on div "Plumbing 5" at bounding box center [55, 102] width 111 height 21
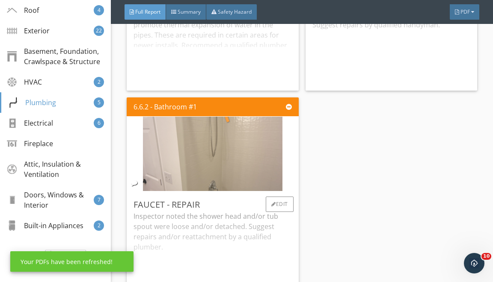
scroll to position [7655, 0]
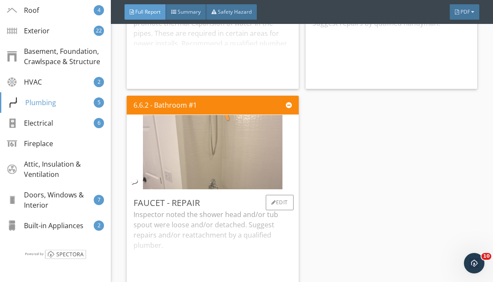
click at [257, 180] on img at bounding box center [213, 152] width 140 height 186
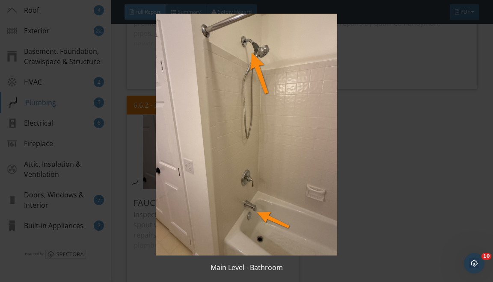
click at [351, 177] on img at bounding box center [246, 135] width 443 height 242
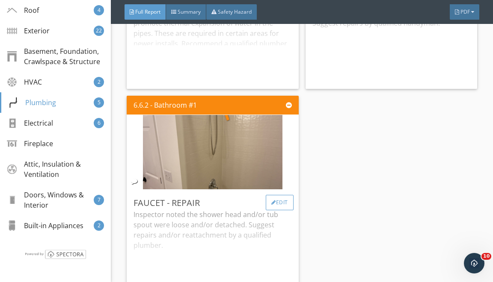
click at [272, 211] on div "Edit" at bounding box center [280, 202] width 28 height 15
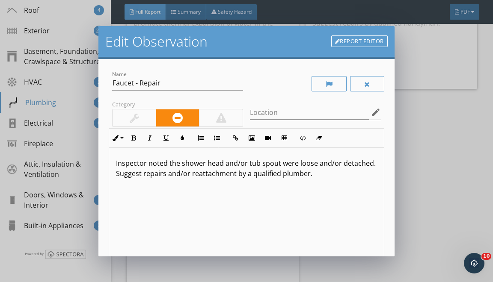
click at [175, 161] on p "Inspector noted the shower head and/or tub spout were loose and/or detached. Su…" at bounding box center [246, 168] width 261 height 21
click at [269, 163] on p "Inspector noted shower head and/or tub spout were loose and/or detached. Sugges…" at bounding box center [246, 168] width 261 height 21
click at [269, 163] on p "Inspector noted shower head and/or tub spout tthawere loose and/or detached. Su…" at bounding box center [246, 168] width 261 height 21
click at [356, 163] on p "Inspector noted shower head and/or tub spout that were loose and/or detached. S…" at bounding box center [246, 168] width 261 height 21
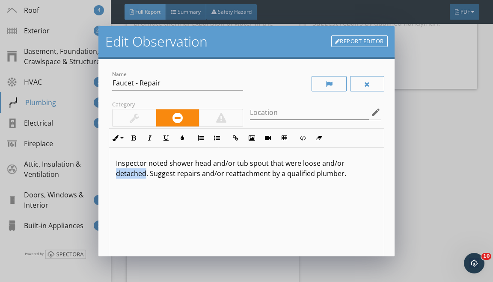
click at [356, 163] on p "Inspector noted shower head and/or tub spout that were loose and/or detached. S…" at bounding box center [246, 168] width 261 height 21
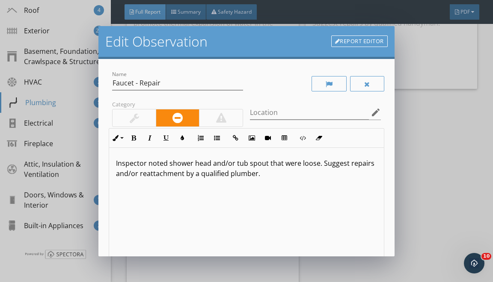
click at [165, 173] on p "Inspector noted shower head and/or tub spout that were loose. Suggest repairs a…" at bounding box center [246, 168] width 261 height 21
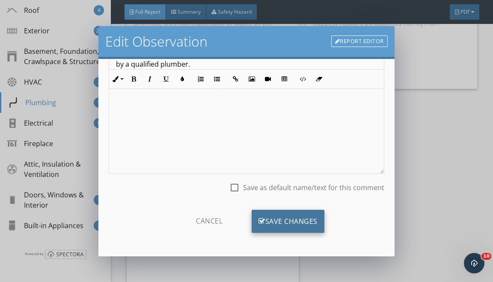
click at [270, 217] on div "Save Changes" at bounding box center [288, 221] width 73 height 23
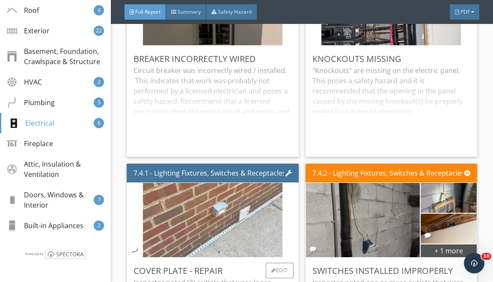
scroll to position [8862, 0]
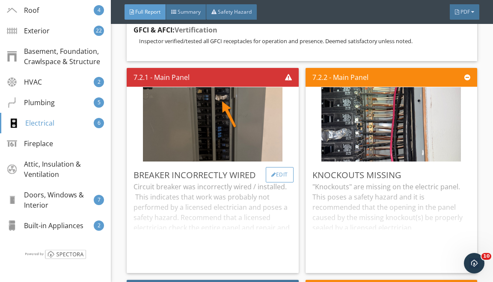
click at [275, 183] on div "Edit" at bounding box center [280, 174] width 28 height 15
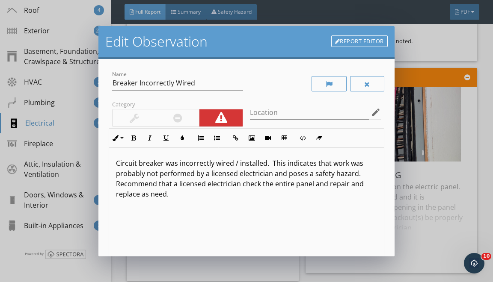
click at [178, 121] on div at bounding box center [177, 118] width 9 height 10
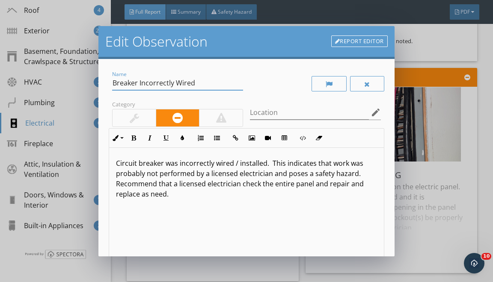
drag, startPoint x: 139, startPoint y: 81, endPoint x: 172, endPoint y: 220, distance: 143.3
click at [142, 108] on div "Name Breaker Incorrectly Wired Category Location edit Inline Style XLarge Large…" at bounding box center [246, 191] width 275 height 244
type input "Breaker - Tagged"
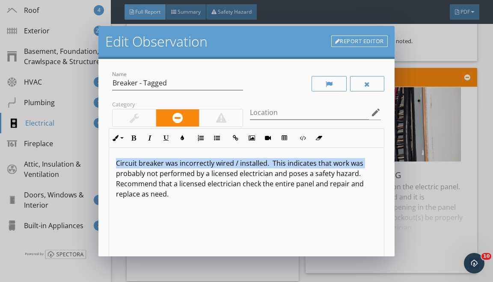
drag, startPoint x: 113, startPoint y: 161, endPoint x: 114, endPoint y: 282, distance: 121.1
click at [114, 279] on div "Edit Observation Report Editor Name Breaker - Tagged Category Location edit Inl…" at bounding box center [246, 141] width 493 height 282
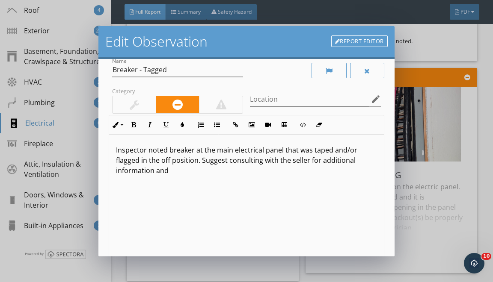
scroll to position [13, 0]
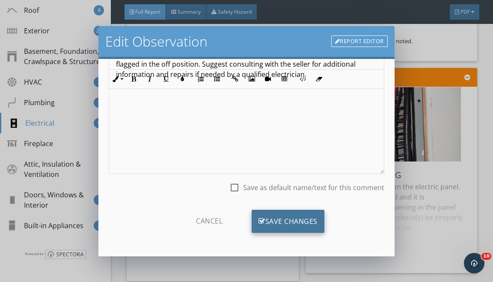
click at [288, 212] on div "Save Changes" at bounding box center [288, 221] width 73 height 23
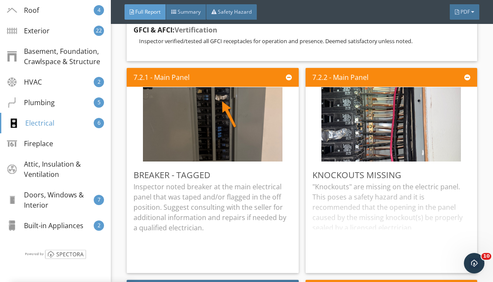
scroll to position [8, 0]
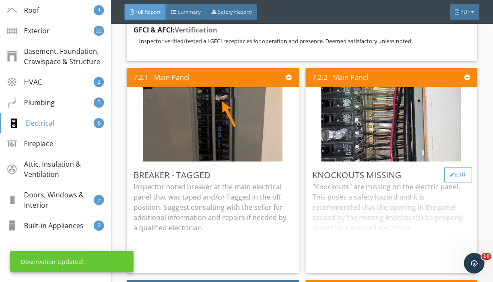
click at [453, 183] on div "Edit" at bounding box center [458, 174] width 28 height 15
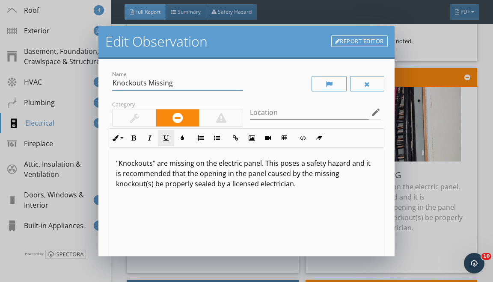
drag, startPoint x: 116, startPoint y: 84, endPoint x: 159, endPoint y: 135, distance: 66.8
click at [139, 113] on div "Name Knockouts Missing Category Location edit Inline Style XLarge Large Normal …" at bounding box center [246, 191] width 275 height 244
type input "K"
type input "P"
type input "Main Panel - Evaluate"
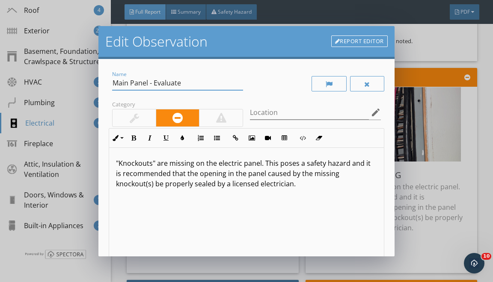
drag, startPoint x: 114, startPoint y: 159, endPoint x: 119, endPoint y: 217, distance: 58.4
click at [115, 186] on div ""Knockouts" are missing on the electric panel. This poses a safety hazard and i…" at bounding box center [246, 216] width 274 height 136
click at [136, 181] on p ""Knockouts" are missing on the electric panel. This poses a safety hazard and i…" at bounding box center [246, 173] width 261 height 31
drag, startPoint x: 115, startPoint y: 164, endPoint x: 126, endPoint y: 282, distance: 118.2
click at [119, 210] on div ""Knockouts" are missing on the electric panel. This poses a safety hazard and i…" at bounding box center [246, 216] width 274 height 136
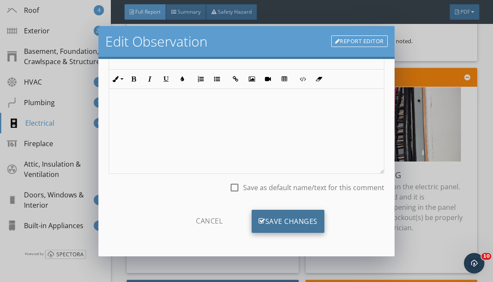
click at [298, 226] on div "Save Changes" at bounding box center [288, 221] width 73 height 23
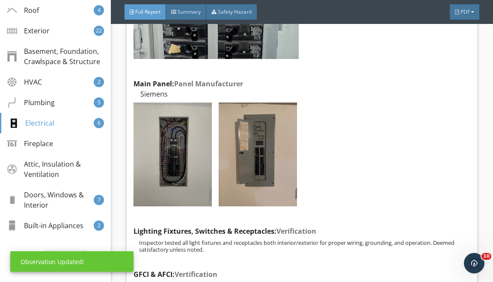
scroll to position [8646, 0]
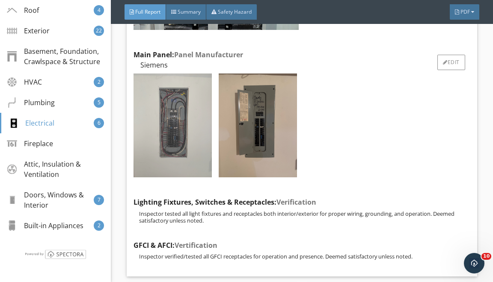
click at [195, 119] on img at bounding box center [173, 126] width 78 height 104
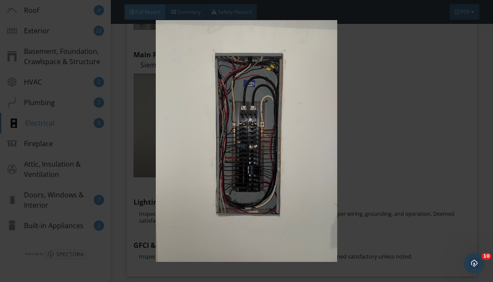
click at [336, 150] on img at bounding box center [246, 141] width 443 height 242
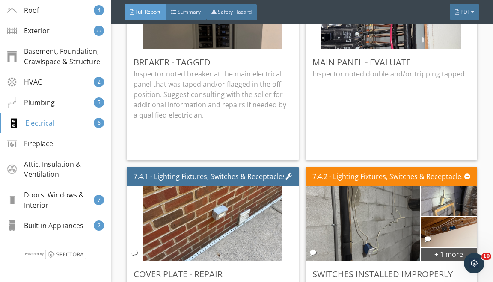
scroll to position [8966, 0]
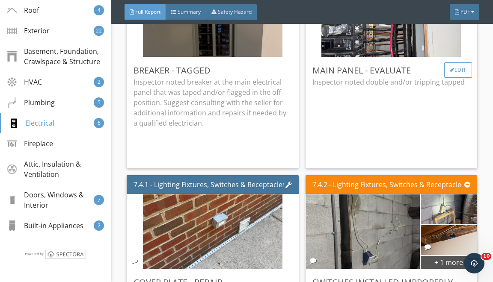
click at [464, 77] on div "Edit" at bounding box center [458, 69] width 28 height 15
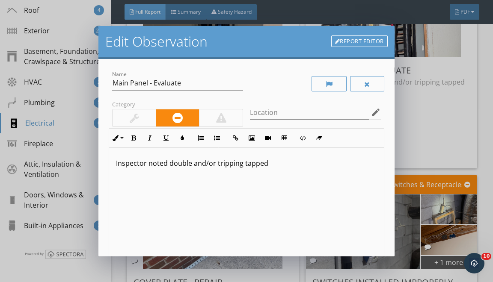
click at [267, 169] on div "Inspector noted double and/or tripping tapped" at bounding box center [246, 216] width 274 height 136
click at [287, 164] on p "Inspector noted double and/or tripping tapped at the neutral bus bar" at bounding box center [246, 163] width 261 height 10
click at [199, 181] on div "Inspector noted double and/or tripping tapped at the main electrical panel neut…" at bounding box center [246, 216] width 274 height 136
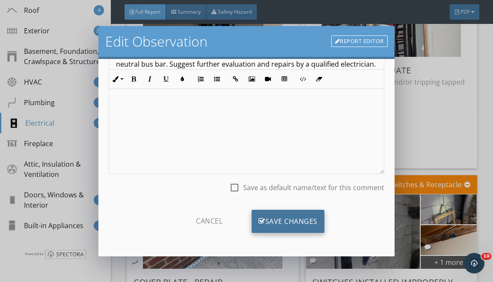
click at [266, 214] on div "Save Changes" at bounding box center [288, 221] width 73 height 23
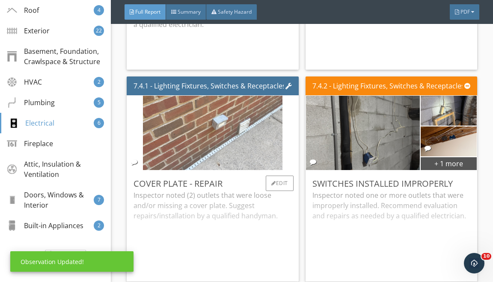
scroll to position [9093, 0]
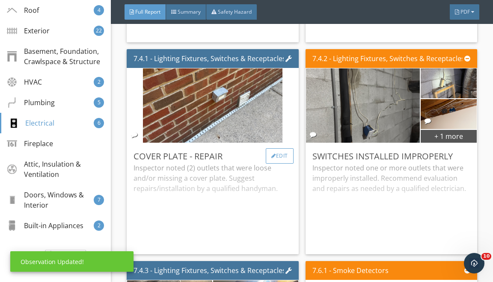
click at [272, 162] on div "Edit" at bounding box center [280, 156] width 28 height 15
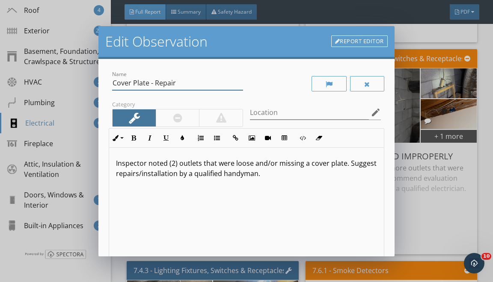
click at [118, 83] on input "Cover Plate - Repair" at bounding box center [177, 83] width 131 height 14
drag, startPoint x: 117, startPoint y: 79, endPoint x: 151, endPoint y: 158, distance: 85.7
click at [139, 123] on div "Name Plate - Repair Category Location edit Inline Style XLarge Large Normal Sma…" at bounding box center [246, 191] width 275 height 244
type input "P"
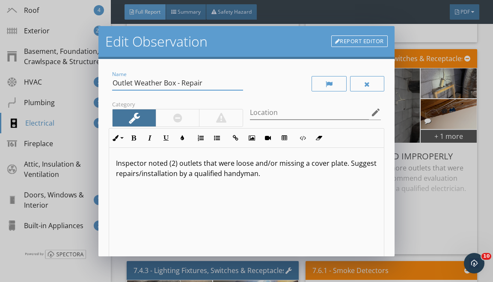
type input "Outlet Weather Box - Repair"
drag, startPoint x: 167, startPoint y: 164, endPoint x: 188, endPoint y: 276, distance: 113.3
click at [182, 240] on div "Inspector noted (2) outlets that were loose and/or missing a cover plate. Sugge…" at bounding box center [246, 216] width 274 height 136
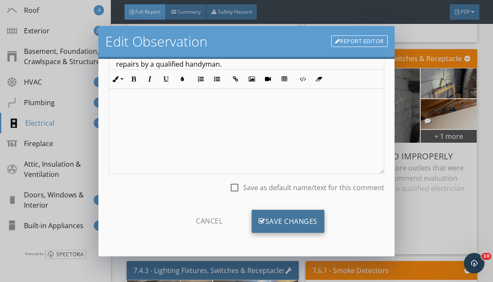
click at [303, 216] on div "Save Changes" at bounding box center [288, 221] width 73 height 23
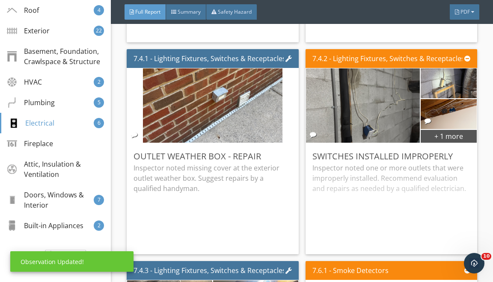
scroll to position [8, 0]
click at [461, 143] on div "+ 1 more" at bounding box center [449, 136] width 56 height 14
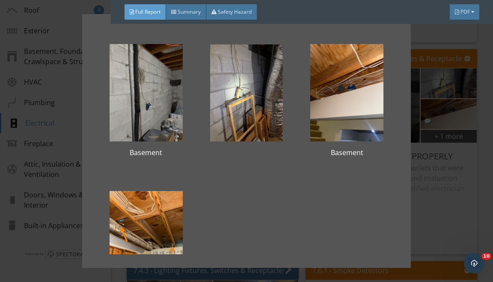
click at [434, 153] on div "Basement Basement Basement" at bounding box center [246, 141] width 493 height 282
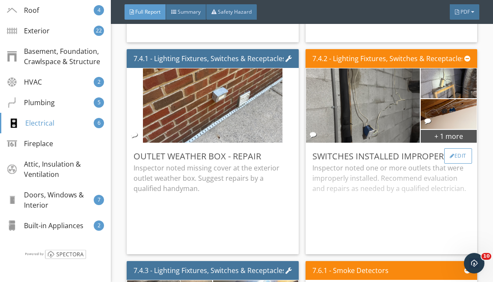
click at [454, 163] on div "Edit" at bounding box center [458, 156] width 28 height 15
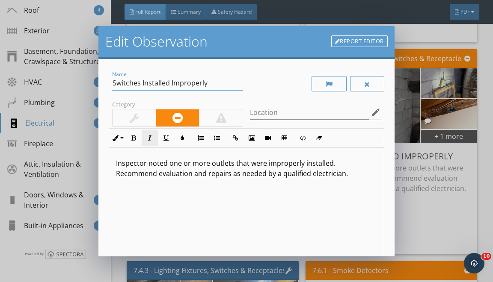
drag, startPoint x: 115, startPoint y: 83, endPoint x: 155, endPoint y: 137, distance: 67.1
click at [128, 105] on div "Name Switches Installed Improperly Category Location edit Inline Style XLarge L…" at bounding box center [246, 191] width 275 height 244
type input "S"
type input "Outlet/ Junction Box - Repair"
click at [238, 164] on p "Inspector noted one or more outlets that were improperly installed. Recommend e…" at bounding box center [246, 168] width 261 height 21
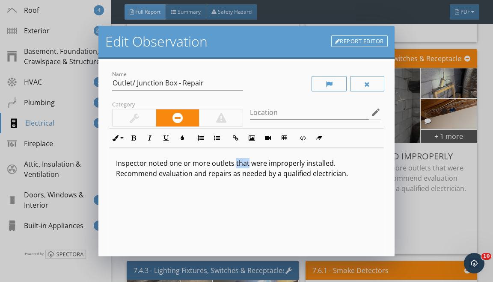
click at [238, 164] on p "Inspector noted one or more outlets that were improperly installed. Recommend e…" at bounding box center [246, 168] width 261 height 21
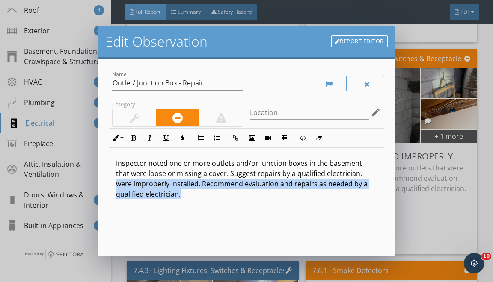
drag, startPoint x: 344, startPoint y: 171, endPoint x: 365, endPoint y: 272, distance: 103.1
click at [363, 262] on div "Edit Observation Report Editor Name Outlet/ Junction Box - Repair Category Loca…" at bounding box center [246, 141] width 493 height 282
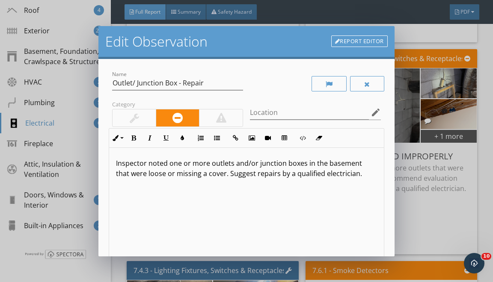
type textarea "<p>Inspector noted one or more outlets and/or junction boxes in the basement th…"
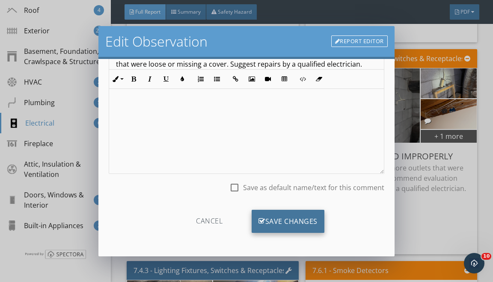
click at [281, 213] on div "Save Changes" at bounding box center [288, 221] width 73 height 23
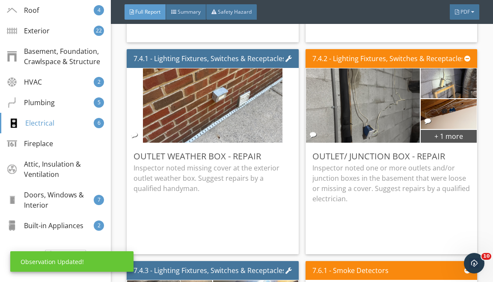
scroll to position [9284, 0]
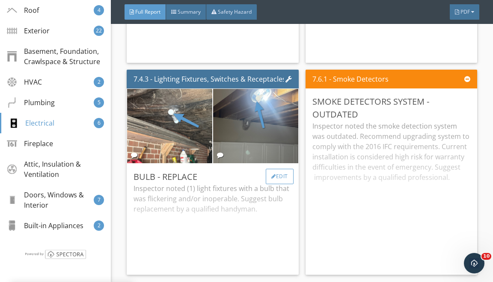
click at [281, 184] on div "Edit" at bounding box center [280, 176] width 28 height 15
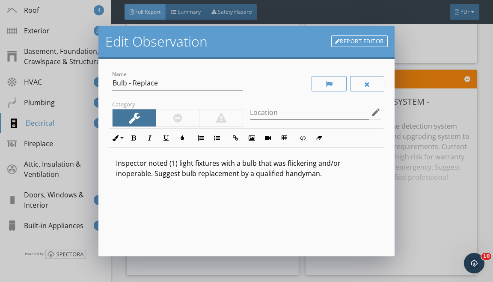
click at [173, 163] on p "Inspector noted (1) light fixtures with a bulb that was flickering and/or inope…" at bounding box center [246, 168] width 261 height 21
click at [238, 163] on p "Inspector noted (2) light fixtures with a bulb that was flickering and/or inope…" at bounding box center [246, 168] width 261 height 21
click at [248, 164] on p "Inspector noted (2) light fixtures with bulb that was flickering and/or inopera…" at bounding box center [246, 168] width 261 height 21
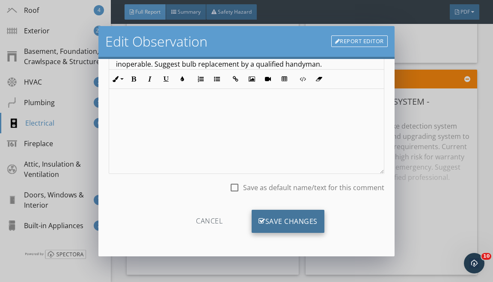
click at [268, 213] on div "Save Changes" at bounding box center [288, 221] width 73 height 23
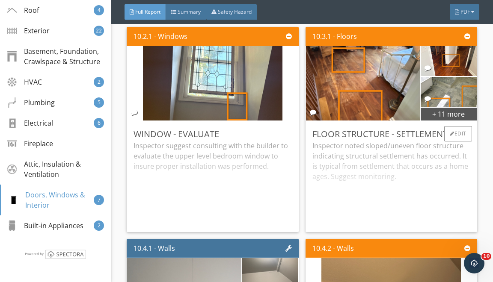
scroll to position [10070, 0]
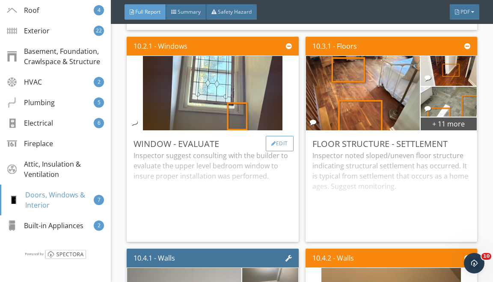
click at [277, 149] on div "Edit" at bounding box center [280, 143] width 28 height 15
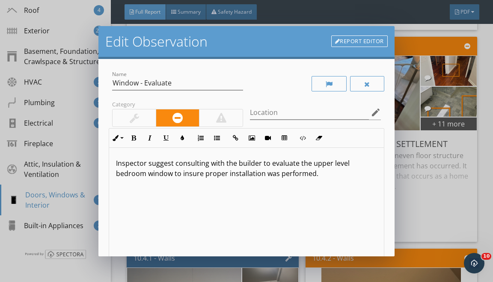
drag, startPoint x: 146, startPoint y: 164, endPoint x: 159, endPoint y: 246, distance: 83.6
click at [158, 241] on div "Inspector suggest consulting with the builder to evaluate the upper level bedro…" at bounding box center [246, 216] width 274 height 136
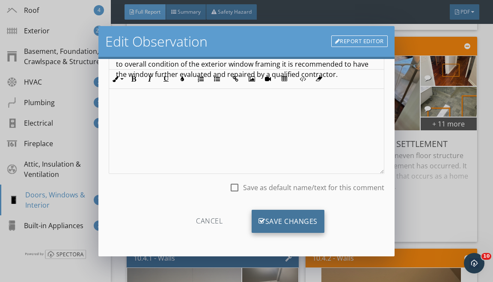
click at [310, 216] on div "Save Changes" at bounding box center [288, 221] width 73 height 23
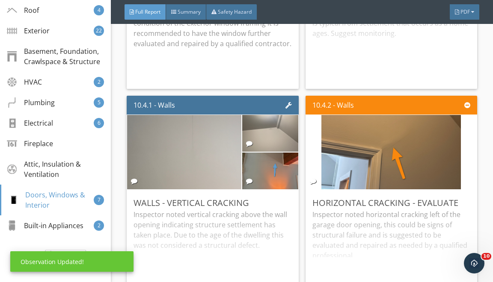
scroll to position [10236, 0]
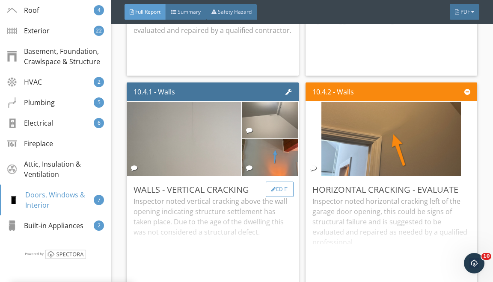
click at [286, 197] on div "Edit" at bounding box center [280, 189] width 28 height 15
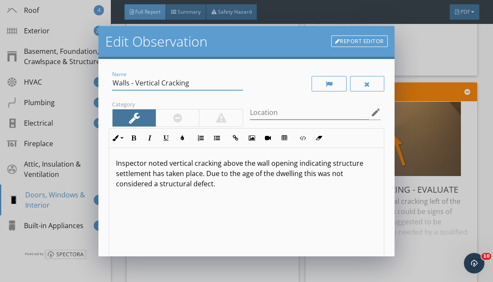
click at [142, 83] on input "Walls - Vertical Cracking" at bounding box center [177, 83] width 131 height 14
click at [140, 83] on input "Walls - Vertical Cracking" at bounding box center [177, 83] width 131 height 14
click at [130, 82] on input "Walls - Cracking" at bounding box center [177, 83] width 131 height 14
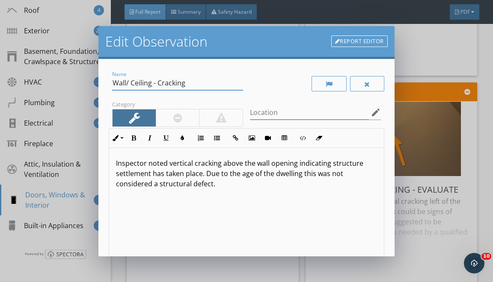
type input "Wall/ Ceiling - Cracking"
click at [190, 165] on p "Inspector noted vertical cracking above the wall opening indicating structure s…" at bounding box center [246, 173] width 261 height 31
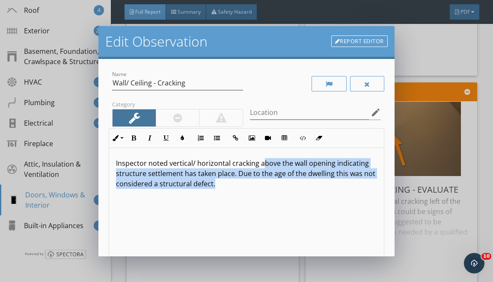
drag, startPoint x: 263, startPoint y: 163, endPoint x: 269, endPoint y: 237, distance: 74.3
click at [267, 223] on div "Inspector noted vertical/ horizontal cracking above the wall opening indicating…" at bounding box center [246, 216] width 274 height 136
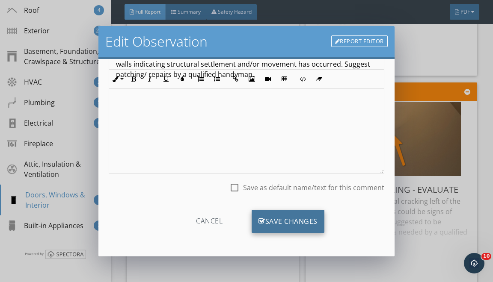
click at [301, 214] on div "Save Changes" at bounding box center [288, 221] width 73 height 23
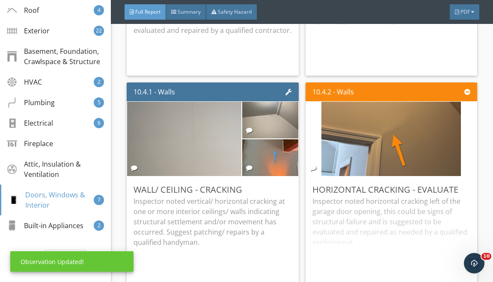
scroll to position [8, 0]
click at [450, 192] on div at bounding box center [452, 189] width 5 height 5
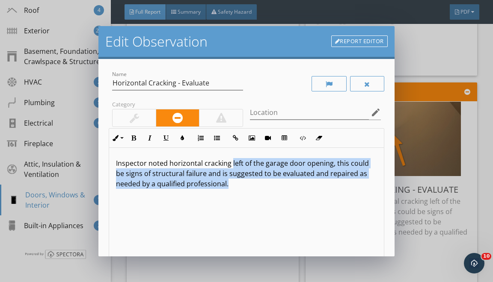
drag, startPoint x: 230, startPoint y: 166, endPoint x: 229, endPoint y: 225, distance: 59.5
click at [229, 220] on div "Inspector noted horizontal cracking left of the garage door opening, this could…" at bounding box center [246, 216] width 274 height 136
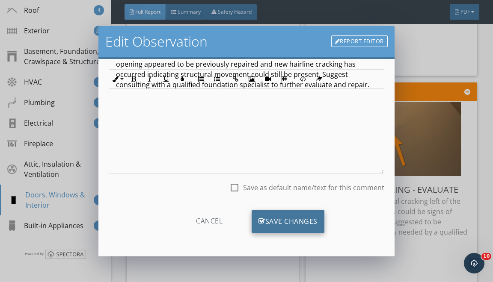
click at [293, 222] on div "Save Changes" at bounding box center [288, 221] width 73 height 23
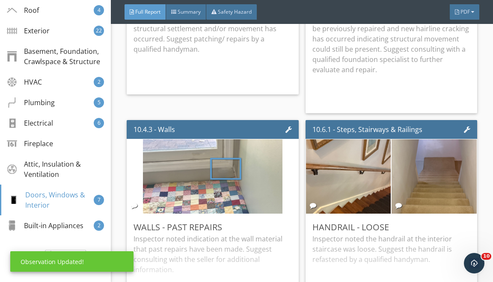
scroll to position [10446, 0]
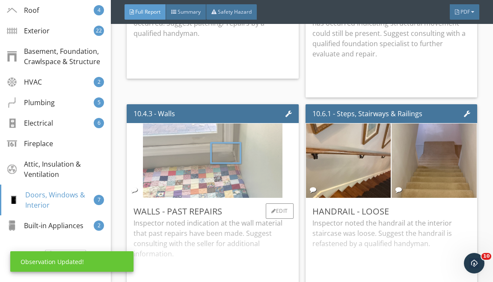
click at [253, 164] on img at bounding box center [213, 161] width 140 height 186
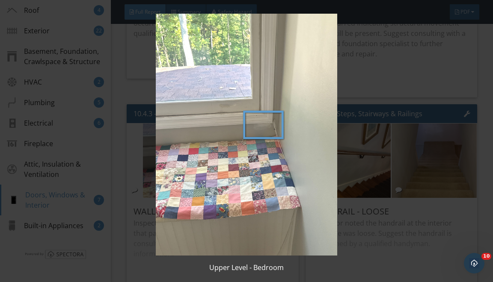
click at [317, 180] on img at bounding box center [246, 135] width 443 height 242
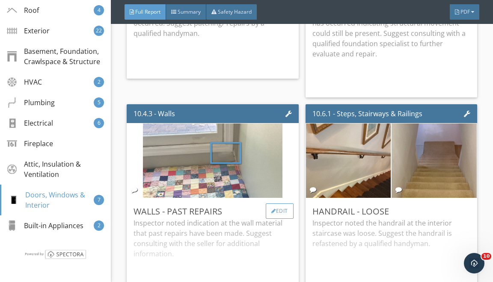
click at [281, 218] on div "Edit" at bounding box center [280, 211] width 28 height 15
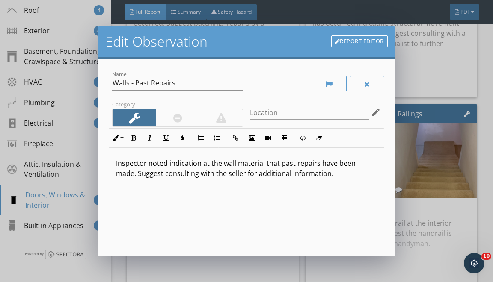
click at [199, 163] on p "Inspector noted indication at the wall material that past repairs have been mad…" at bounding box center [246, 168] width 261 height 21
click at [209, 164] on p "Inspector noted indications at the wall material that past repairs have been ma…" at bounding box center [246, 168] width 261 height 21
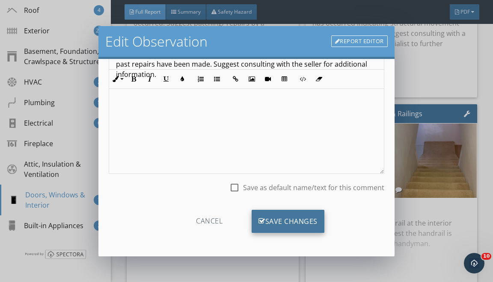
click at [265, 212] on div "Save Changes" at bounding box center [288, 221] width 73 height 23
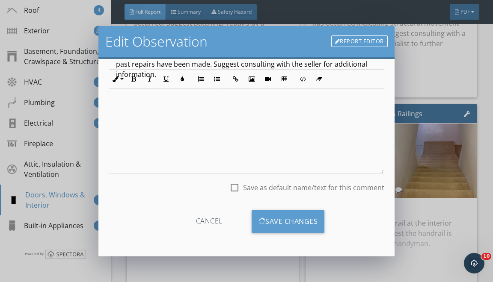
scroll to position [8, 0]
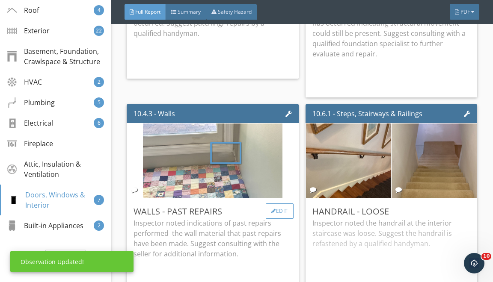
click at [275, 219] on div "Edit" at bounding box center [280, 211] width 28 height 15
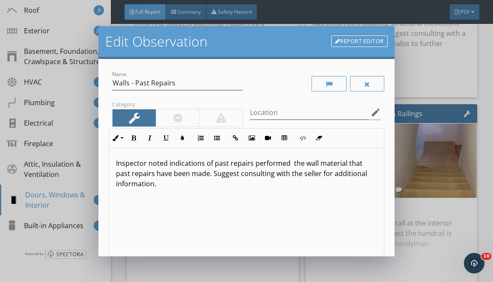
click at [274, 165] on p "Inspector noted indications of past repairs performed the wall material that pa…" at bounding box center [246, 173] width 261 height 31
click at [292, 161] on p "Inspector noted indications of past repairs performed the wall material that pa…" at bounding box center [246, 173] width 261 height 31
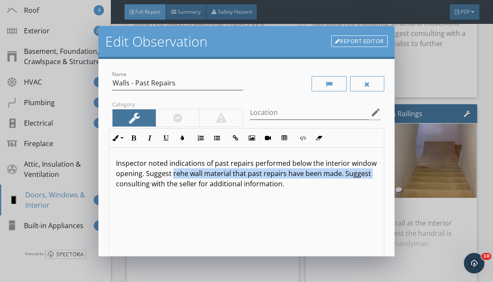
drag, startPoint x: 368, startPoint y: 173, endPoint x: 172, endPoint y: 175, distance: 195.6
click at [172, 175] on p "Inspector noted indications of past repairs performed below the interior window…" at bounding box center [246, 173] width 261 height 31
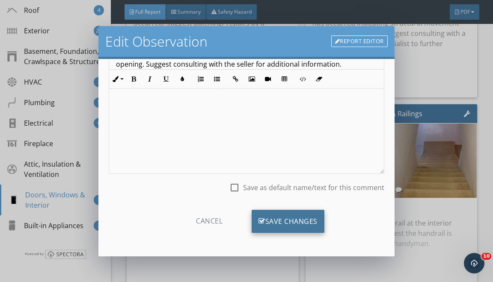
click at [281, 217] on div "Save Changes" at bounding box center [288, 221] width 73 height 23
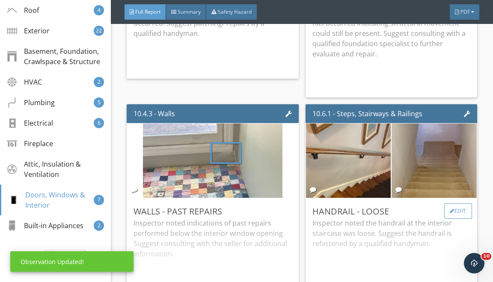
click at [450, 219] on div "Edit" at bounding box center [458, 211] width 28 height 15
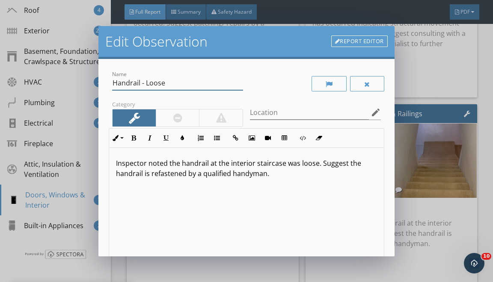
click at [159, 83] on input "Handrail - Loose" at bounding box center [177, 83] width 131 height 14
type input "Handrail - Repair"
click at [175, 162] on p "Inspector noted the handrail at the interior staircase was loose. Suggest the h…" at bounding box center [246, 168] width 261 height 21
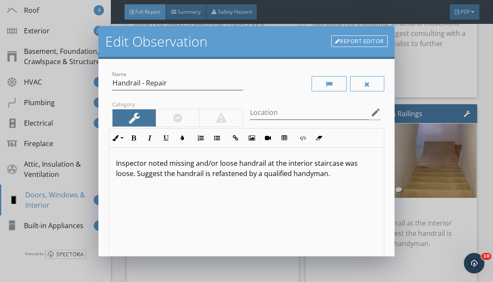
click at [363, 165] on p "Inspector noted missing and/or loose handrail at the interior staircase was loo…" at bounding box center [246, 168] width 261 height 21
drag, startPoint x: 115, startPoint y: 171, endPoint x: 142, endPoint y: 228, distance: 62.4
click at [136, 216] on div "Inspector noted missing and/or loose handrail at the interior staircases. Sugge…" at bounding box center [246, 216] width 274 height 136
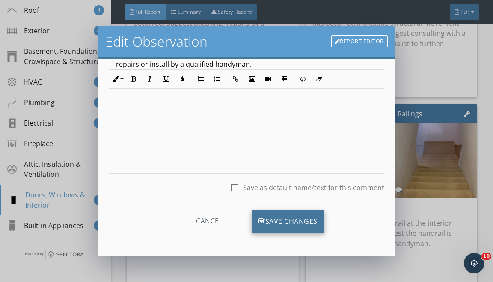
click at [262, 217] on icon at bounding box center [262, 221] width 7 height 9
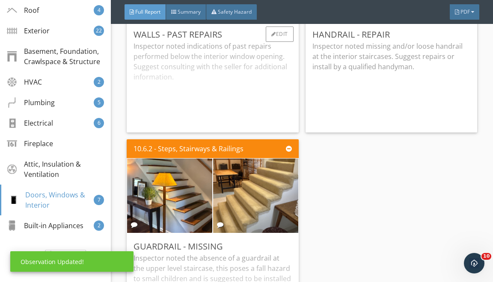
scroll to position [10651, 0]
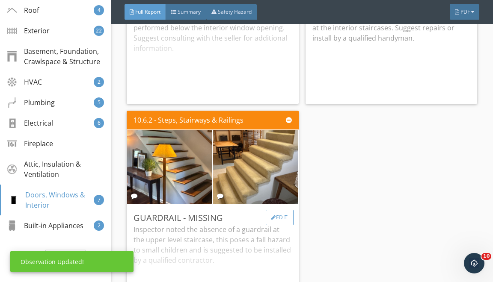
click at [268, 226] on div "Edit" at bounding box center [280, 217] width 28 height 15
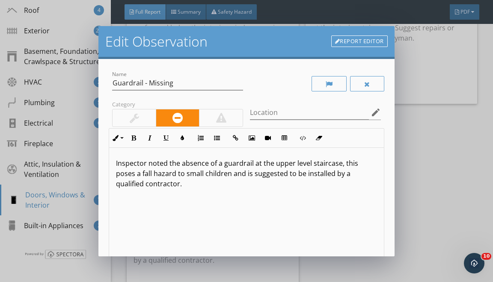
drag, startPoint x: 170, startPoint y: 161, endPoint x: 183, endPoint y: 242, distance: 81.4
click at [177, 198] on div "Inspector noted the absence of a guardrail at the upper level staircase, this p…" at bounding box center [246, 216] width 274 height 136
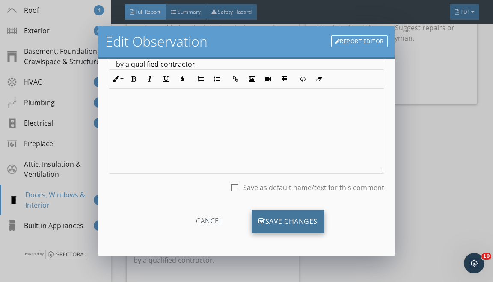
click at [272, 214] on div "Save Changes" at bounding box center [288, 221] width 73 height 23
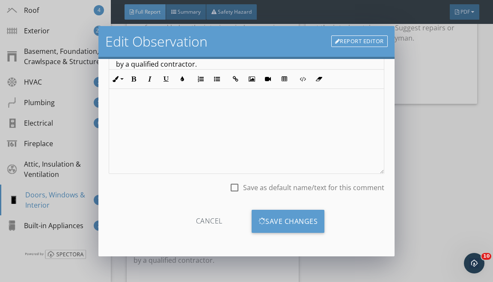
scroll to position [8, 0]
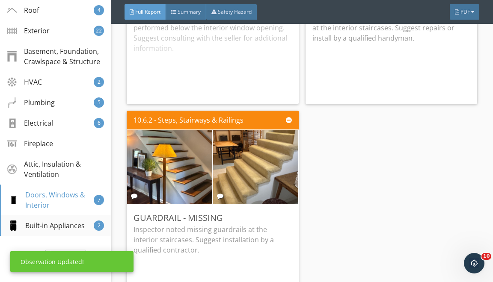
click at [61, 223] on div "Built-in Appliances" at bounding box center [46, 226] width 77 height 10
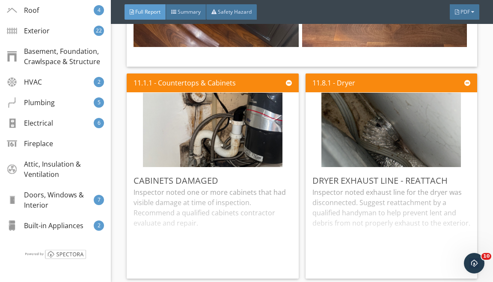
scroll to position [11948, 0]
click at [277, 179] on div "Edit" at bounding box center [280, 180] width 28 height 15
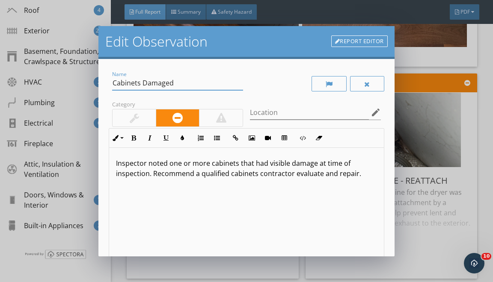
drag, startPoint x: 116, startPoint y: 84, endPoint x: 120, endPoint y: 101, distance: 17.1
click at [120, 101] on div "Name Cabinets Damaged Category Location edit Inline Style XLarge Large Normal S…" at bounding box center [246, 191] width 275 height 244
type input "C"
type input "Below Kitchen Sink - Evaluate"
drag, startPoint x: 173, startPoint y: 164, endPoint x: 173, endPoint y: 226, distance: 61.6
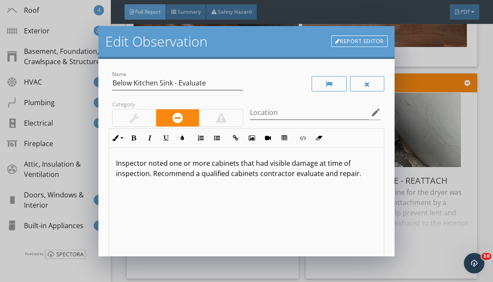
click at [173, 221] on div "Inspector noted one or more cabinets that had visible damage at time of inspect…" at bounding box center [246, 216] width 274 height 136
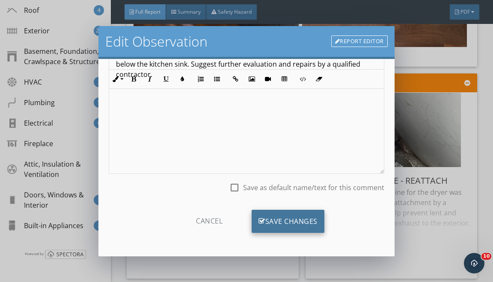
click at [289, 227] on div "Save Changes" at bounding box center [288, 221] width 73 height 23
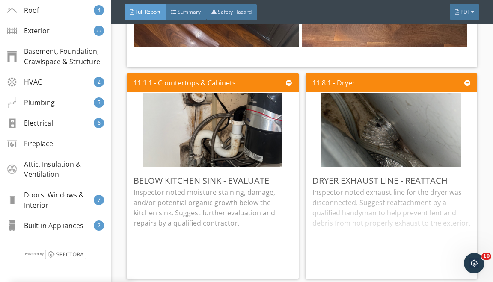
scroll to position [8, 0]
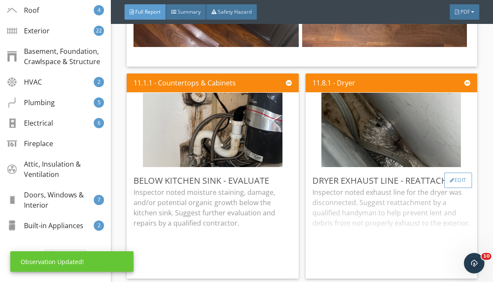
click at [460, 177] on div "Edit" at bounding box center [458, 180] width 28 height 15
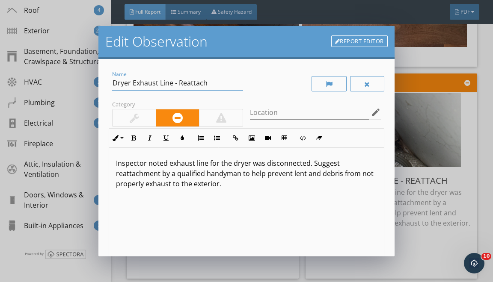
click at [164, 84] on input "Dryer Exhaust Line - Reattach" at bounding box center [177, 83] width 131 height 14
click at [168, 85] on input "Dryer Exhaust - Reattach" at bounding box center [177, 83] width 131 height 14
type input "Dryer Exhaust - Repair"
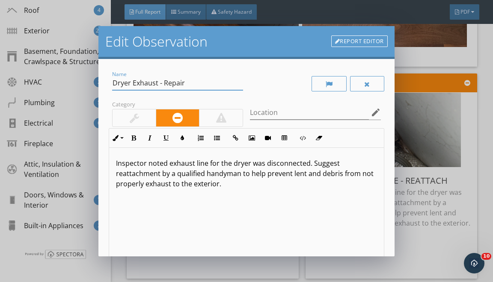
click at [280, 164] on p "Inspector noted exhaust line for the dryer was disconnected. Suggest reattachme…" at bounding box center [246, 173] width 261 height 31
click at [281, 164] on p "Inspector noted exhaust line for the dryer was disconnected. Suggest reattachme…" at bounding box center [246, 173] width 261 height 31
click at [334, 165] on p "Inspector noted exhaust line for the dryer was damaged. Suggest reattachment by…" at bounding box center [246, 173] width 261 height 31
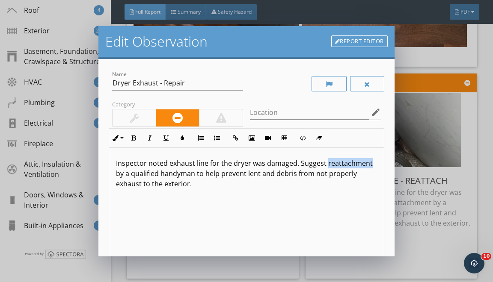
click at [334, 165] on p "Inspector noted exhaust line for the dryer was damaged. Suggest reattachment by…" at bounding box center [246, 173] width 261 height 31
drag, startPoint x: 186, startPoint y: 175, endPoint x: 186, endPoint y: 208, distance: 33.8
click at [186, 195] on div "Inspector noted exhaust line for the dryer was damaged. Suggest replacement by …" at bounding box center [246, 216] width 274 height 136
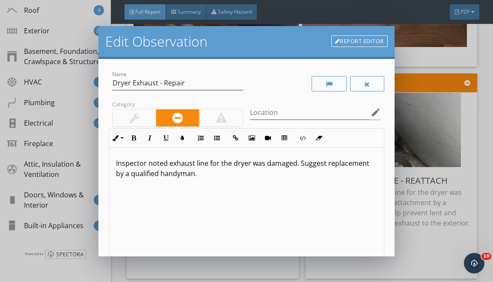
click at [130, 116] on div at bounding box center [134, 118] width 9 height 10
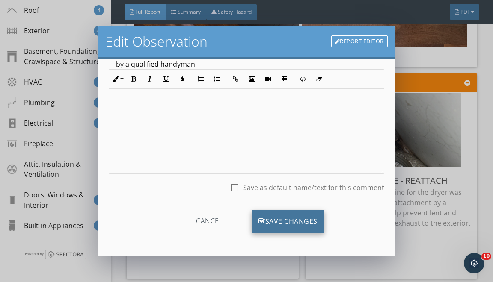
click at [267, 214] on div "Save Changes" at bounding box center [288, 221] width 73 height 23
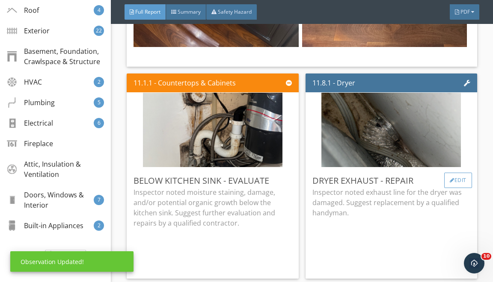
click at [447, 179] on div "Edit" at bounding box center [458, 180] width 28 height 15
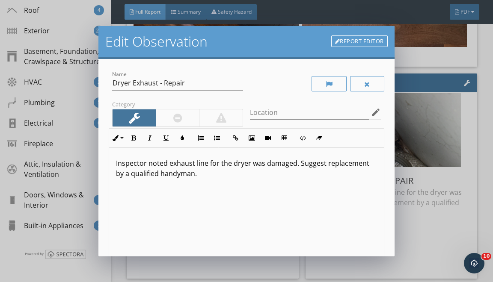
click at [179, 115] on div at bounding box center [177, 118] width 9 height 10
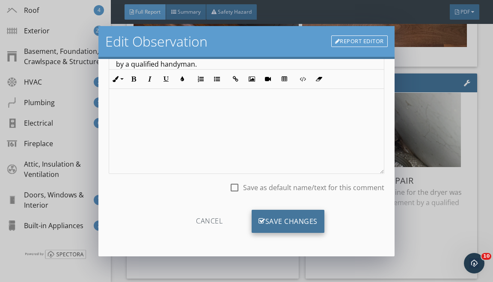
click at [312, 221] on div "Save Changes" at bounding box center [288, 221] width 73 height 23
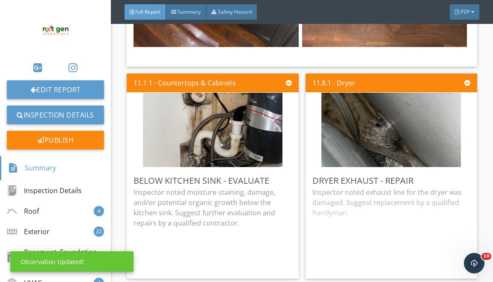
scroll to position [0, 0]
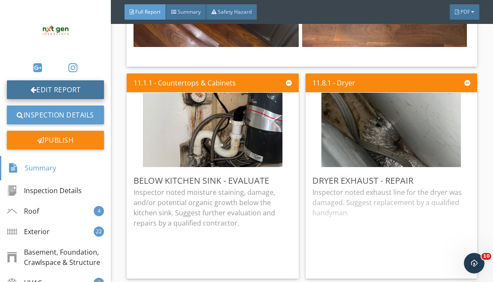
click at [47, 89] on link "Edit Report" at bounding box center [55, 89] width 97 height 19
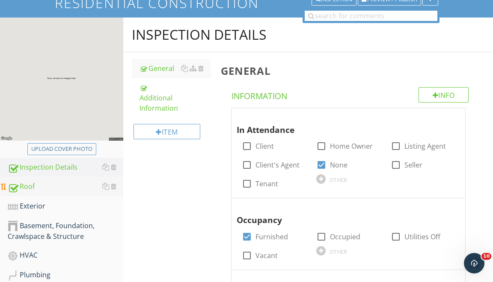
scroll to position [113, 0]
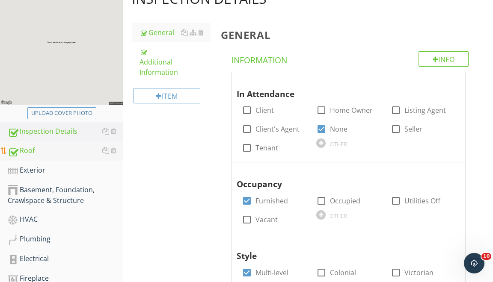
click at [57, 150] on div "Roof" at bounding box center [66, 151] width 116 height 11
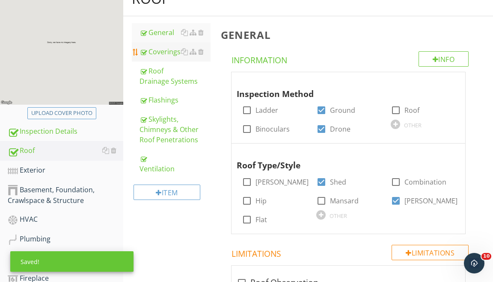
click at [164, 56] on link "Coverings" at bounding box center [175, 51] width 71 height 19
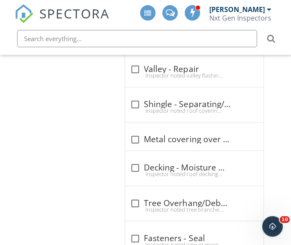
scroll to position [1082, 0]
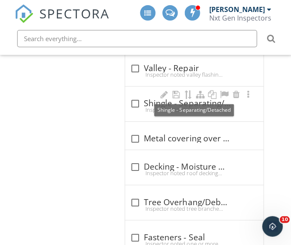
click at [135, 100] on div at bounding box center [135, 103] width 15 height 15
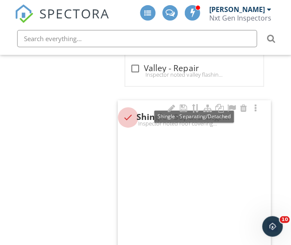
click at [135, 100] on div "check Shingle - Separating/Detached Inspector noted roof covering material that…" at bounding box center [194, 117] width 153 height 35
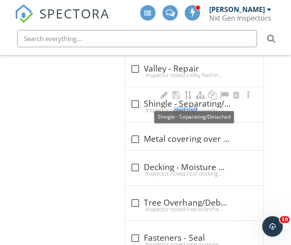
click at [137, 100] on div at bounding box center [135, 104] width 15 height 15
checkbox input "true"
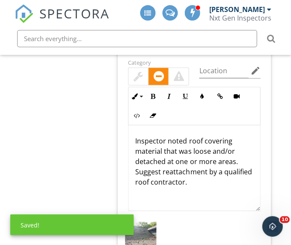
scroll to position [1169, 0]
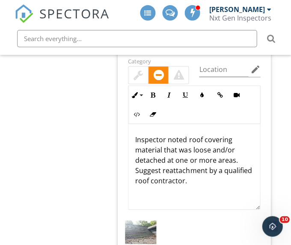
click at [209, 140] on p "Inspector noted roof covering material that was loose and/or detached at one or…" at bounding box center [194, 159] width 118 height 51
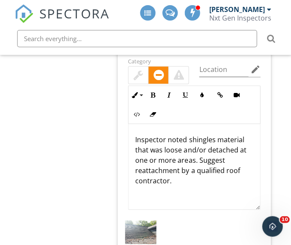
click at [231, 139] on p "Inspector noted shingles material that was loose and/or detached at one or more…" at bounding box center [194, 159] width 118 height 51
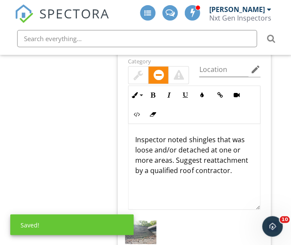
click at [235, 138] on p "Inspector noted shingles that was loose and/or detached at one or more areas. S…" at bounding box center [194, 154] width 118 height 41
click at [219, 149] on p "Inspector noted shingles that were loose and/or detached at one or more areas. …" at bounding box center [194, 154] width 118 height 41
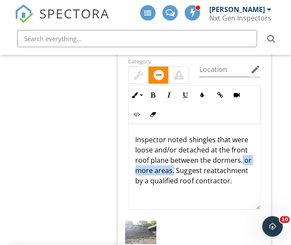
drag, startPoint x: 174, startPoint y: 170, endPoint x: 240, endPoint y: 157, distance: 67.2
click at [240, 157] on p "Inspector noted shingles that were loose and/or detached at the front roof plan…" at bounding box center [194, 159] width 118 height 51
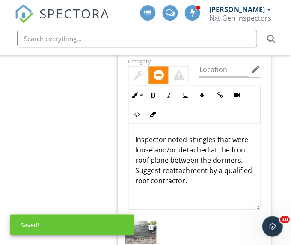
click at [147, 225] on img at bounding box center [140, 232] width 31 height 24
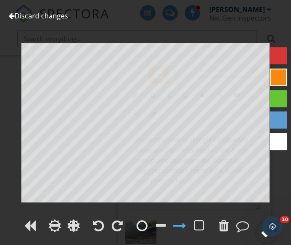
click at [259, 235] on circle at bounding box center [267, 232] width 22 height 22
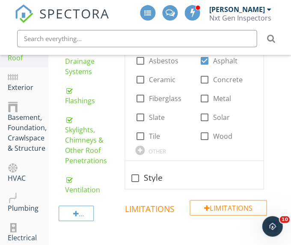
scroll to position [201, 0]
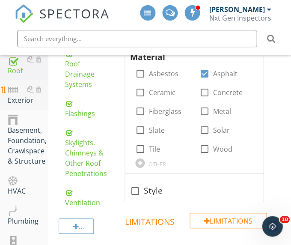
click at [23, 104] on div "Exterior" at bounding box center [28, 94] width 41 height 21
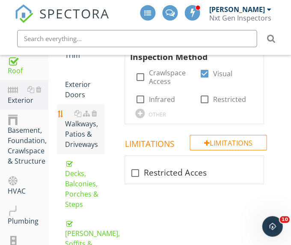
click at [81, 126] on div "Walkways, Patios & Driveways" at bounding box center [84, 128] width 39 height 41
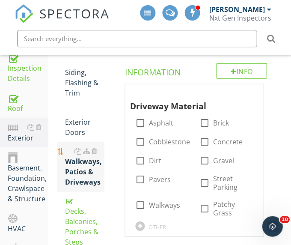
scroll to position [163, 0]
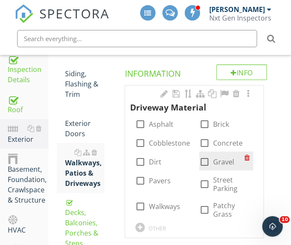
click at [200, 163] on div at bounding box center [204, 161] width 15 height 15
checkbox input "true"
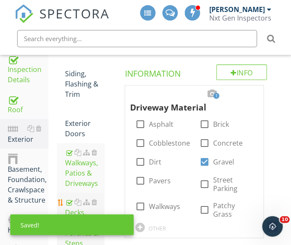
click at [77, 208] on div "Decks, Balconies, Porches & Steps" at bounding box center [84, 221] width 39 height 51
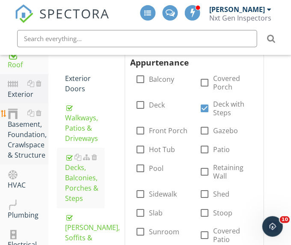
scroll to position [223, 0]
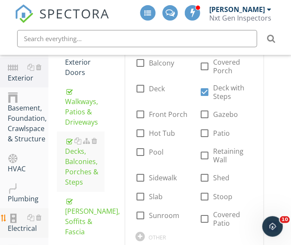
click at [18, 219] on div "Electrical" at bounding box center [28, 222] width 41 height 21
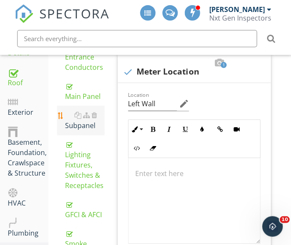
scroll to position [188, 0]
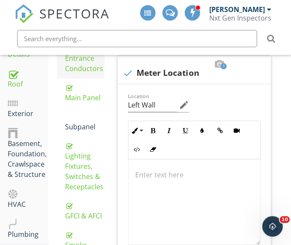
click at [80, 63] on div "Service Entrance Conductors" at bounding box center [84, 53] width 39 height 41
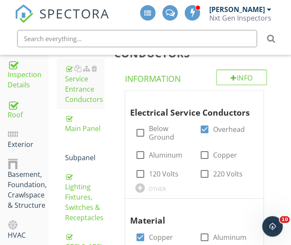
scroll to position [148, 0]
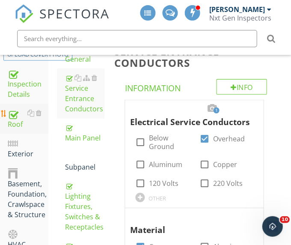
click at [20, 117] on div "Roof" at bounding box center [28, 117] width 41 height 21
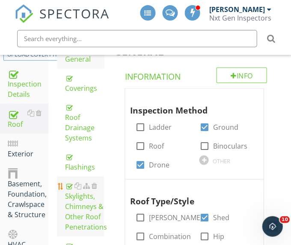
click at [80, 207] on div "Skylights, Chimneys & Other Roof Penetrations" at bounding box center [84, 205] width 39 height 51
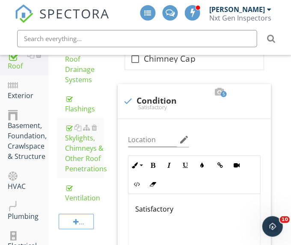
scroll to position [197, 0]
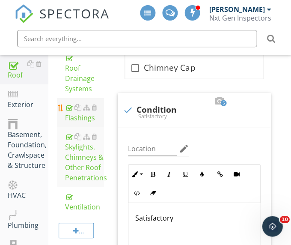
click at [72, 112] on div "Flashings" at bounding box center [84, 112] width 39 height 21
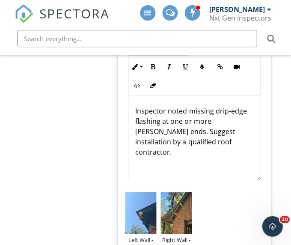
scroll to position [1306, 0]
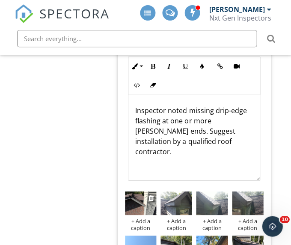
click at [142, 197] on img at bounding box center [140, 203] width 31 height 24
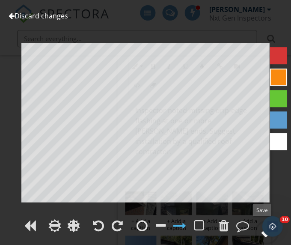
click at [259, 234] on circle at bounding box center [267, 232] width 22 height 22
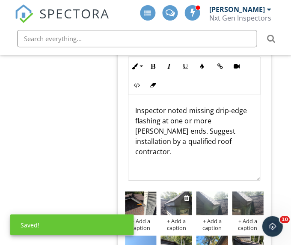
click at [180, 195] on img at bounding box center [176, 203] width 31 height 24
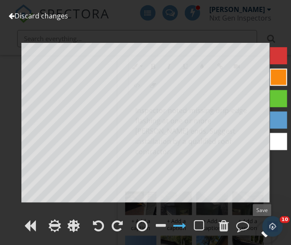
click at [260, 234] on div at bounding box center [266, 232] width 13 height 13
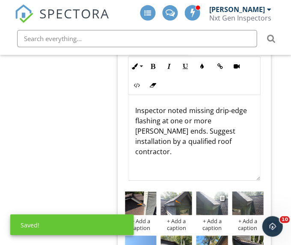
click at [211, 193] on img at bounding box center [211, 203] width 31 height 24
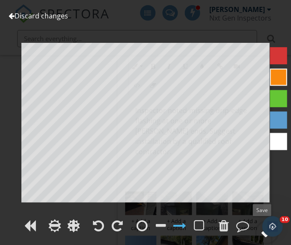
click at [260, 236] on circle at bounding box center [267, 232] width 22 height 22
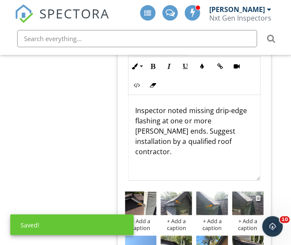
click at [240, 199] on img at bounding box center [247, 203] width 31 height 24
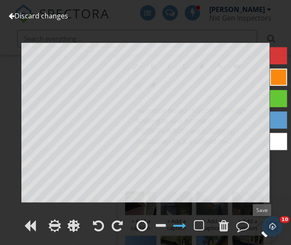
click at [262, 238] on div at bounding box center [266, 232] width 13 height 13
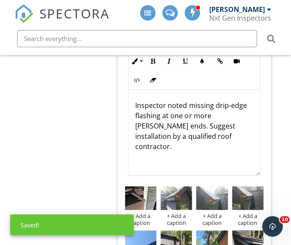
scroll to position [1366, 0]
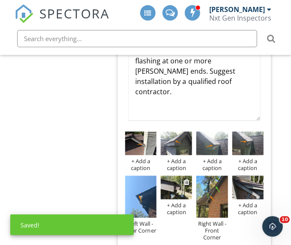
click at [173, 187] on img at bounding box center [176, 187] width 31 height 24
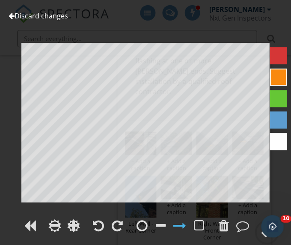
click at [260, 235] on div at bounding box center [266, 232] width 13 height 13
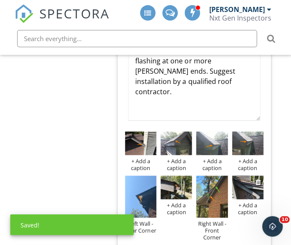
click at [243, 195] on img at bounding box center [247, 187] width 31 height 24
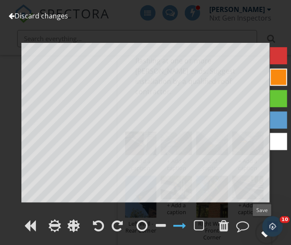
click at [259, 233] on circle at bounding box center [267, 232] width 22 height 22
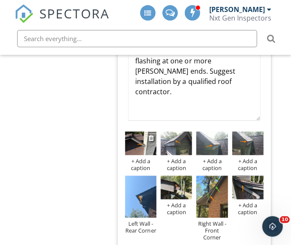
click at [143, 165] on div "+ Add a caption" at bounding box center [140, 165] width 31 height 14
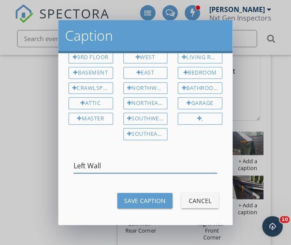
scroll to position [43, 0]
type input "Left Wall"
click at [128, 199] on div "Save Caption" at bounding box center [145, 200] width 42 height 9
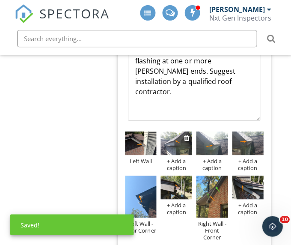
click at [178, 163] on div "+ Add a caption" at bounding box center [176, 165] width 31 height 14
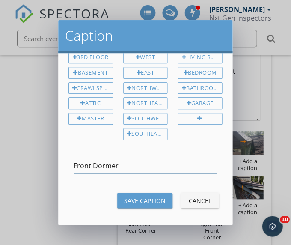
type input "Front Dormer"
click at [166, 193] on button "Save Caption" at bounding box center [144, 200] width 55 height 15
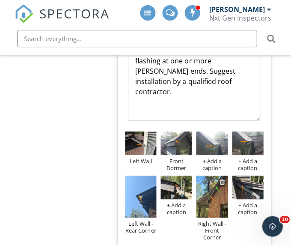
scroll to position [0, 0]
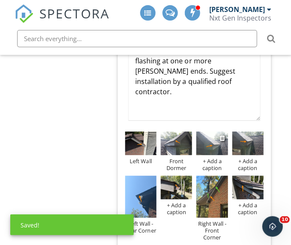
click at [216, 167] on div "+ Add a caption" at bounding box center [211, 165] width 31 height 14
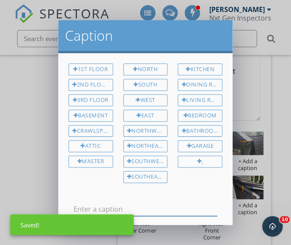
type input "D"
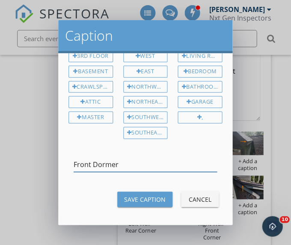
scroll to position [43, 0]
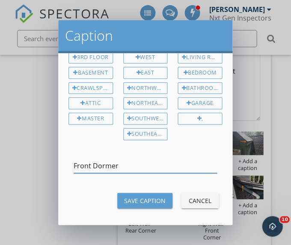
type input "Front Dormer"
click at [157, 196] on div "Save Caption" at bounding box center [145, 200] width 42 height 9
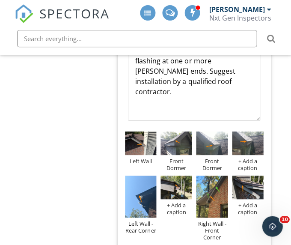
scroll to position [0, 0]
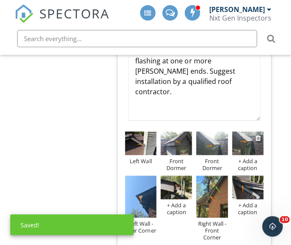
click at [248, 164] on div "+ Add a caption" at bounding box center [247, 165] width 31 height 14
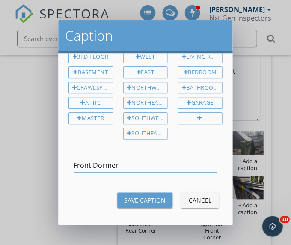
type input "Front Dormer"
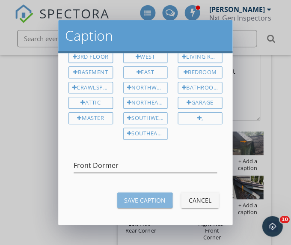
click at [162, 198] on div "Save Caption" at bounding box center [145, 199] width 42 height 9
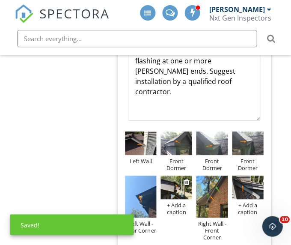
click at [171, 207] on div "+ Add a caption" at bounding box center [176, 209] width 31 height 14
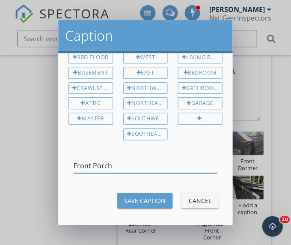
type input "Front Porch"
click at [139, 196] on div "Save Caption" at bounding box center [145, 200] width 42 height 9
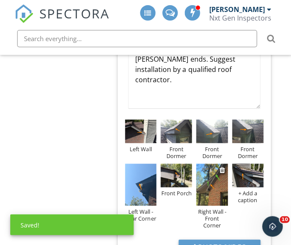
scroll to position [1379, 0]
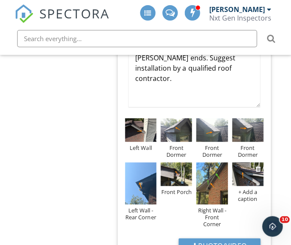
click at [248, 192] on div "+ Add a caption" at bounding box center [247, 195] width 31 height 14
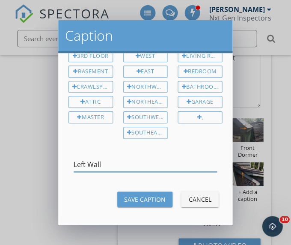
type input "Left Wall"
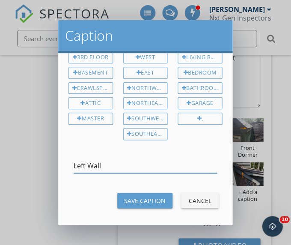
click at [165, 199] on div "Save Caption" at bounding box center [145, 200] width 42 height 9
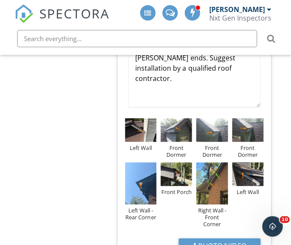
scroll to position [43, 0]
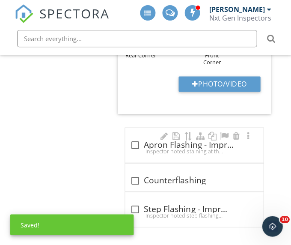
click at [137, 142] on div at bounding box center [135, 144] width 15 height 15
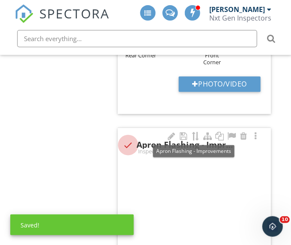
checkbox input "true"
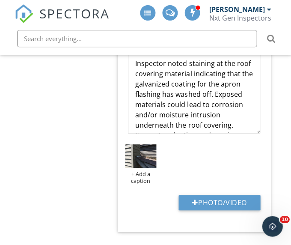
scroll to position [1740, 0]
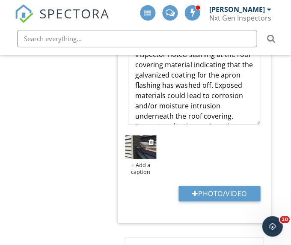
click at [146, 150] on img at bounding box center [140, 147] width 31 height 24
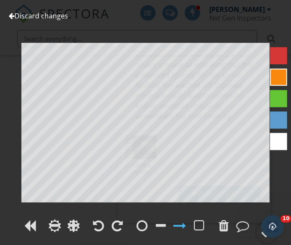
click at [260, 234] on circle at bounding box center [267, 232] width 22 height 22
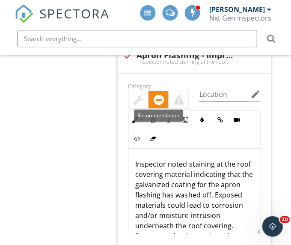
scroll to position [1583, 0]
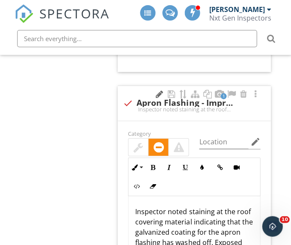
click at [157, 89] on div at bounding box center [159, 93] width 10 height 9
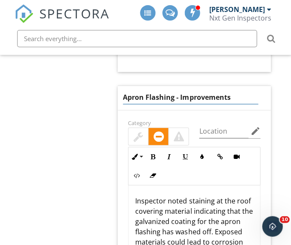
click at [194, 94] on input "Apron Flashing - Improvements" at bounding box center [190, 97] width 135 height 14
type input "Apron Flashing - Repair"
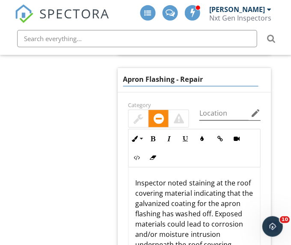
scroll to position [1623, 0]
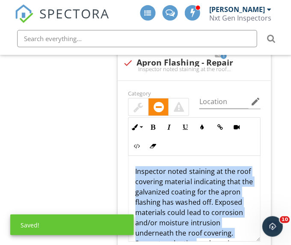
drag, startPoint x: 188, startPoint y: 156, endPoint x: 195, endPoint y: 253, distance: 97.0
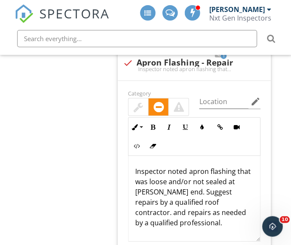
drag, startPoint x: 187, startPoint y: 198, endPoint x: 190, endPoint y: 259, distance: 61.3
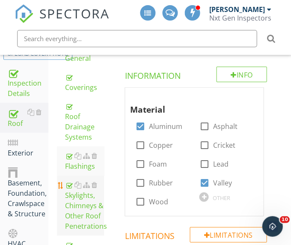
scroll to position [116, 0]
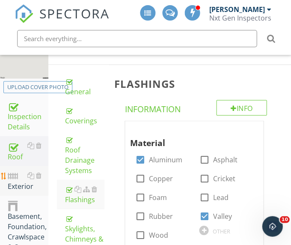
click at [19, 175] on div "Exterior" at bounding box center [28, 180] width 41 height 21
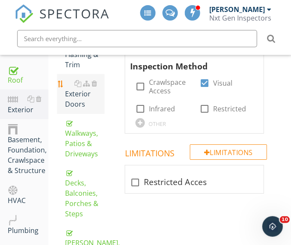
scroll to position [185, 0]
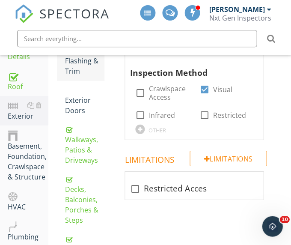
click at [76, 70] on div "Siding, Flashing & Trim" at bounding box center [84, 55] width 39 height 41
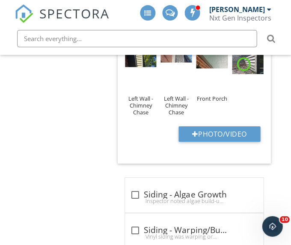
scroll to position [2038, 0]
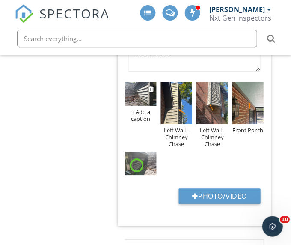
click at [140, 99] on img at bounding box center [140, 94] width 31 height 24
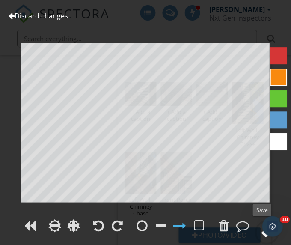
click at [258, 234] on circle at bounding box center [267, 232] width 22 height 22
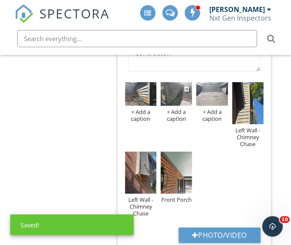
click at [174, 95] on img at bounding box center [176, 94] width 31 height 24
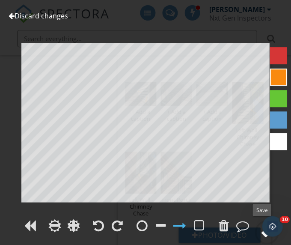
click at [260, 235] on circle at bounding box center [267, 232] width 22 height 22
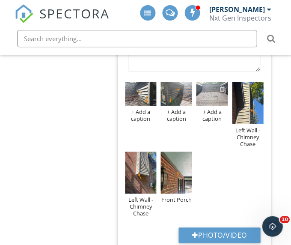
click at [221, 85] on div at bounding box center [223, 88] width 6 height 7
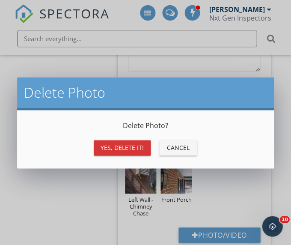
click at [132, 143] on div "Yes, Delete it!" at bounding box center [122, 147] width 43 height 9
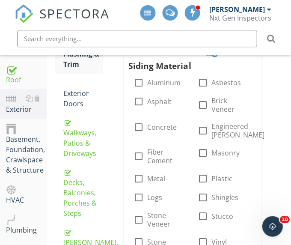
scroll to position [184, 2]
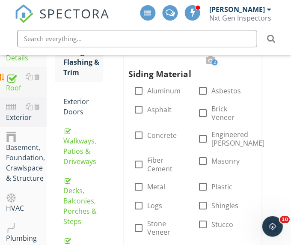
click at [13, 80] on div at bounding box center [11, 77] width 10 height 10
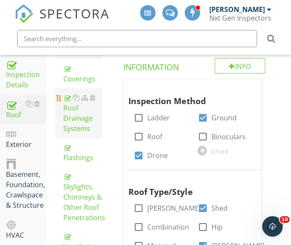
scroll to position [156, 2]
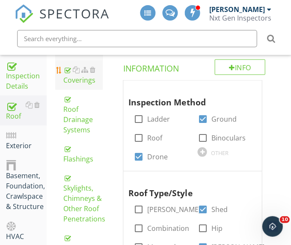
click at [81, 82] on div "Coverings" at bounding box center [82, 74] width 39 height 21
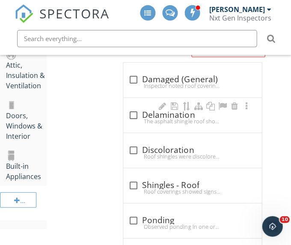
click at [134, 117] on div "The asphalt shingle roof shows signs ofdelamination. Delamination is separation…" at bounding box center [192, 120] width 128 height 7
checkbox input "true"
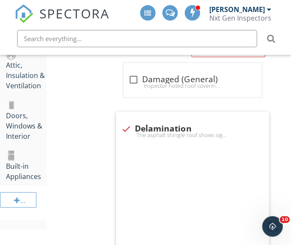
scroll to position [446, 2]
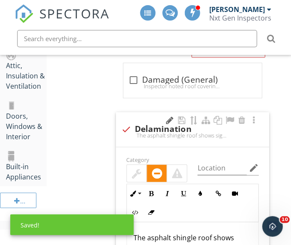
click at [166, 120] on div at bounding box center [169, 120] width 10 height 9
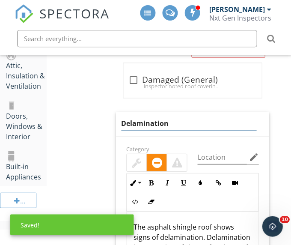
click at [143, 125] on input "Delamination" at bounding box center [188, 123] width 135 height 14
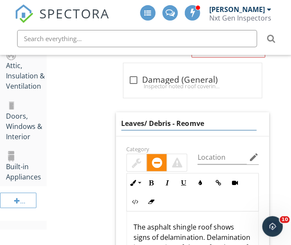
type input "Leaves/ Debris - Remove"
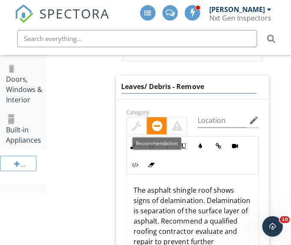
scroll to position [493, 2]
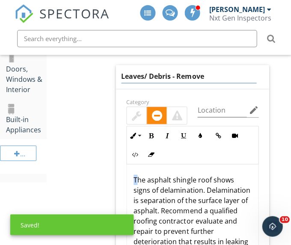
drag, startPoint x: 134, startPoint y: 175, endPoint x: 141, endPoint y: 244, distance: 69.3
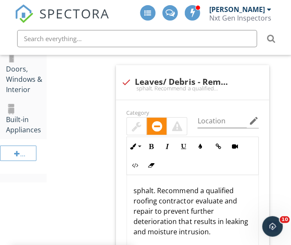
drag, startPoint x: 132, startPoint y: 188, endPoint x: 139, endPoint y: 273, distance: 85.4
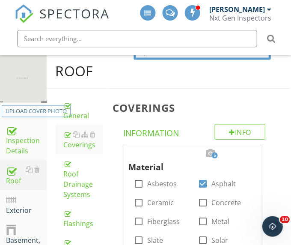
scroll to position [98, 2]
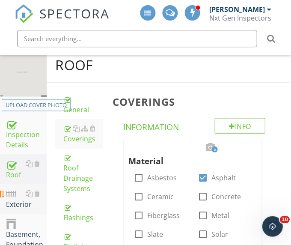
click at [11, 199] on div "Exterior" at bounding box center [26, 198] width 41 height 21
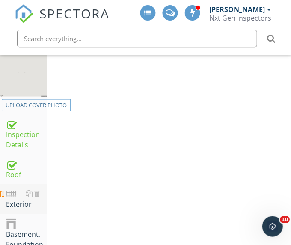
click at [11, 199] on div "Exterior" at bounding box center [26, 198] width 41 height 21
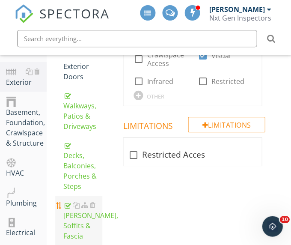
scroll to position [231, 2]
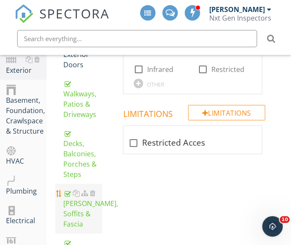
click at [74, 214] on div "[PERSON_NAME], Soffits & [MEDICAL_DATA]" at bounding box center [82, 208] width 39 height 41
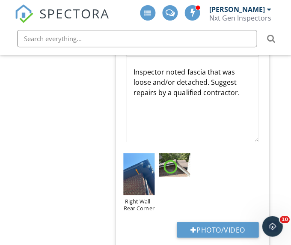
scroll to position [756, 2]
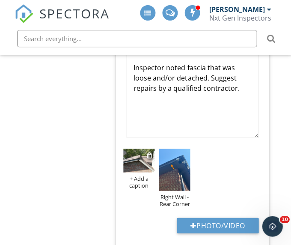
click at [145, 154] on img at bounding box center [138, 161] width 31 height 24
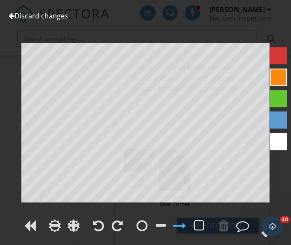
scroll to position [0, 0]
click at [220, 223] on div at bounding box center [223, 225] width 10 height 13
click at [240, 229] on div at bounding box center [242, 225] width 13 height 13
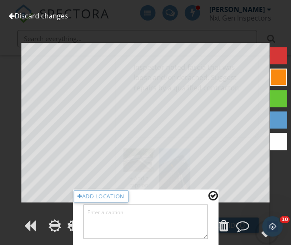
click at [142, 210] on textarea at bounding box center [145, 221] width 124 height 34
type textarea "Left Wall"
click at [211, 199] on div at bounding box center [212, 195] width 9 height 11
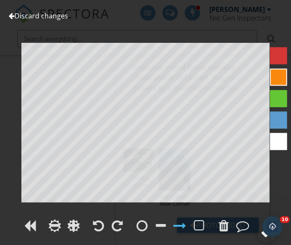
click at [260, 234] on circle at bounding box center [267, 232] width 22 height 22
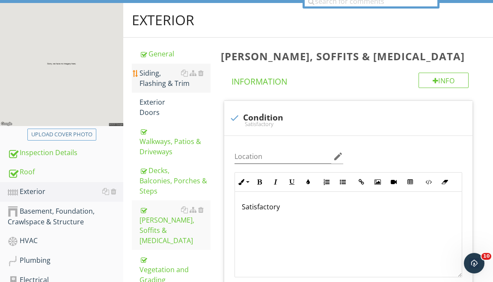
scroll to position [94, 0]
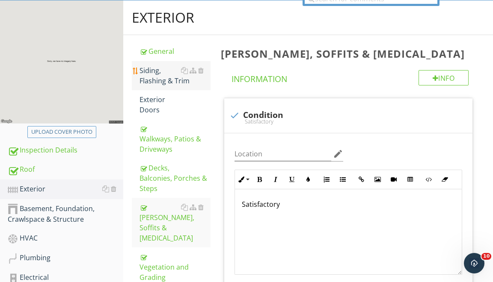
click at [156, 79] on div "Siding, Flashing & Trim" at bounding box center [175, 75] width 71 height 21
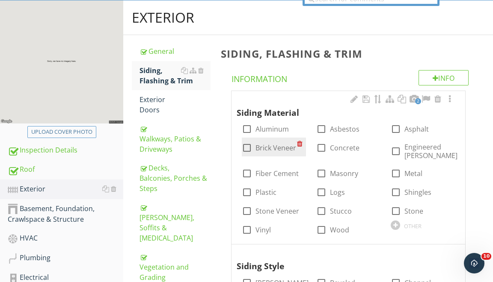
click at [245, 153] on div at bounding box center [247, 148] width 15 height 15
checkbox input "true"
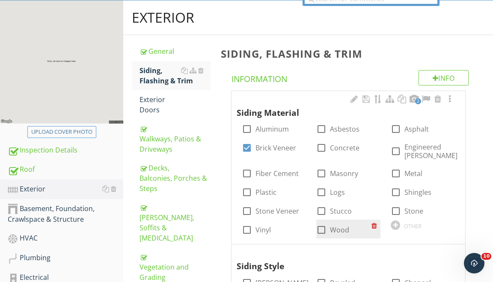
click at [291, 229] on div at bounding box center [321, 230] width 15 height 15
checkbox input "true"
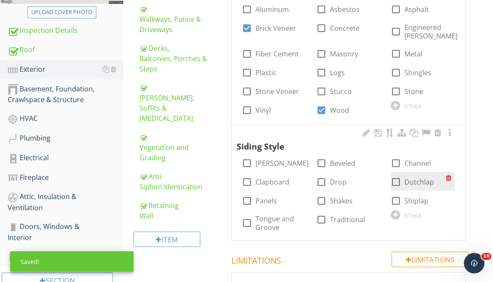
scroll to position [216, 0]
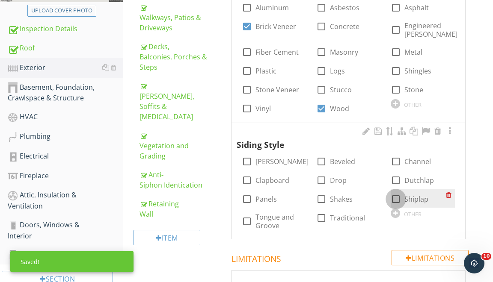
click at [291, 195] on div at bounding box center [396, 199] width 15 height 15
checkbox input "true"
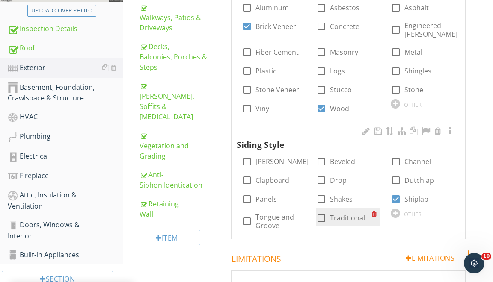
click at [291, 217] on div at bounding box center [321, 218] width 15 height 15
checkbox input "true"
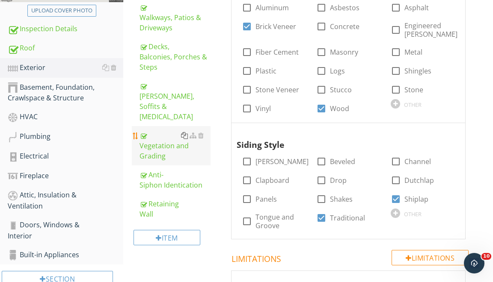
scroll to position [122, 0]
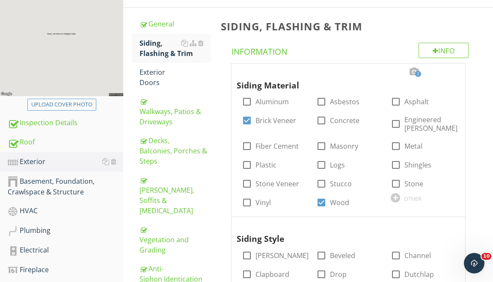
drag, startPoint x: 158, startPoint y: 75, endPoint x: 215, endPoint y: 125, distance: 75.8
click at [158, 75] on div "Exterior Doors" at bounding box center [175, 77] width 71 height 21
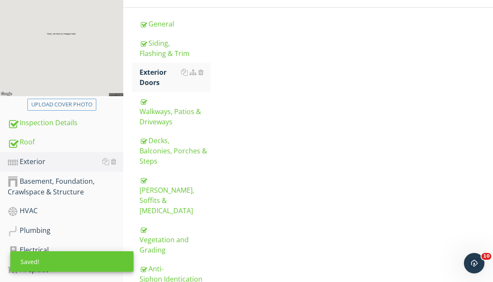
scroll to position [122, 0]
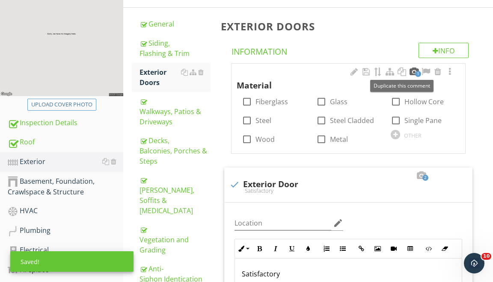
click at [291, 72] on div at bounding box center [414, 72] width 10 height 9
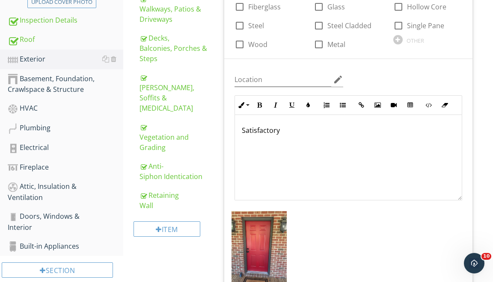
scroll to position [215, 0]
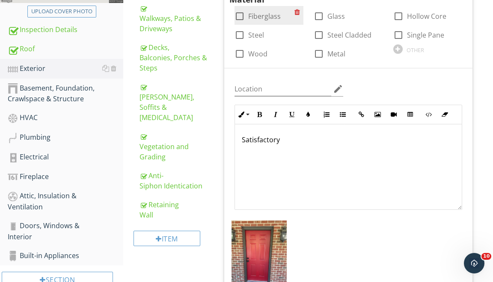
click at [239, 18] on div at bounding box center [239, 16] width 15 height 15
checkbox input "true"
click at [46, 92] on div "Basement, Foundation, Crawlspace & Structure" at bounding box center [66, 93] width 116 height 21
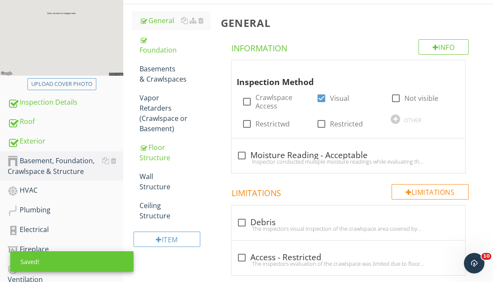
scroll to position [128, 0]
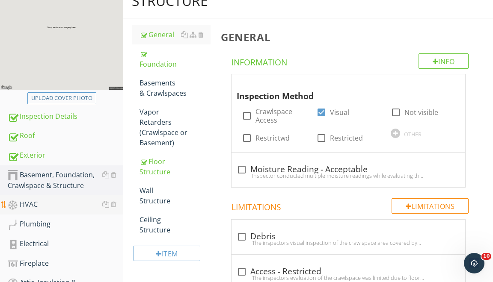
click at [44, 208] on div "HVAC" at bounding box center [66, 204] width 116 height 11
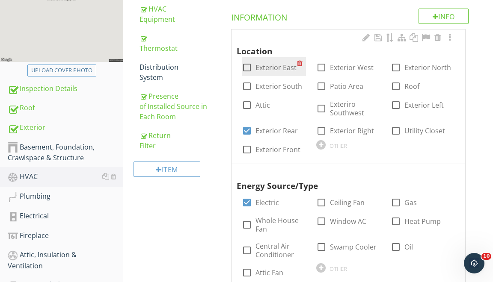
scroll to position [156, 0]
click at [291, 150] on div "Location check_box_outline_blank Exterior East check_box_outline_blank Exterior…" at bounding box center [348, 95] width 223 height 127
click at [291, 144] on div at bounding box center [320, 144] width 9 height 9
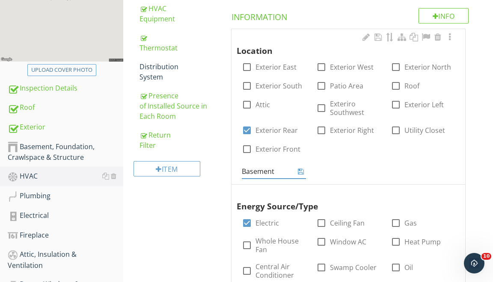
type input "Basement"
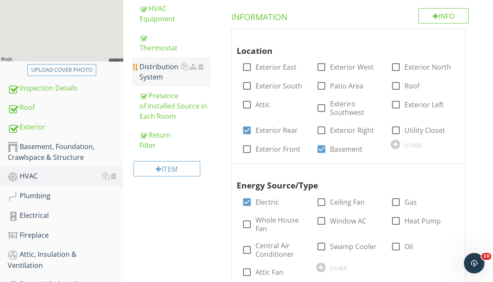
click at [168, 72] on div "Distribution System" at bounding box center [175, 72] width 71 height 21
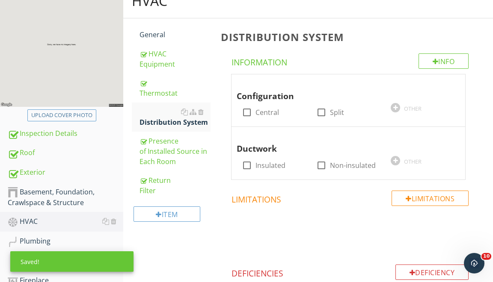
scroll to position [103, 0]
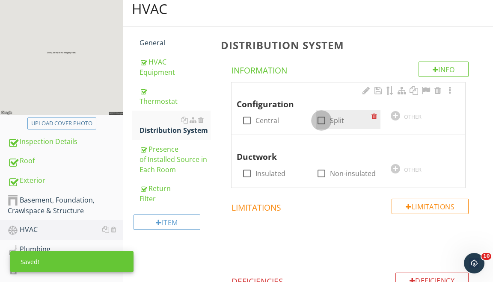
click at [291, 118] on div at bounding box center [321, 120] width 15 height 15
checkbox input "true"
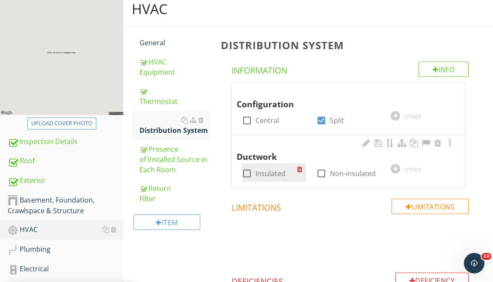
click at [243, 171] on div at bounding box center [247, 173] width 15 height 15
checkbox input "true"
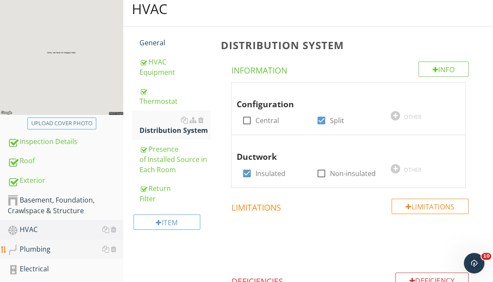
click at [51, 244] on div "Plumbing" at bounding box center [66, 249] width 116 height 11
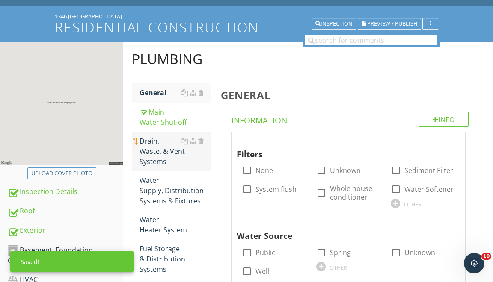
scroll to position [53, 0]
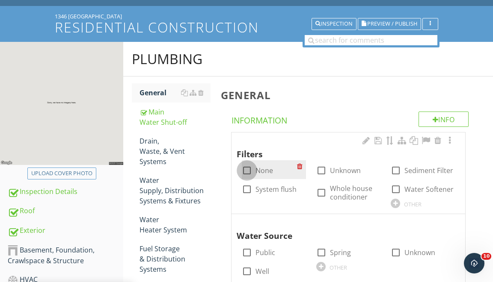
click at [244, 172] on div at bounding box center [247, 171] width 15 height 15
checkbox input "true"
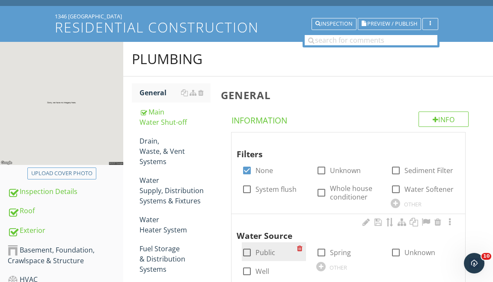
click at [244, 244] on div at bounding box center [247, 253] width 15 height 15
checkbox input "true"
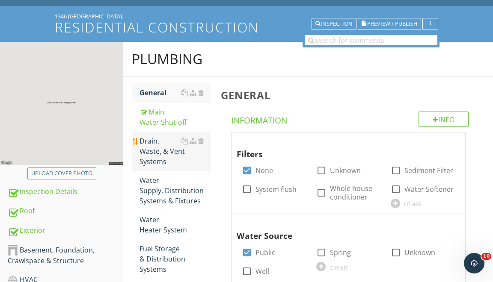
click at [156, 157] on div "Drain, Waste, & Vent Systems" at bounding box center [175, 151] width 71 height 31
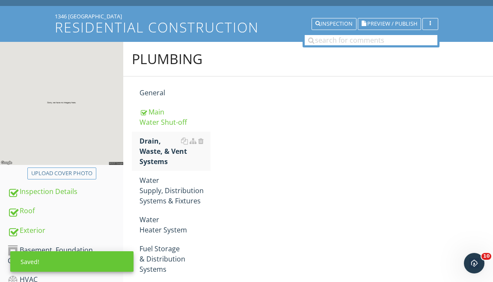
scroll to position [52, 0]
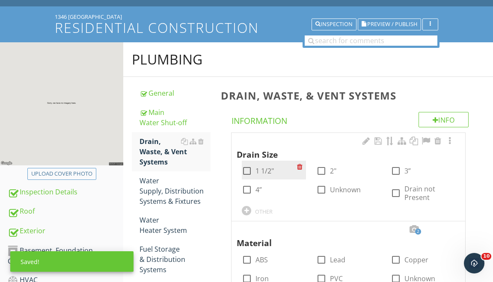
click at [245, 171] on div at bounding box center [247, 171] width 15 height 15
checkbox input "true"
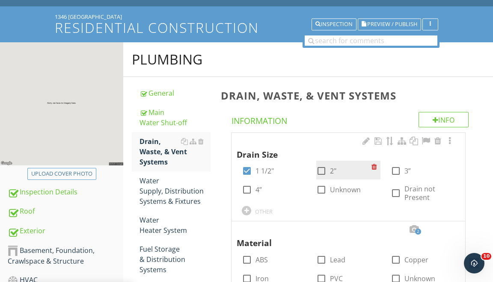
click at [291, 172] on div at bounding box center [321, 171] width 15 height 15
checkbox input "true"
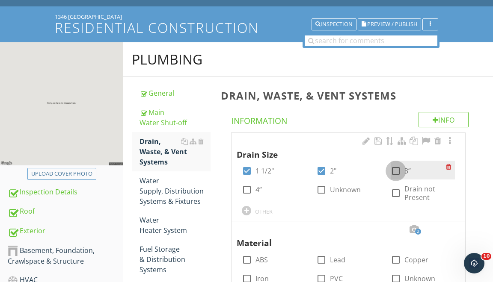
click at [291, 172] on div at bounding box center [396, 171] width 15 height 15
checkbox input "true"
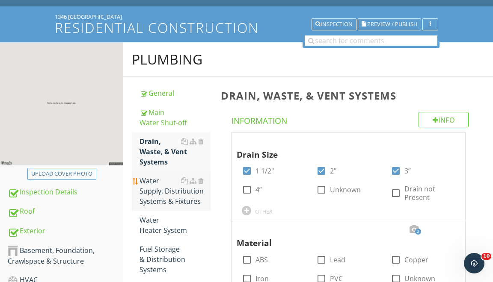
click at [167, 189] on div "Water Supply, Distribution Systems & Fixtures" at bounding box center [175, 191] width 71 height 31
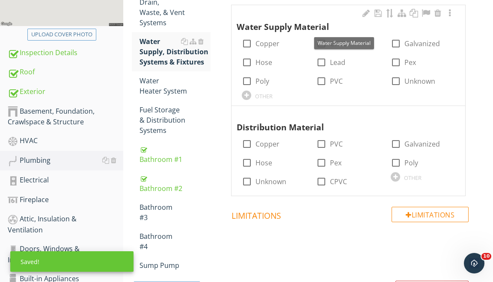
scroll to position [213, 0]
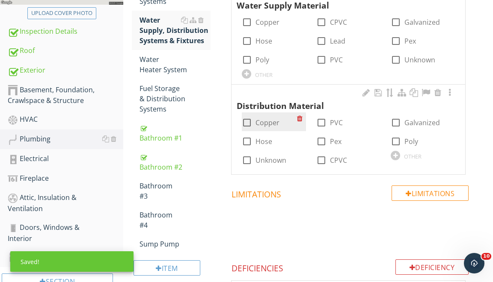
click at [244, 120] on div at bounding box center [247, 123] width 15 height 15
checkbox input "true"
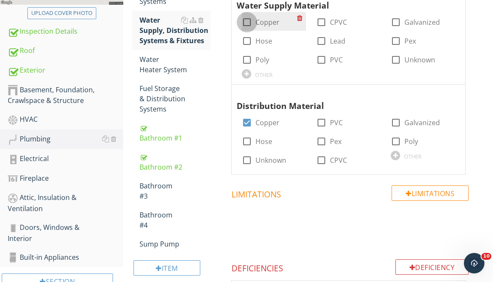
click at [247, 22] on div at bounding box center [247, 22] width 15 height 15
checkbox input "true"
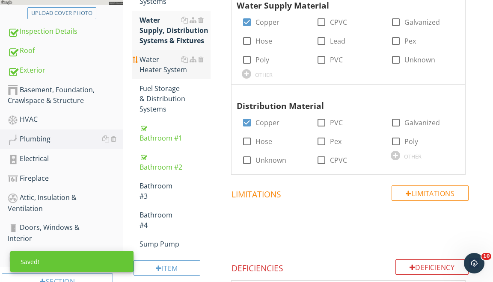
click at [152, 69] on div "Water Heater System" at bounding box center [175, 64] width 71 height 21
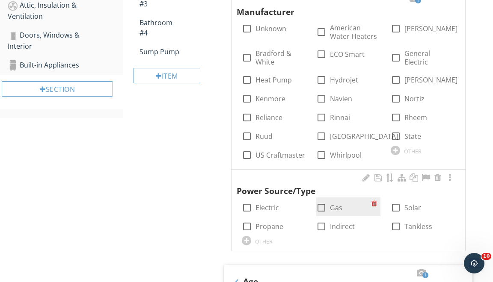
scroll to position [372, 0]
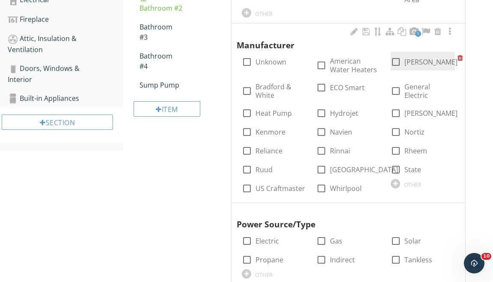
click at [291, 61] on div at bounding box center [396, 62] width 15 height 15
checkbox input "true"
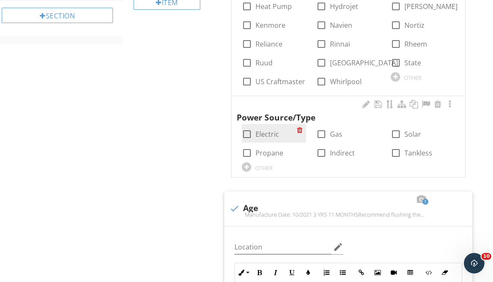
scroll to position [491, 0]
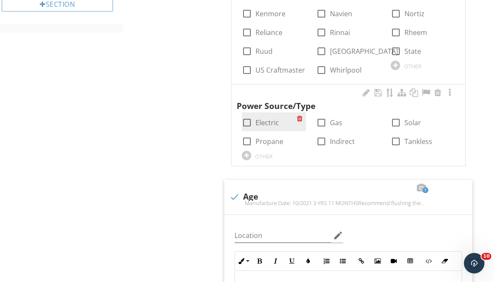
click at [250, 121] on div at bounding box center [247, 123] width 15 height 15
checkbox input "true"
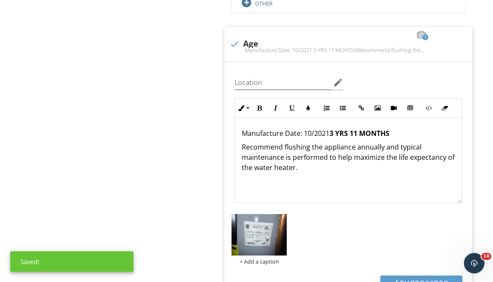
scroll to position [690, 0]
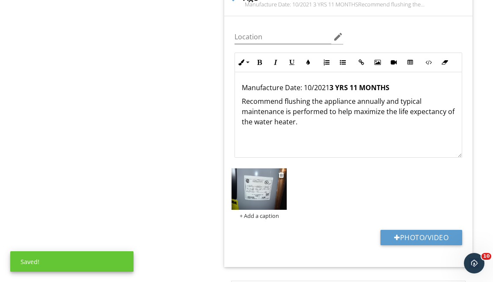
click at [258, 187] on img at bounding box center [259, 190] width 55 height 42
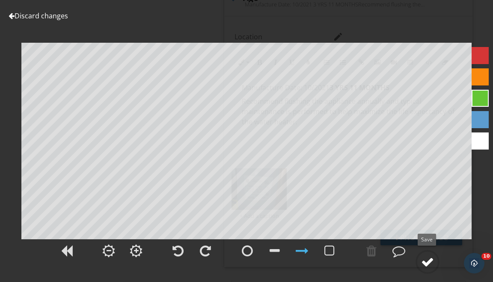
click at [291, 244] on div at bounding box center [427, 262] width 13 height 13
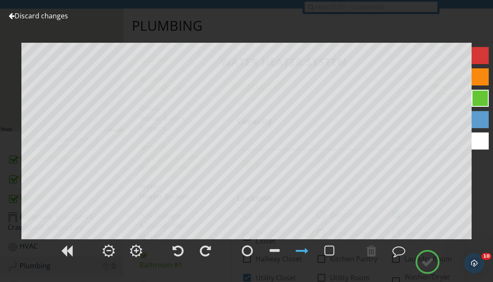
scroll to position [62, 0]
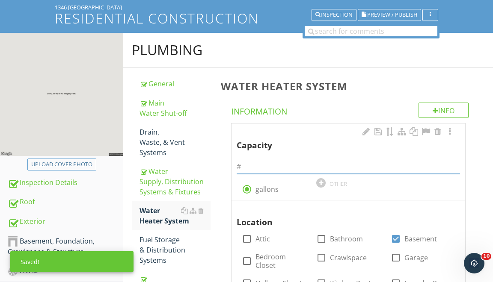
click at [260, 169] on input "text" at bounding box center [348, 167] width 223 height 14
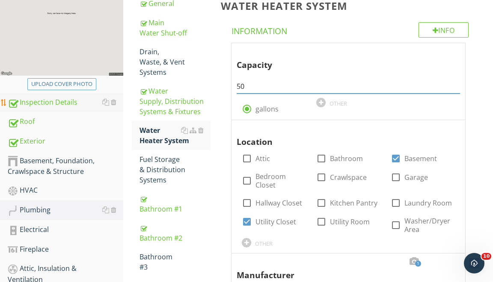
scroll to position [179, 0]
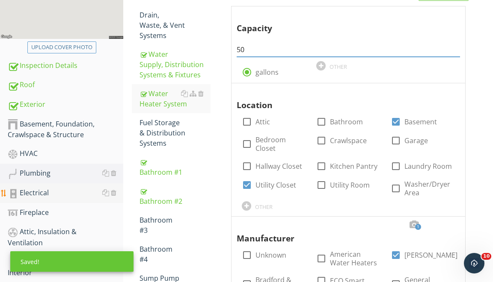
type input "50"
click at [64, 194] on div "Electrical" at bounding box center [66, 193] width 116 height 11
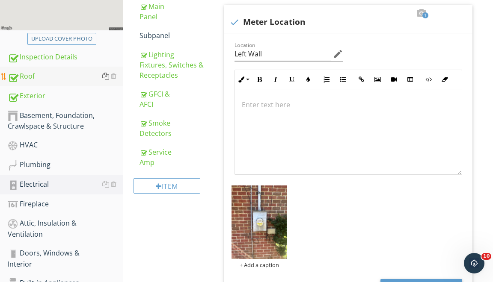
scroll to position [193, 0]
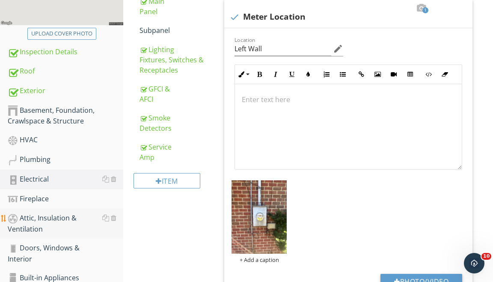
click at [47, 217] on div "Attic, Insulation & Ventilation" at bounding box center [66, 223] width 116 height 21
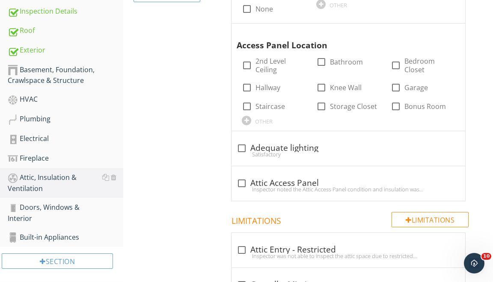
scroll to position [289, 0]
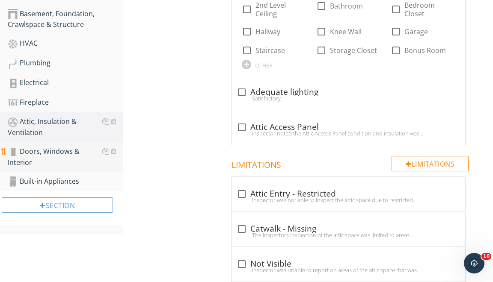
click at [50, 155] on div "Doors, Windows & Interior" at bounding box center [66, 156] width 116 height 21
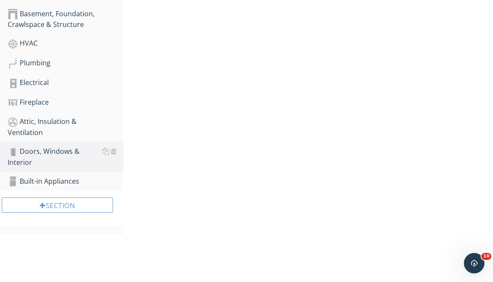
scroll to position [104, 0]
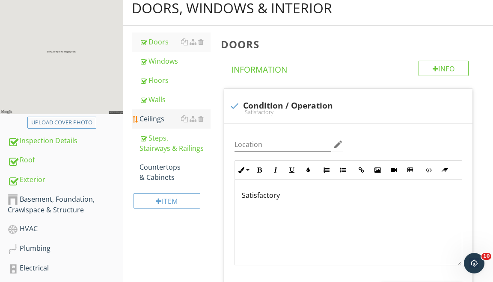
click at [154, 114] on div "Ceilings" at bounding box center [175, 119] width 71 height 10
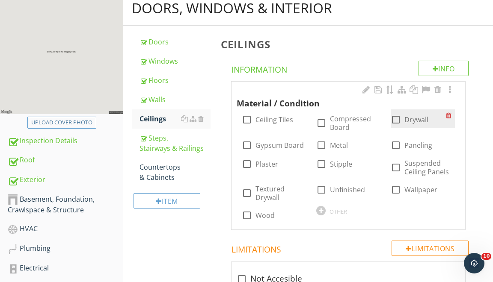
click at [291, 115] on div at bounding box center [396, 120] width 15 height 15
checkbox input "true"
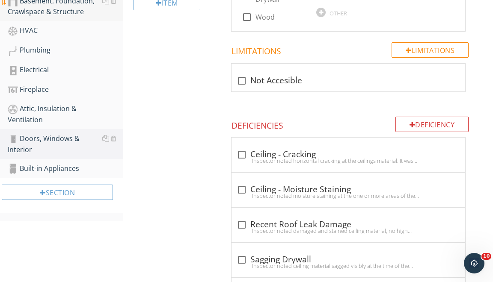
scroll to position [426, 0]
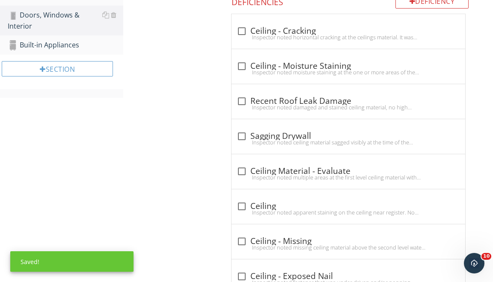
click at [47, 48] on div "Built-in Appliances" at bounding box center [66, 45] width 116 height 11
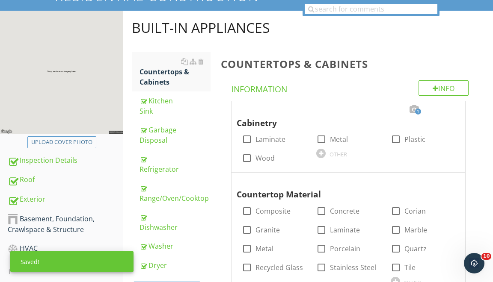
scroll to position [75, 0]
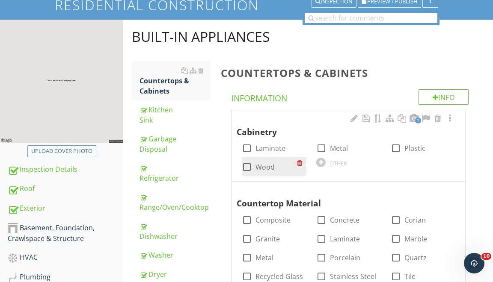
click at [247, 166] on div at bounding box center [247, 167] width 15 height 15
checkbox input "true"
click at [291, 115] on div at bounding box center [414, 118] width 10 height 9
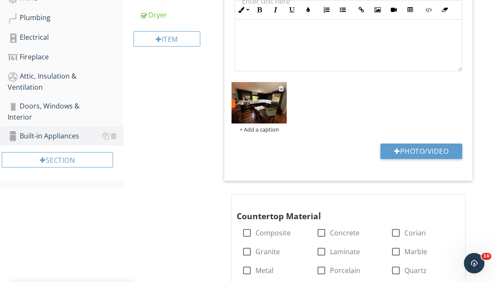
scroll to position [324, 0]
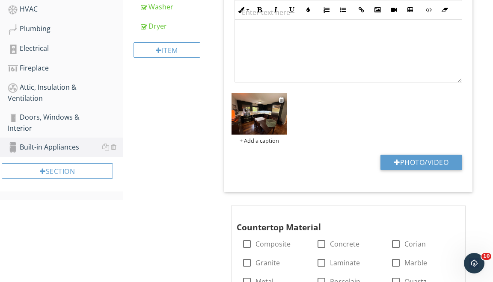
click at [266, 134] on div at bounding box center [259, 115] width 55 height 44
click at [264, 125] on img at bounding box center [259, 114] width 55 height 42
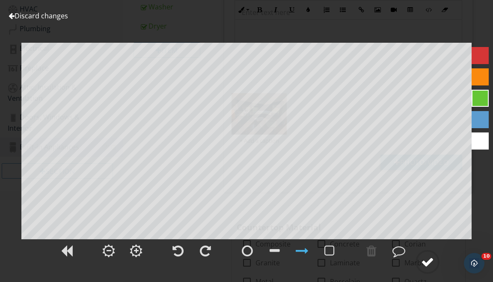
click at [291, 244] on circle at bounding box center [427, 262] width 22 height 22
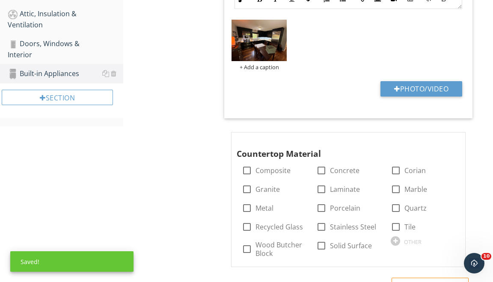
scroll to position [440, 0]
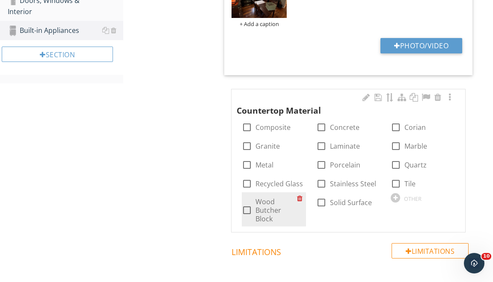
click at [250, 205] on div at bounding box center [247, 210] width 15 height 15
checkbox input "true"
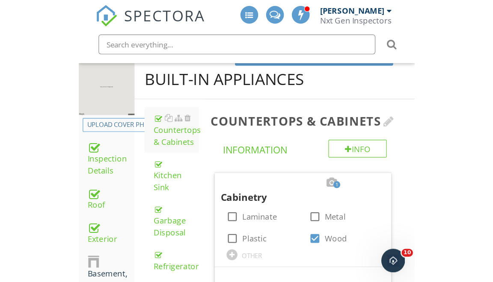
scroll to position [51, 0]
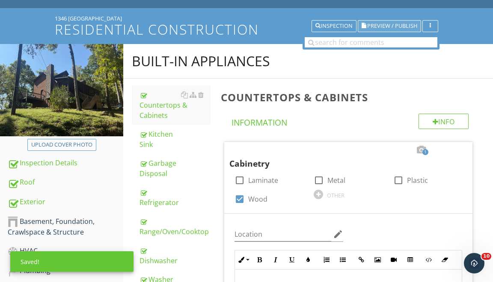
click at [291, 24] on span "Preview / Publish" at bounding box center [392, 27] width 50 height 6
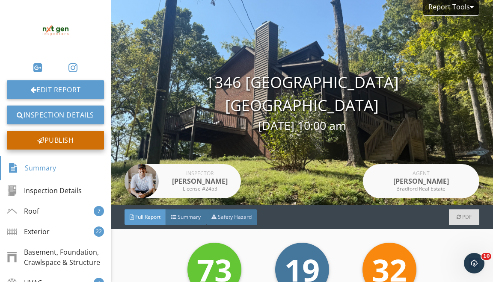
click at [52, 144] on div "Publish" at bounding box center [55, 140] width 97 height 19
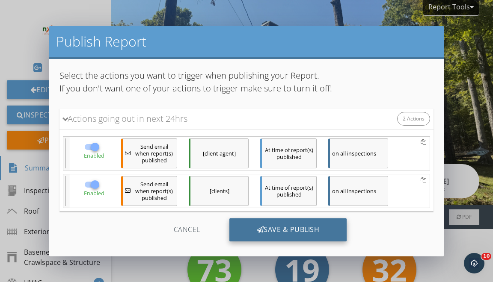
click at [265, 219] on div "Save & Publish" at bounding box center [288, 230] width 118 height 23
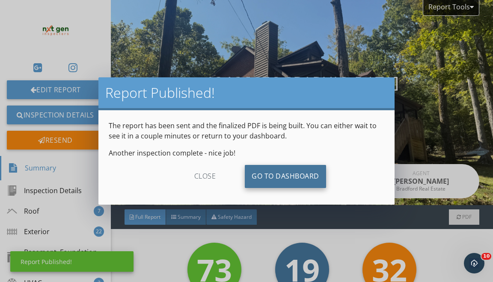
click at [293, 172] on link "Go To Dashboard" at bounding box center [285, 176] width 81 height 23
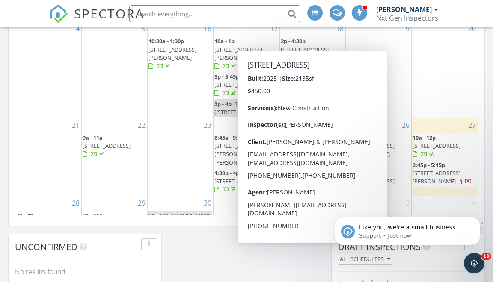
scroll to position [583, 0]
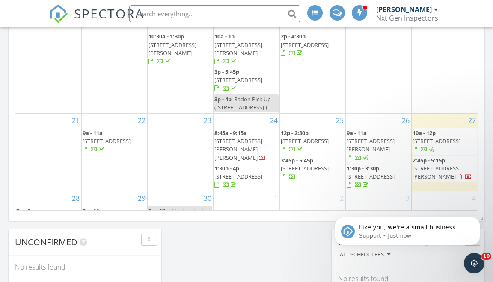
click at [438, 165] on span "[STREET_ADDRESS][PERSON_NAME]" at bounding box center [437, 173] width 48 height 16
